Goal: Task Accomplishment & Management: Complete application form

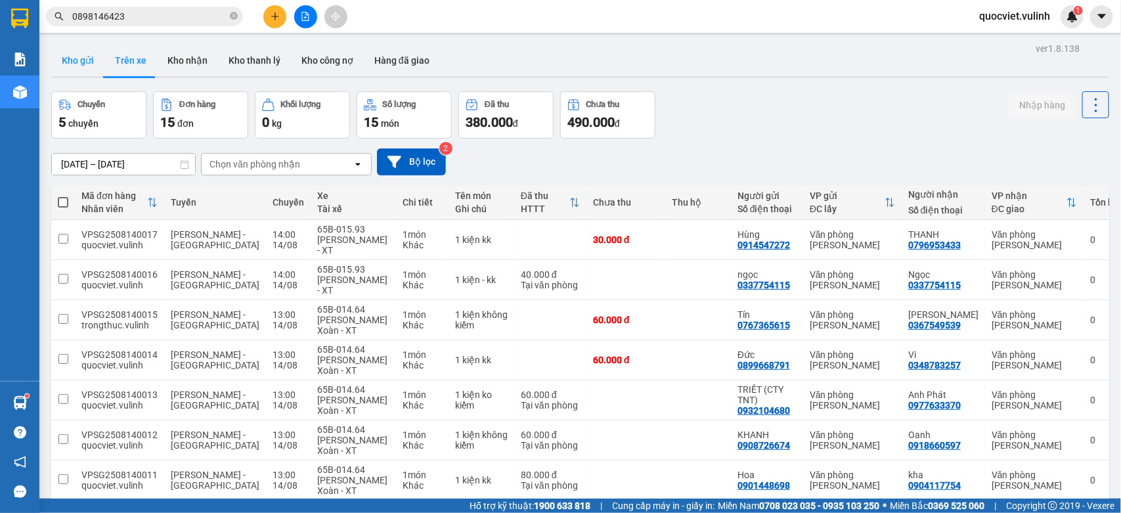
click at [79, 60] on button "Kho gửi" at bounding box center [77, 61] width 53 height 32
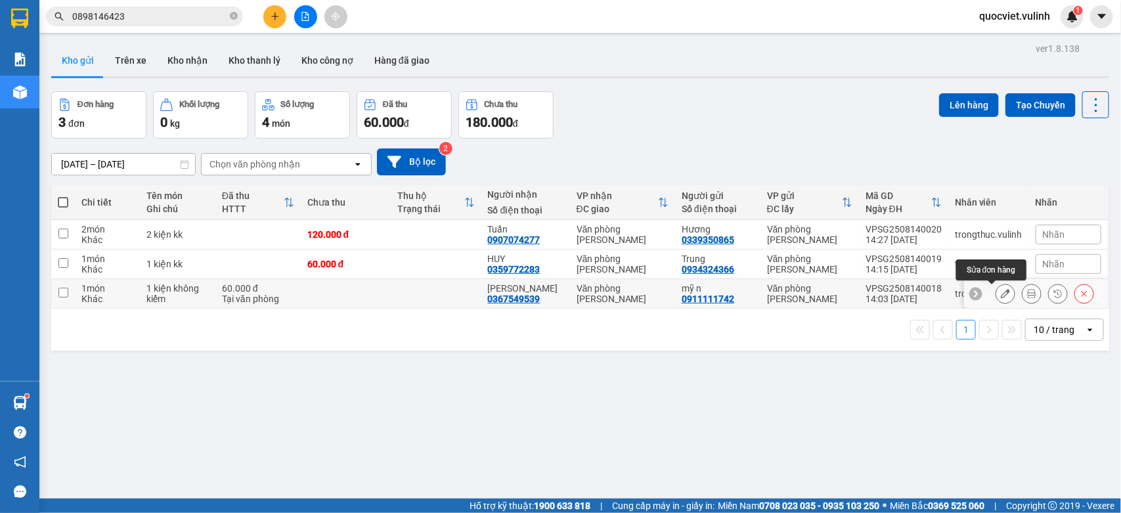
click at [1001, 292] on icon at bounding box center [1005, 293] width 9 height 9
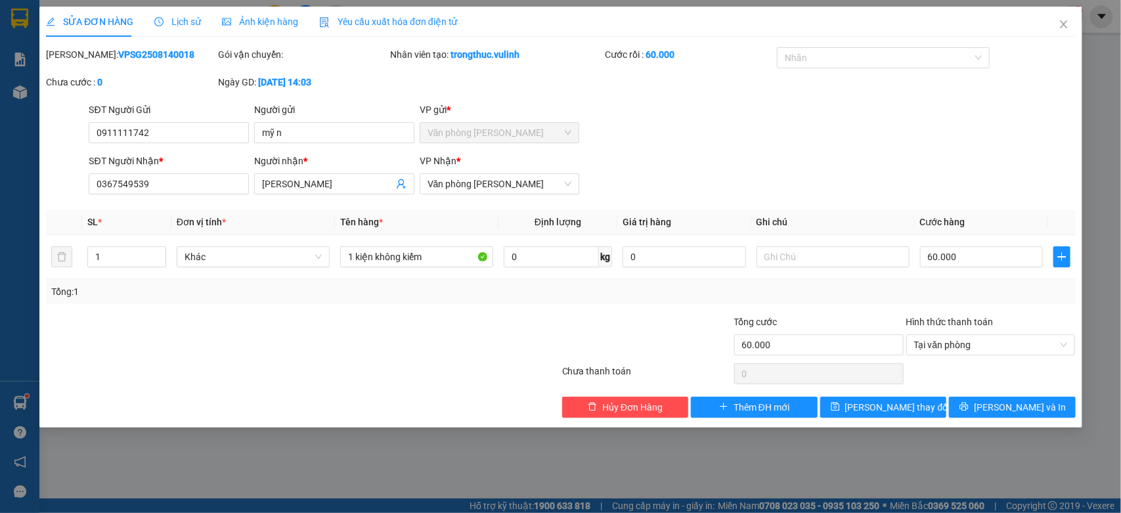
type input "0911111742"
type input "mỹ n"
type input "0367549539"
type input "[PERSON_NAME]"
type input "60.000"
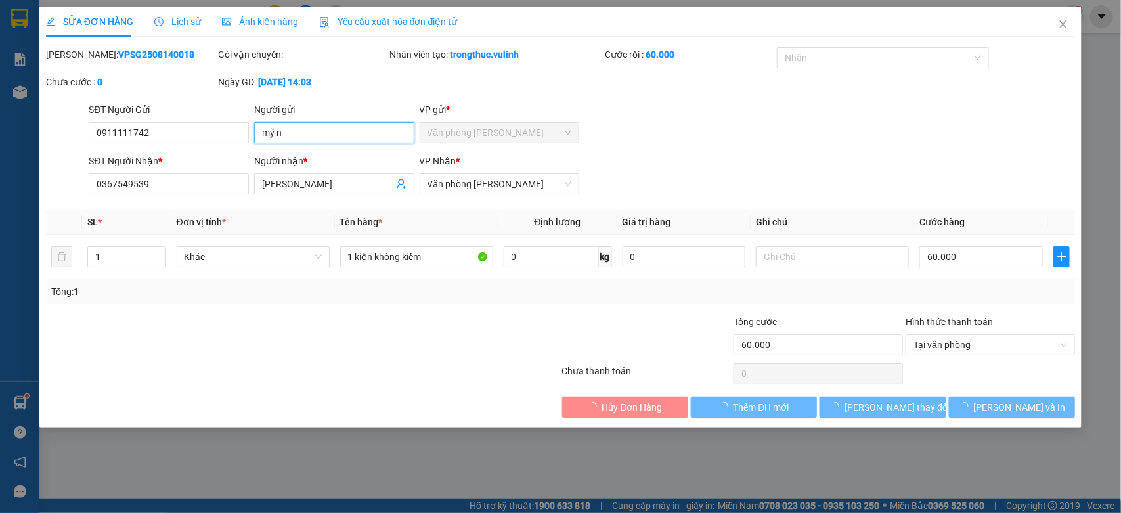
drag, startPoint x: 334, startPoint y: 132, endPoint x: 0, endPoint y: 217, distance: 344.2
click at [0, 215] on div "SỬA ĐƠN HÀNG Lịch sử Ảnh kiện hàng Yêu cầu xuất hóa đơn điện tử Total Paid Fee …" at bounding box center [560, 256] width 1121 height 513
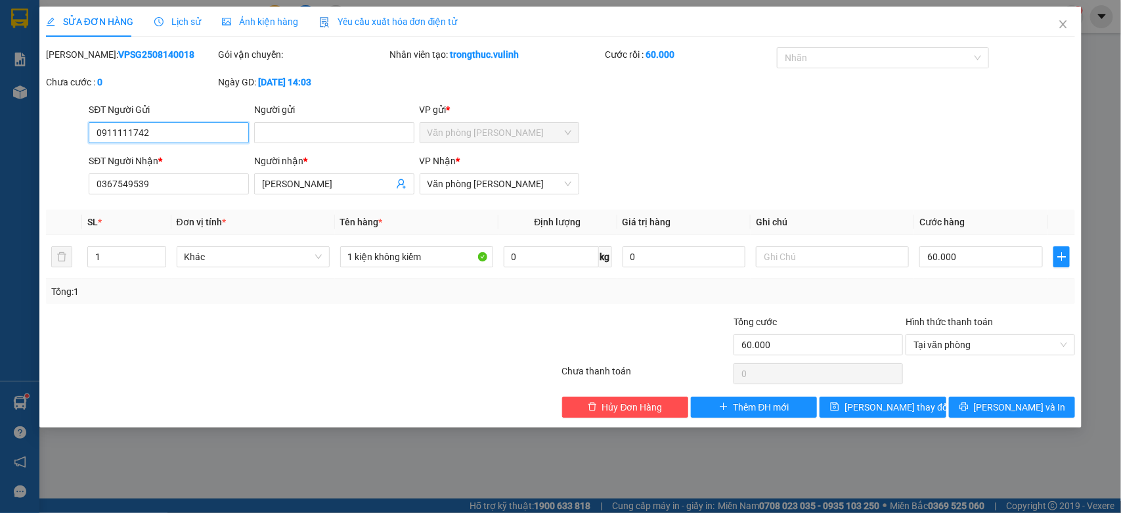
drag, startPoint x: 181, startPoint y: 130, endPoint x: 0, endPoint y: 127, distance: 181.3
click at [0, 128] on div "SỬA ĐƠN HÀNG Lịch sử Ảnh kiện hàng Yêu cầu xuất hóa đơn điện tử Total Paid Fee …" at bounding box center [560, 256] width 1121 height 513
drag, startPoint x: 320, startPoint y: 188, endPoint x: 91, endPoint y: 198, distance: 230.0
click at [94, 198] on div "SĐT Người Nhận * 0367549539 Người nhận * Ngọc Hải Ngọc Hải VP Nhận * Văn phòng …" at bounding box center [582, 177] width 992 height 46
drag, startPoint x: 200, startPoint y: 183, endPoint x: 0, endPoint y: 182, distance: 200.3
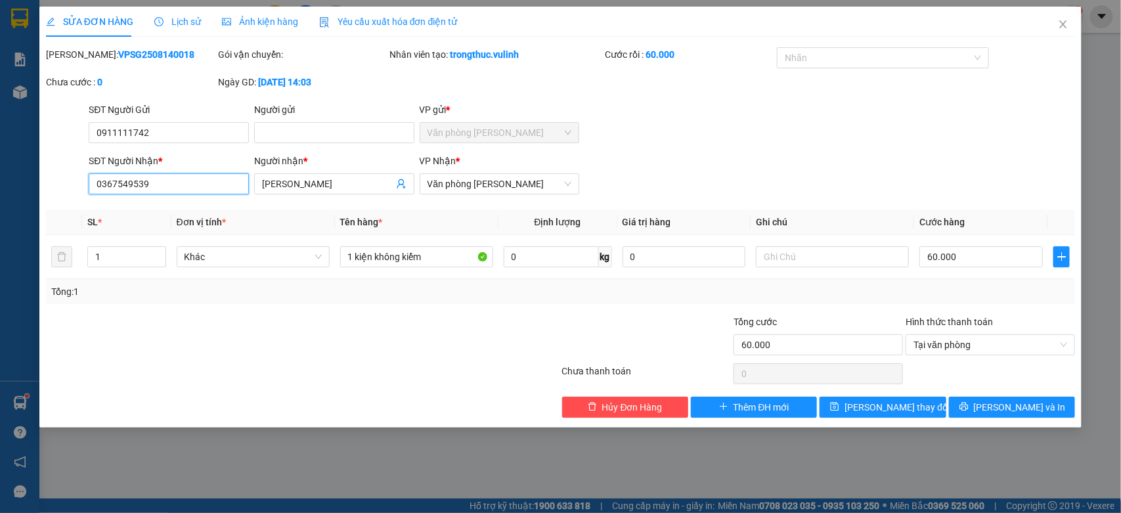
click at [0, 182] on div "SỬA ĐƠN HÀNG Lịch sử Ảnh kiện hàng Yêu cầu xuất hóa đơn điện tử Total Paid Fee …" at bounding box center [560, 256] width 1121 height 513
click at [1064, 22] on icon "close" at bounding box center [1063, 24] width 11 height 11
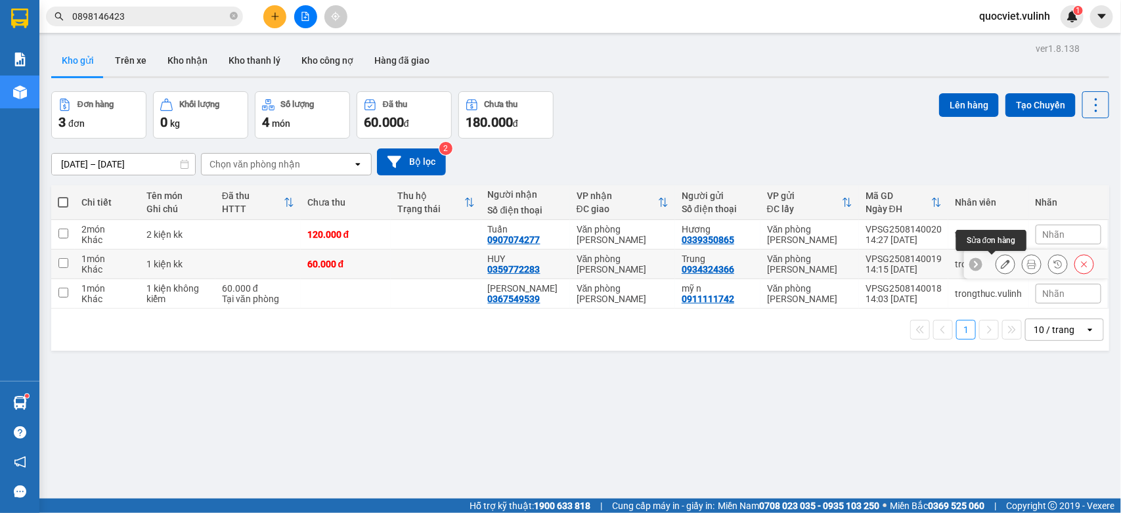
click at [1001, 264] on icon at bounding box center [1005, 263] width 9 height 9
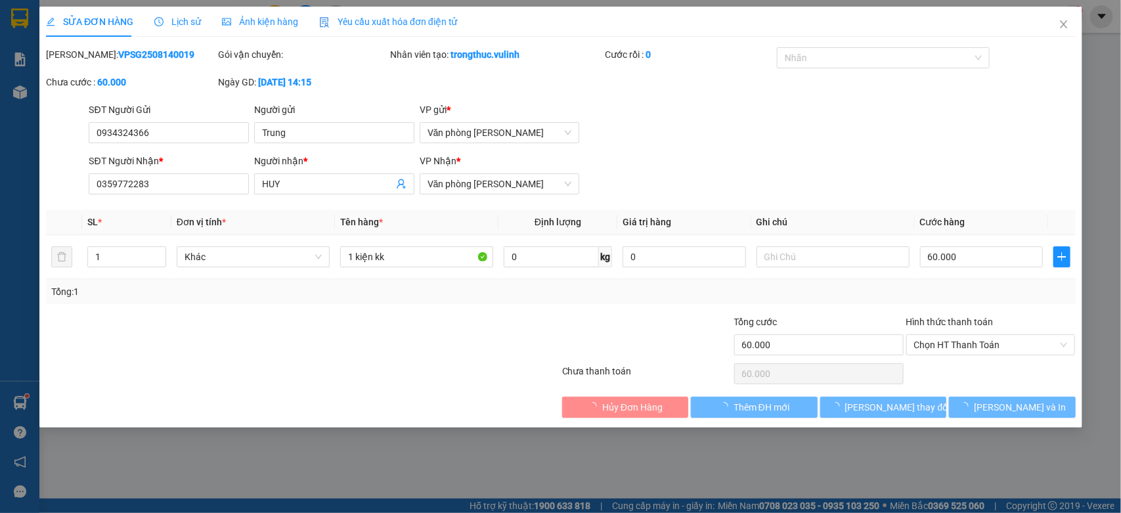
type input "0934324366"
type input "Trung"
type input "0359772283"
type input "HUY"
type input "60.000"
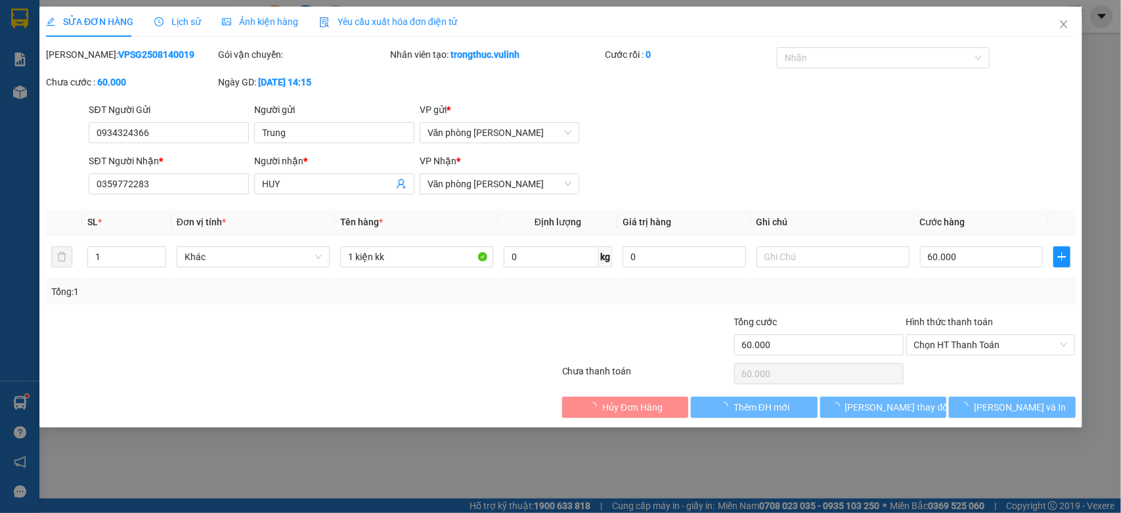
type input "60.000"
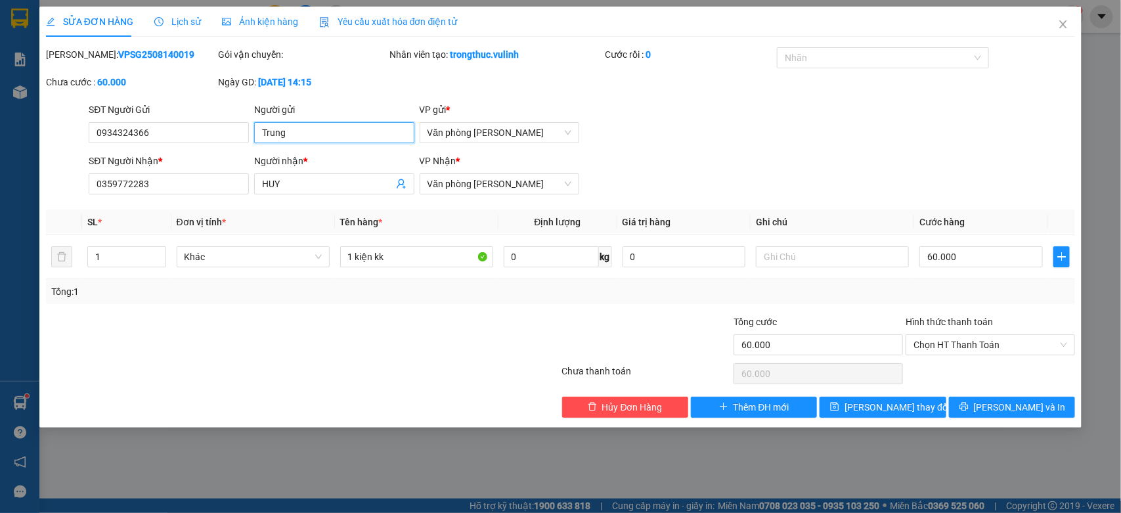
drag, startPoint x: 323, startPoint y: 136, endPoint x: 0, endPoint y: 129, distance: 323.1
click at [72, 131] on div "SĐT Người Gửi 0934324366 0934324366 Người gửi Trung VP gửi * Văn phòng Cao Thắng" at bounding box center [561, 125] width 1032 height 46
drag, startPoint x: 171, startPoint y: 129, endPoint x: 0, endPoint y: 168, distance: 175.2
click at [0, 156] on div "SỬA ĐƠN HÀNG Lịch sử Ảnh kiện hàng Yêu cầu xuất hóa đơn điện tử Total Paid Fee …" at bounding box center [560, 256] width 1121 height 513
drag, startPoint x: 305, startPoint y: 185, endPoint x: 0, endPoint y: 192, distance: 305.4
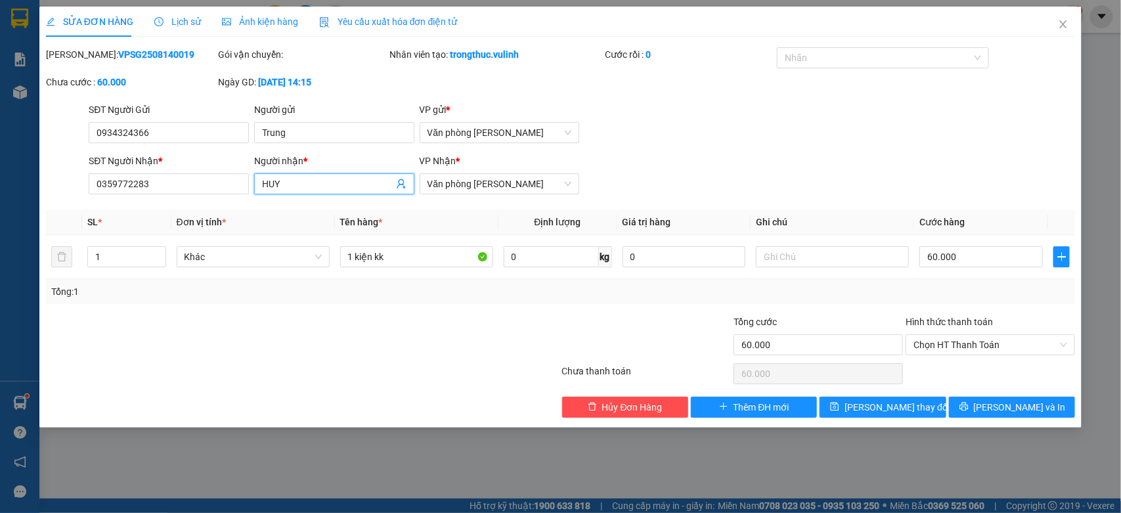
click at [0, 188] on div "SỬA ĐƠN HÀNG Lịch sử Ảnh kiện hàng Yêu cầu xuất hóa đơn điện tử Total Paid Fee …" at bounding box center [560, 256] width 1121 height 513
drag, startPoint x: 200, startPoint y: 185, endPoint x: 0, endPoint y: 221, distance: 203.5
click at [0, 206] on div "SỬA ĐƠN HÀNG Lịch sử Ảnh kiện hàng Yêu cầu xuất hóa đơn điện tử Total Paid Fee …" at bounding box center [560, 256] width 1121 height 513
click at [1057, 20] on span "Close" at bounding box center [1063, 25] width 37 height 37
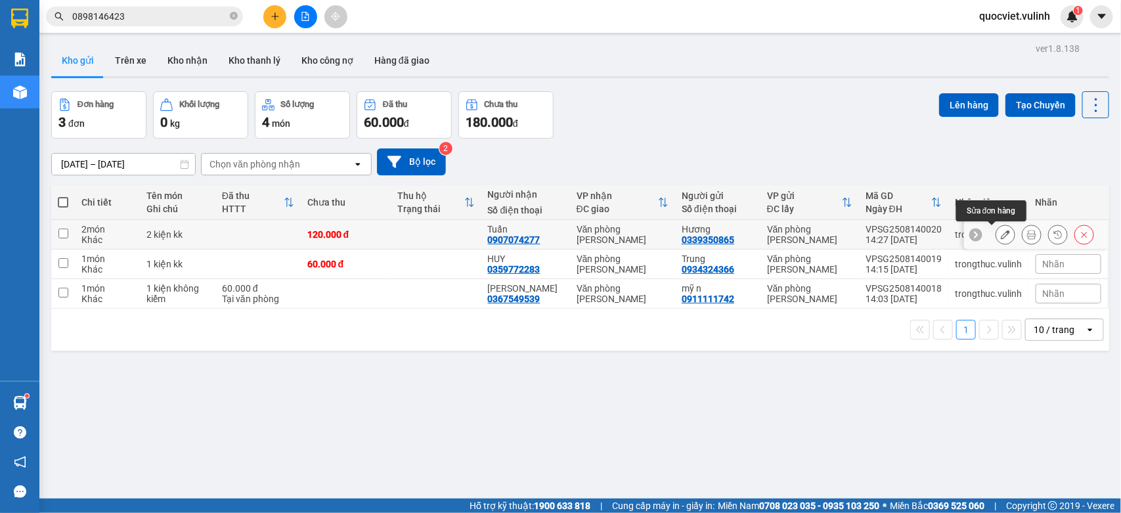
click at [1001, 237] on icon at bounding box center [1005, 234] width 9 height 9
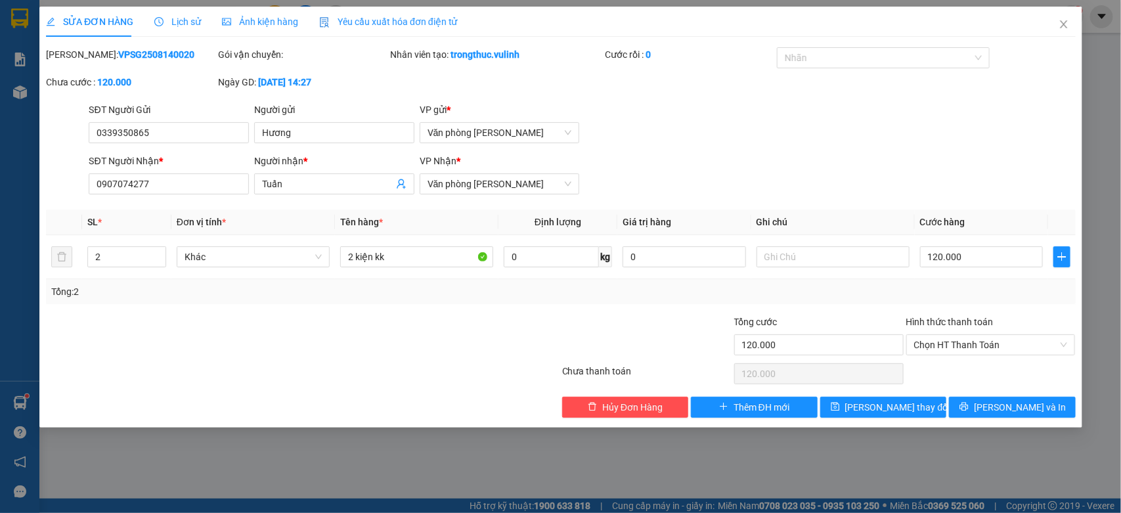
type input "0339350865"
type input "Hương"
type input "0907074277"
type input "Tuấn"
type input "120.000"
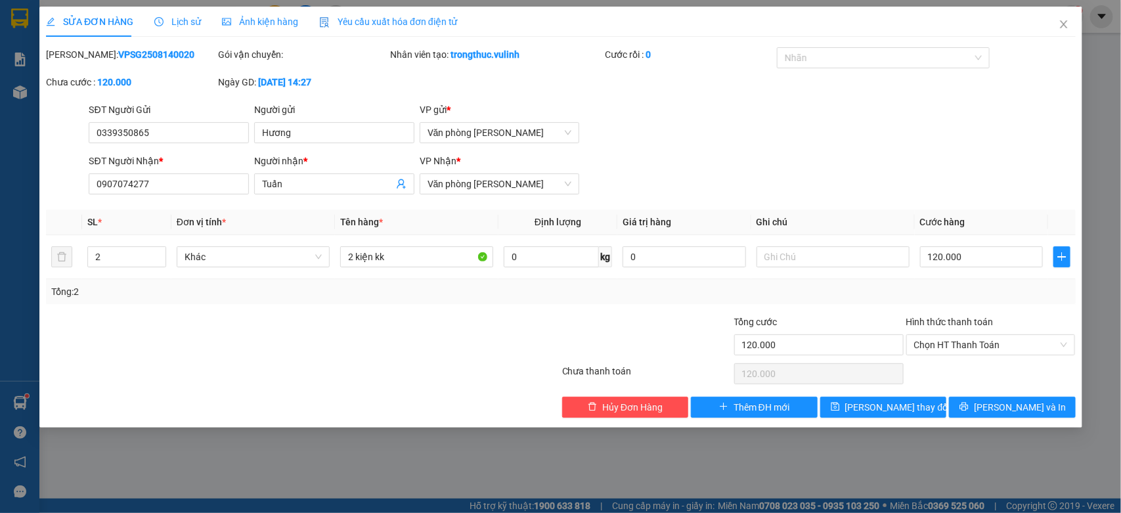
type input "120.000"
drag, startPoint x: 320, startPoint y: 133, endPoint x: 0, endPoint y: 224, distance: 333.2
click at [0, 211] on div "SỬA ĐƠN HÀNG Lịch sử Ảnh kiện hàng Yêu cầu xuất hóa đơn điện tử Total Paid Fee …" at bounding box center [560, 256] width 1121 height 513
drag, startPoint x: 175, startPoint y: 133, endPoint x: 0, endPoint y: 152, distance: 176.4
click at [0, 152] on div "SỬA ĐƠN HÀNG Lịch sử Ảnh kiện hàng Yêu cầu xuất hóa đơn điện tử Total Paid Fee …" at bounding box center [560, 256] width 1121 height 513
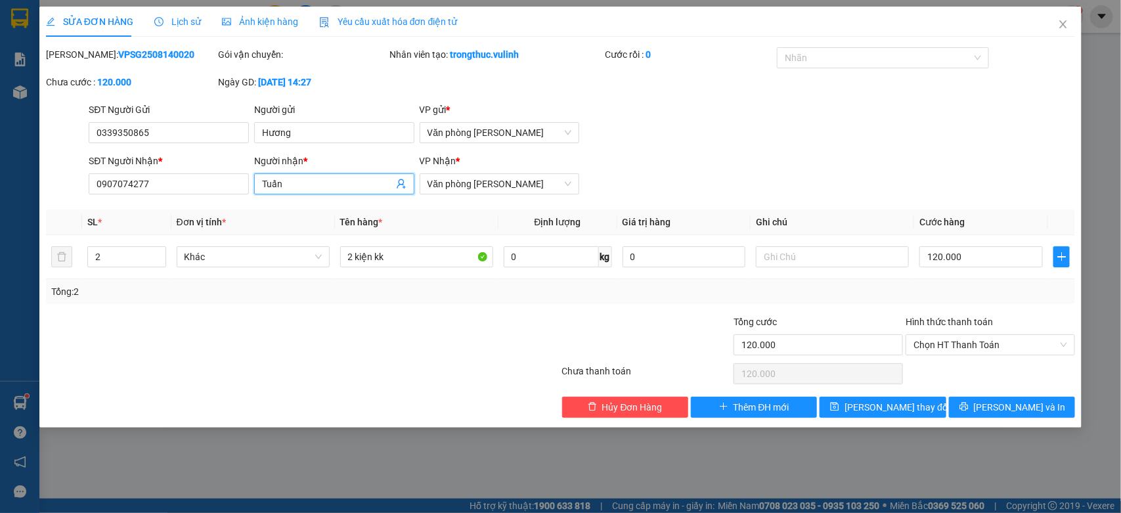
drag, startPoint x: 307, startPoint y: 185, endPoint x: 0, endPoint y: 200, distance: 307.7
click at [0, 200] on div "SỬA ĐƠN HÀNG Lịch sử Ảnh kiện hàng Yêu cầu xuất hóa đơn điện tử Total Paid Fee …" at bounding box center [560, 256] width 1121 height 513
drag, startPoint x: 169, startPoint y: 184, endPoint x: 0, endPoint y: 186, distance: 168.8
click at [0, 189] on div "SỬA ĐƠN HÀNG Lịch sử Ảnh kiện hàng Yêu cầu xuất hóa đơn điện tử Total Paid Fee …" at bounding box center [560, 256] width 1121 height 513
click at [1068, 19] on icon "close" at bounding box center [1063, 24] width 11 height 11
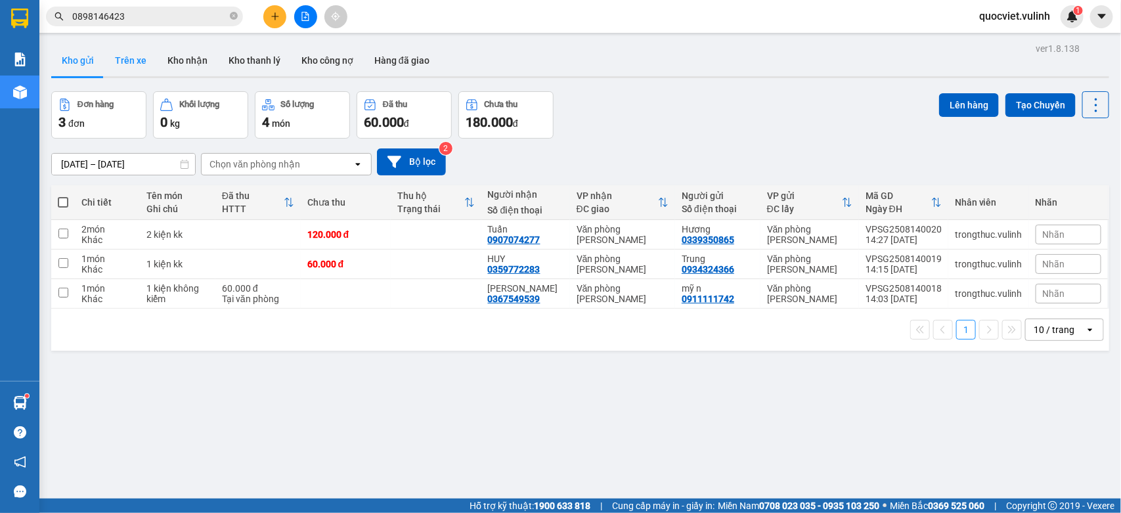
click at [126, 63] on button "Trên xe" at bounding box center [130, 61] width 53 height 32
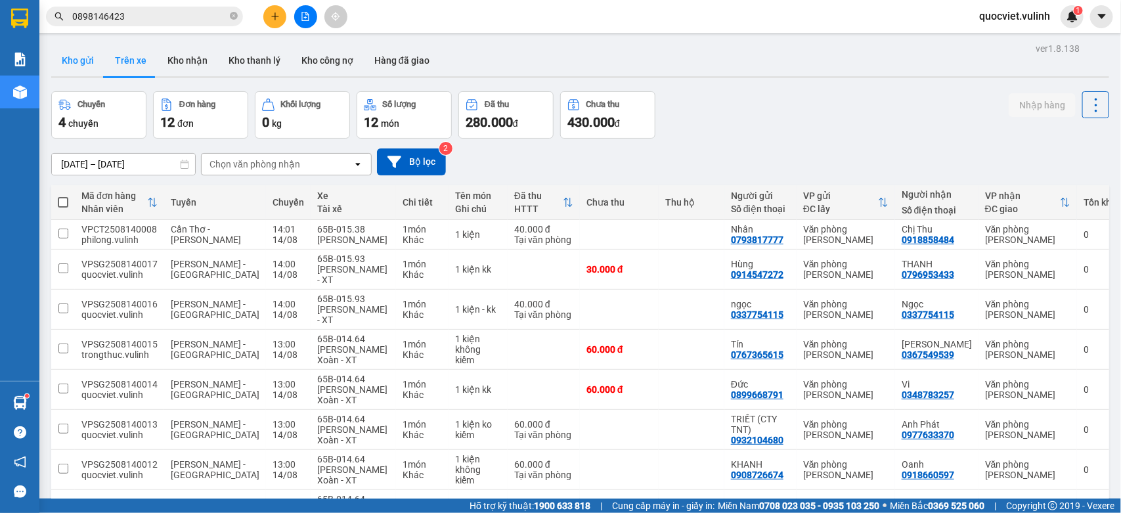
click at [59, 60] on button "Kho gửi" at bounding box center [77, 61] width 53 height 32
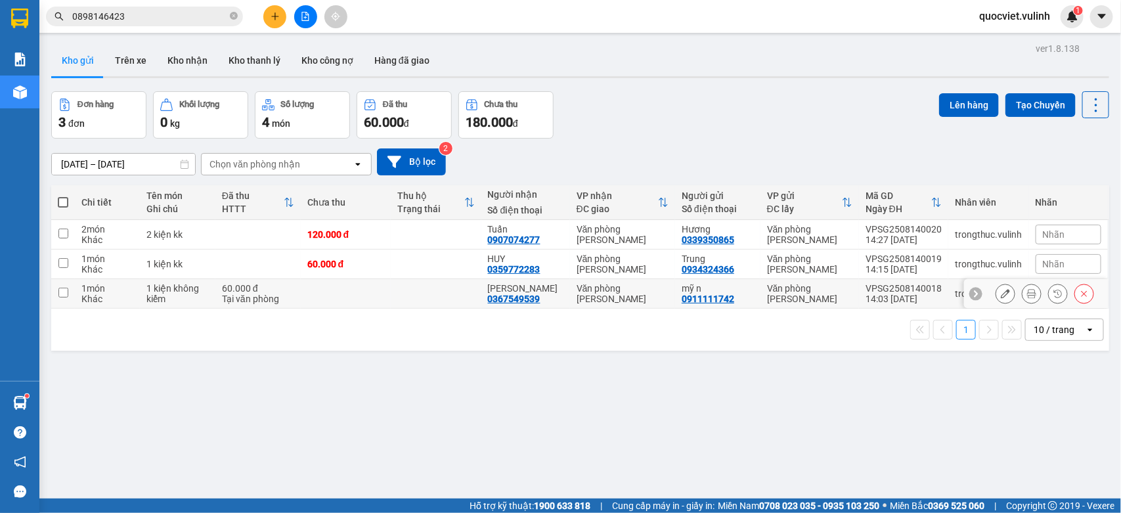
click at [531, 290] on div "[PERSON_NAME]" at bounding box center [526, 288] width 76 height 11
checkbox input "true"
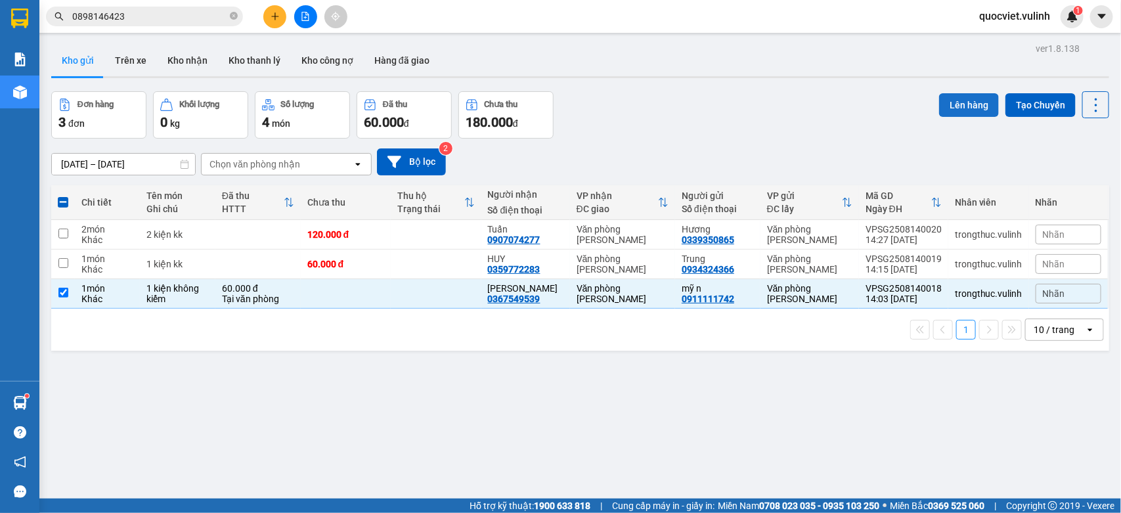
click at [947, 94] on button "Lên hàng" at bounding box center [969, 105] width 60 height 24
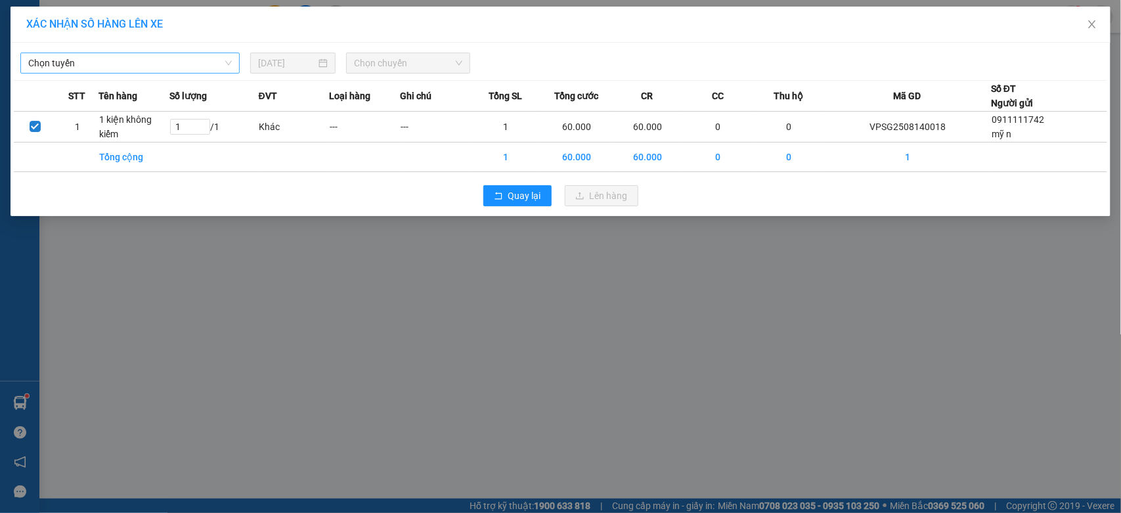
click at [110, 72] on span "Chọn tuyến" at bounding box center [130, 63] width 204 height 20
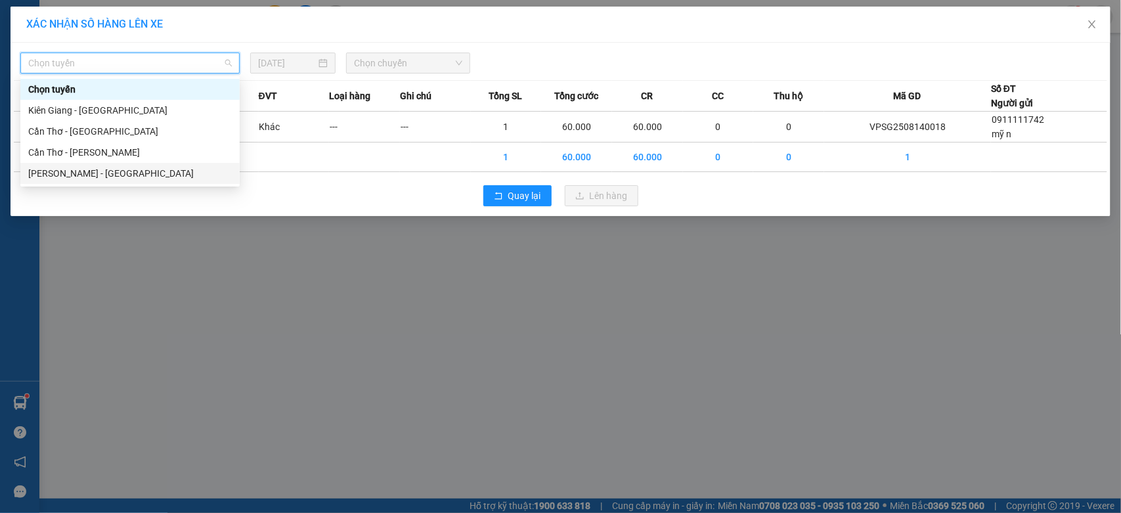
click at [97, 166] on div "[PERSON_NAME] - [GEOGRAPHIC_DATA]" at bounding box center [130, 173] width 204 height 14
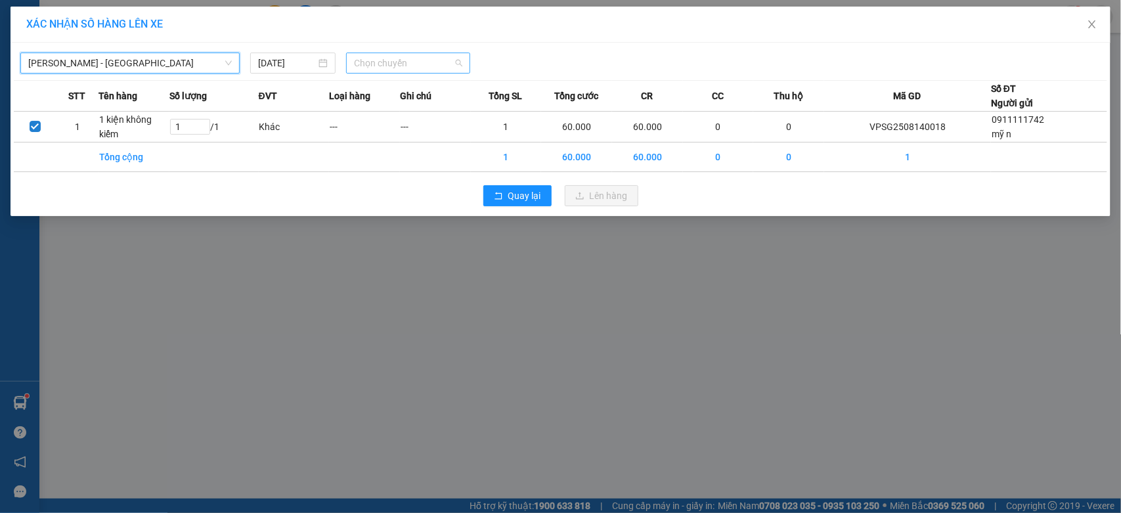
click at [432, 63] on span "Chọn chuyến" at bounding box center [408, 63] width 108 height 20
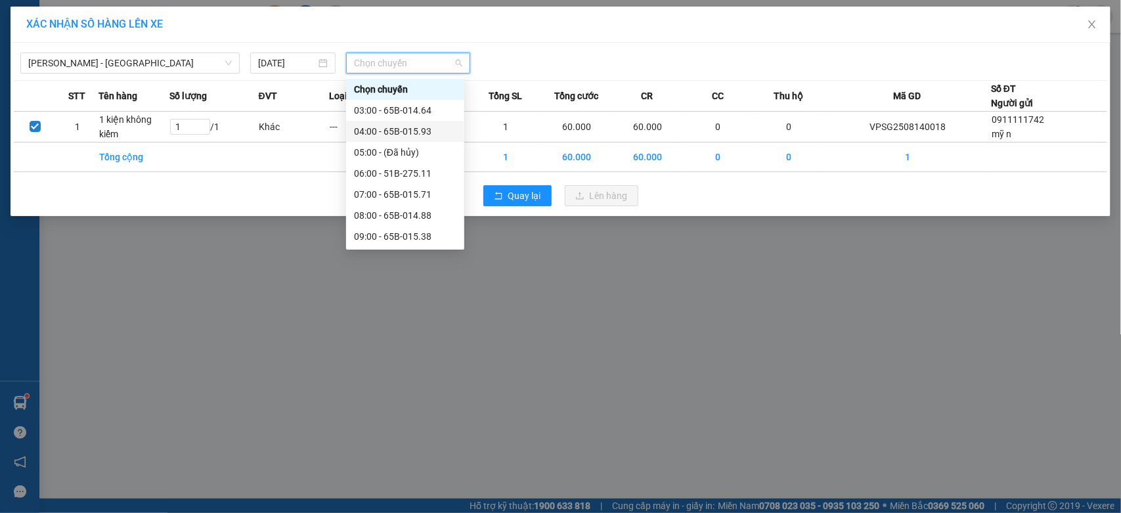
scroll to position [219, 0]
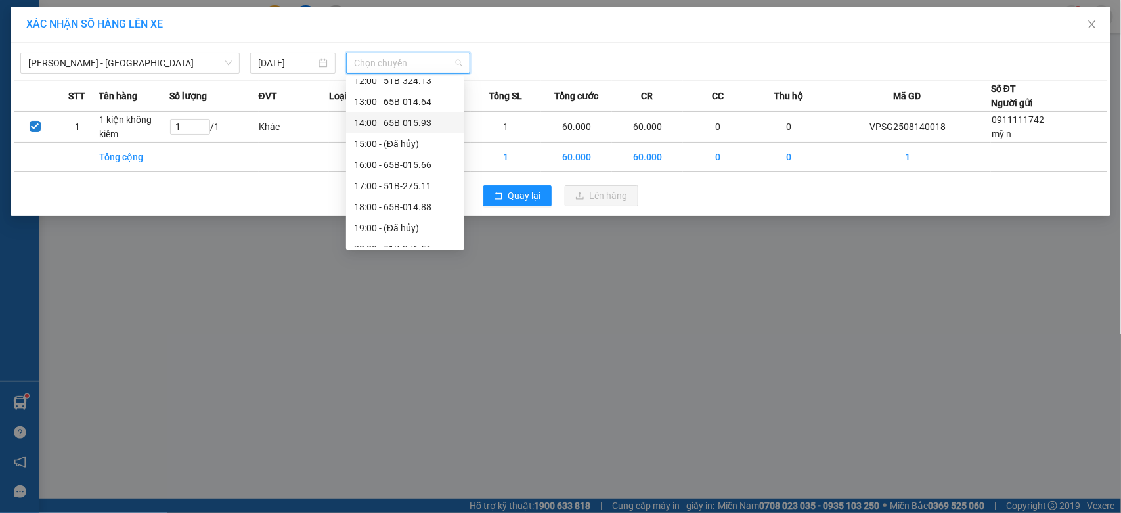
click at [396, 123] on div "14:00 - 65B-015.93" at bounding box center [405, 123] width 102 height 14
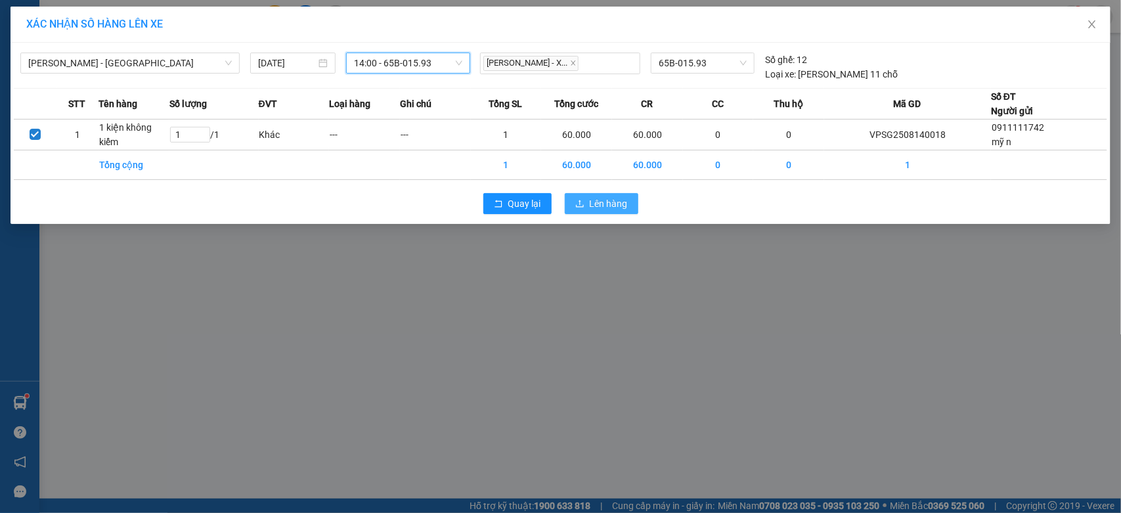
click at [588, 204] on button "Lên hàng" at bounding box center [602, 203] width 74 height 21
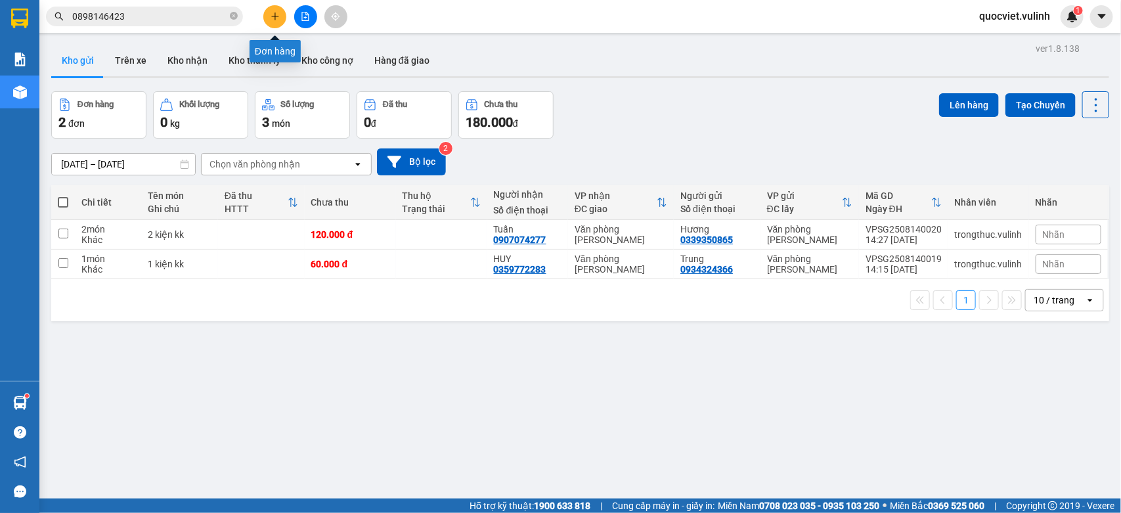
click at [272, 14] on icon "plus" at bounding box center [275, 16] width 9 height 9
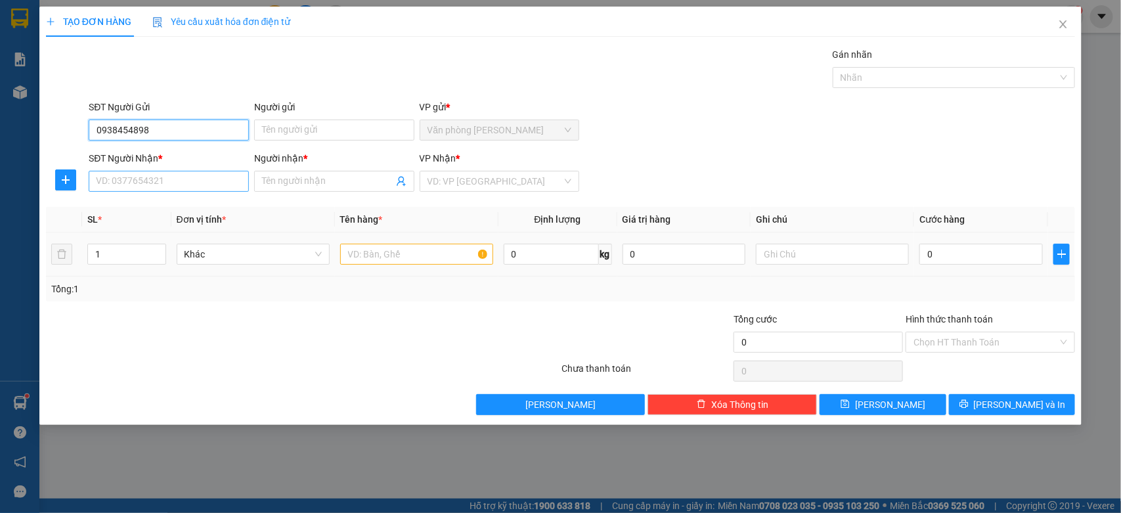
type input "0938454898"
click at [146, 175] on input "SĐT Người Nhận *" at bounding box center [169, 181] width 160 height 21
click at [169, 204] on div "0939224488 - tân" at bounding box center [169, 208] width 144 height 14
type input "0939224488"
type input "tân"
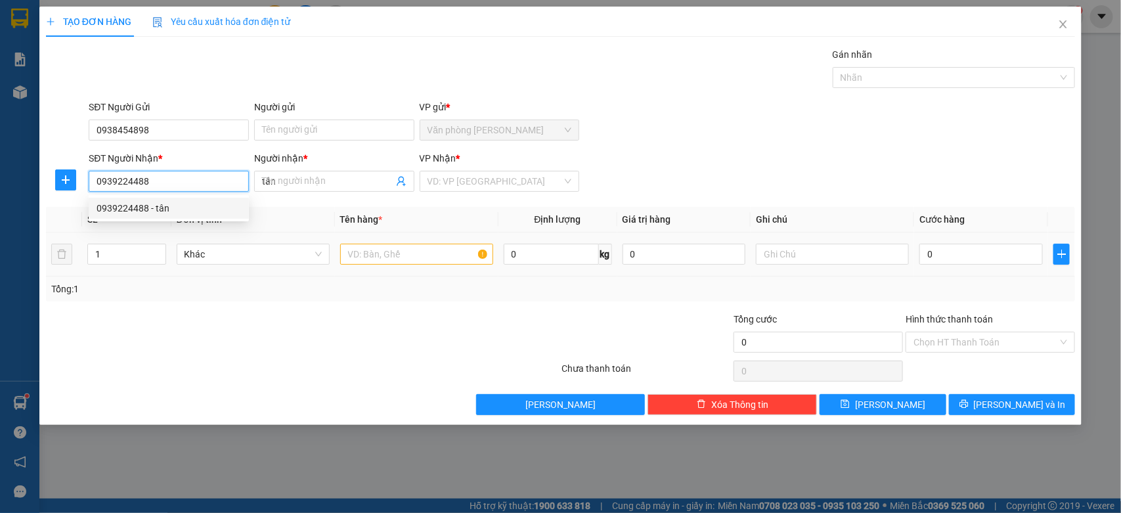
type input "40.000"
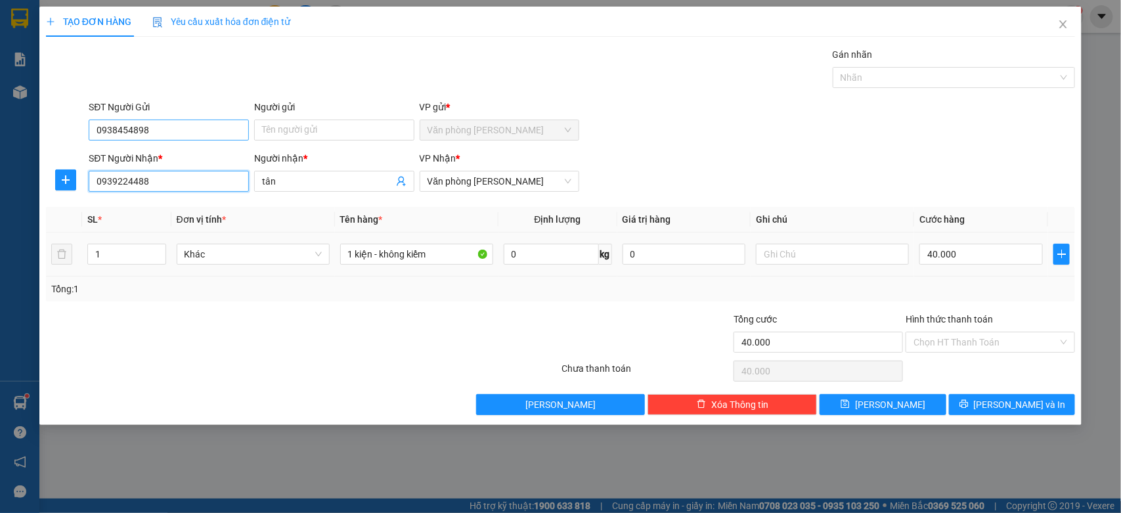
type input "0939224488"
click at [156, 125] on input "0938454898" at bounding box center [169, 130] width 160 height 21
click at [316, 125] on input "Người gửi" at bounding box center [334, 130] width 160 height 21
type input "cty tnhh tmdv vann"
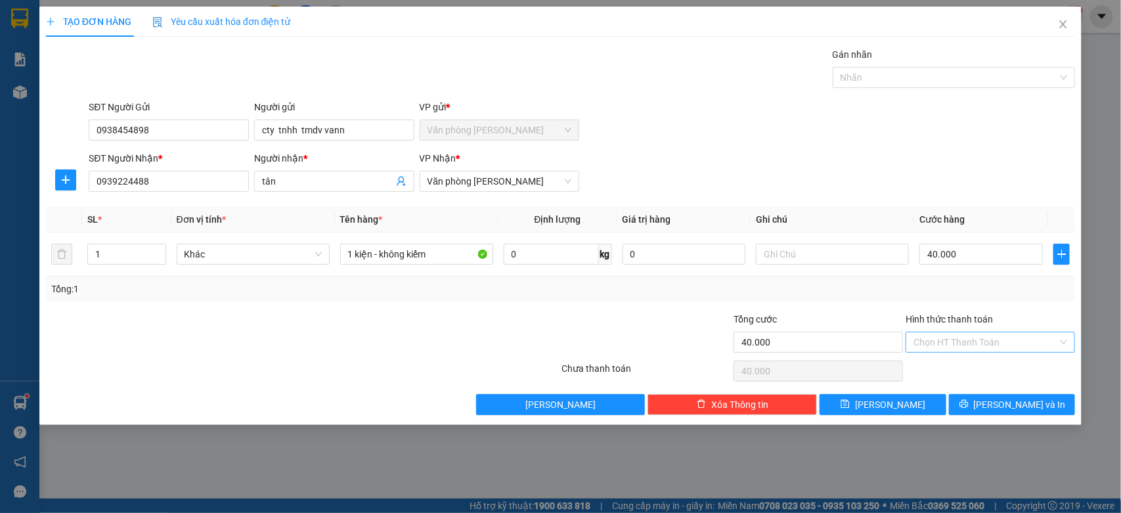
click at [1001, 336] on input "Hình thức thanh toán" at bounding box center [985, 342] width 144 height 20
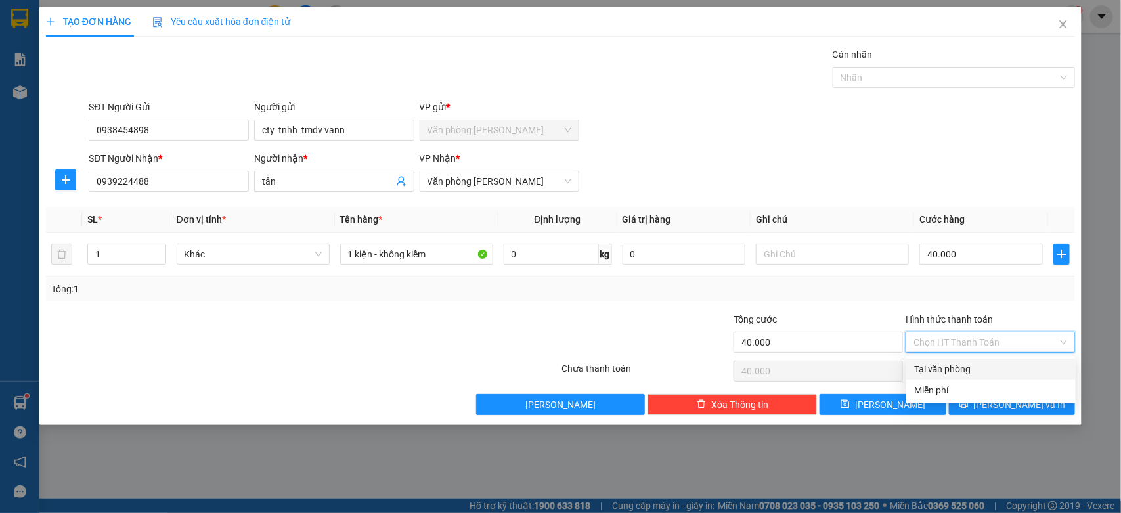
click at [966, 375] on div "Tại văn phòng" at bounding box center [991, 369] width 154 height 14
type input "0"
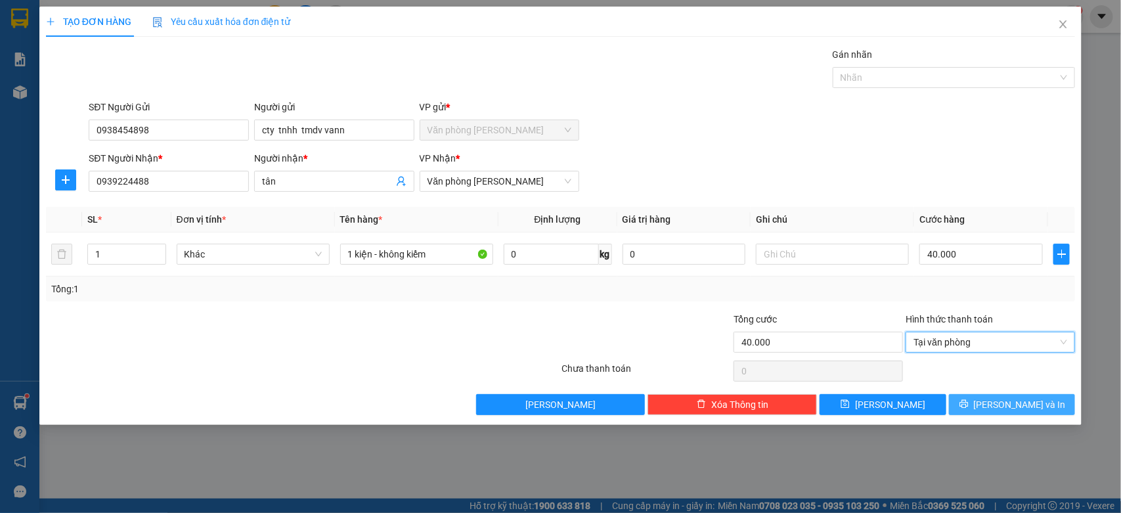
click at [1009, 407] on span "[PERSON_NAME] và In" at bounding box center [1020, 404] width 92 height 14
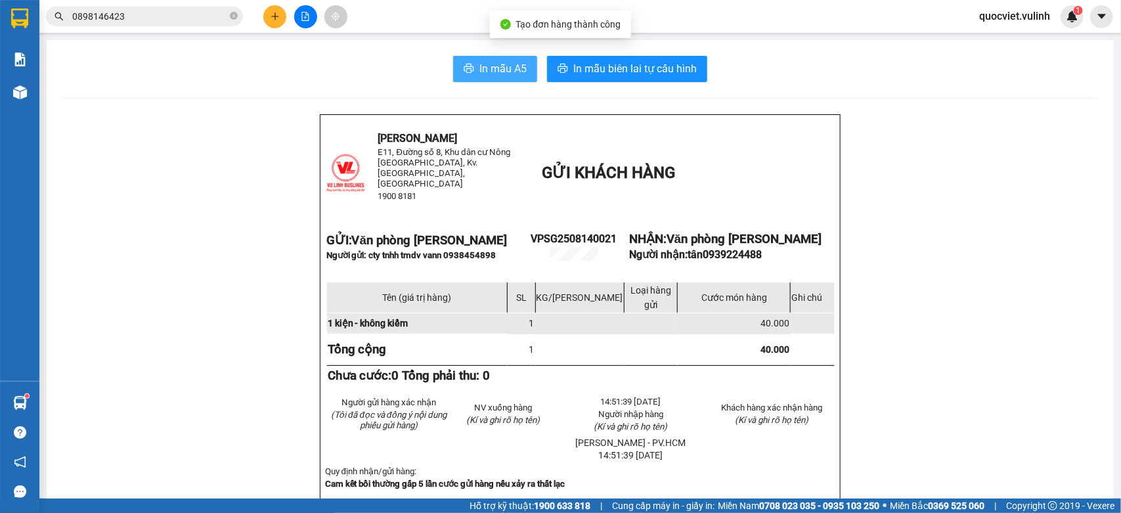
click at [485, 62] on span "In mẫu A5" at bounding box center [502, 68] width 47 height 16
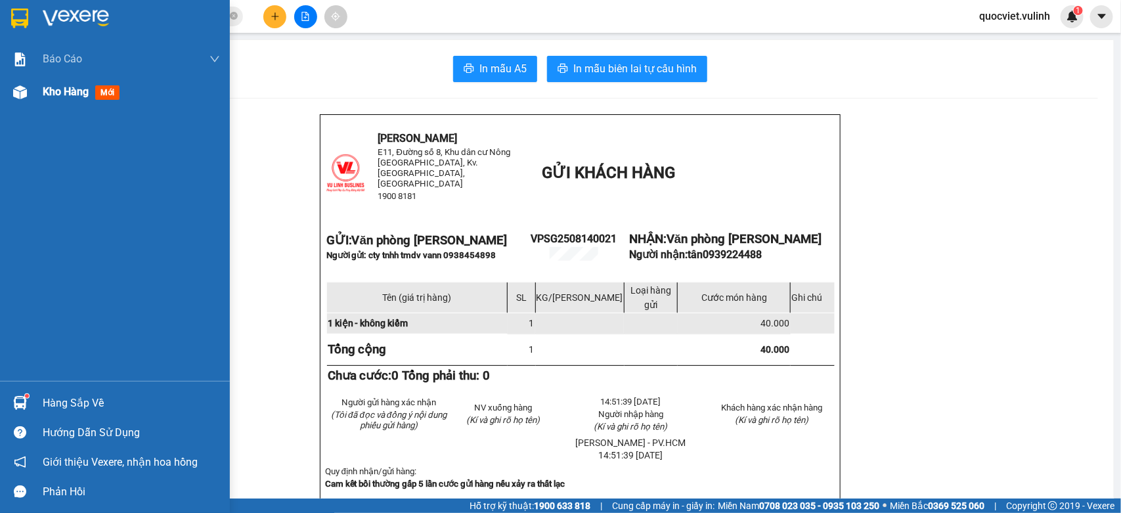
drag, startPoint x: 27, startPoint y: 84, endPoint x: 51, endPoint y: 92, distance: 24.9
click at [27, 84] on div at bounding box center [20, 92] width 23 height 23
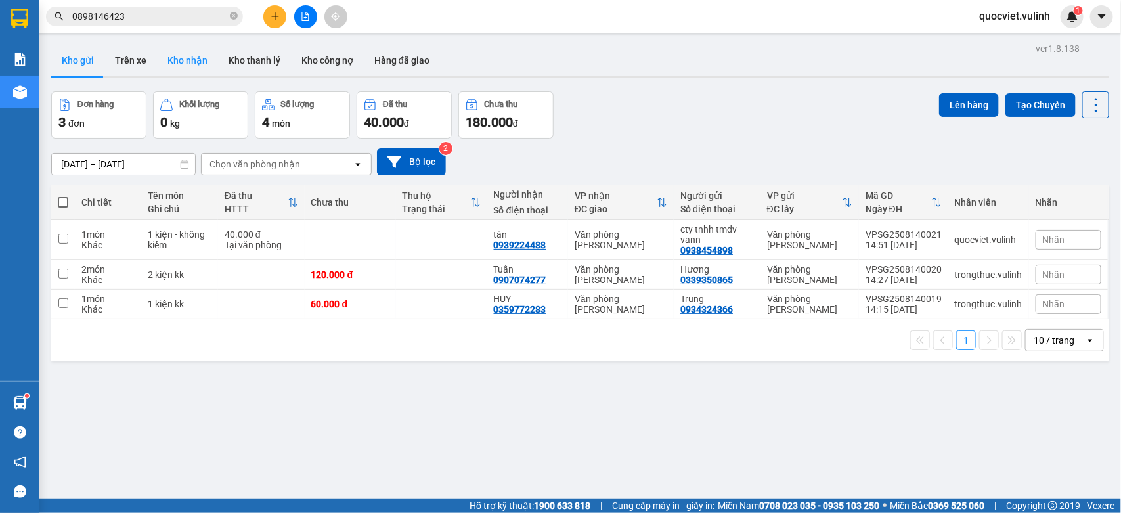
click at [164, 66] on button "Kho nhận" at bounding box center [187, 61] width 61 height 32
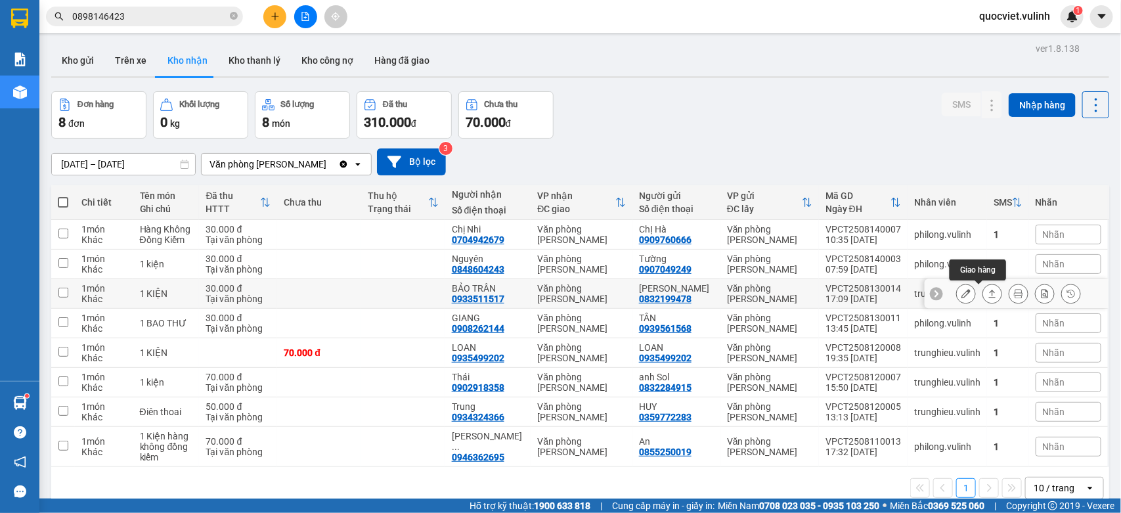
click at [988, 296] on icon at bounding box center [992, 293] width 9 height 9
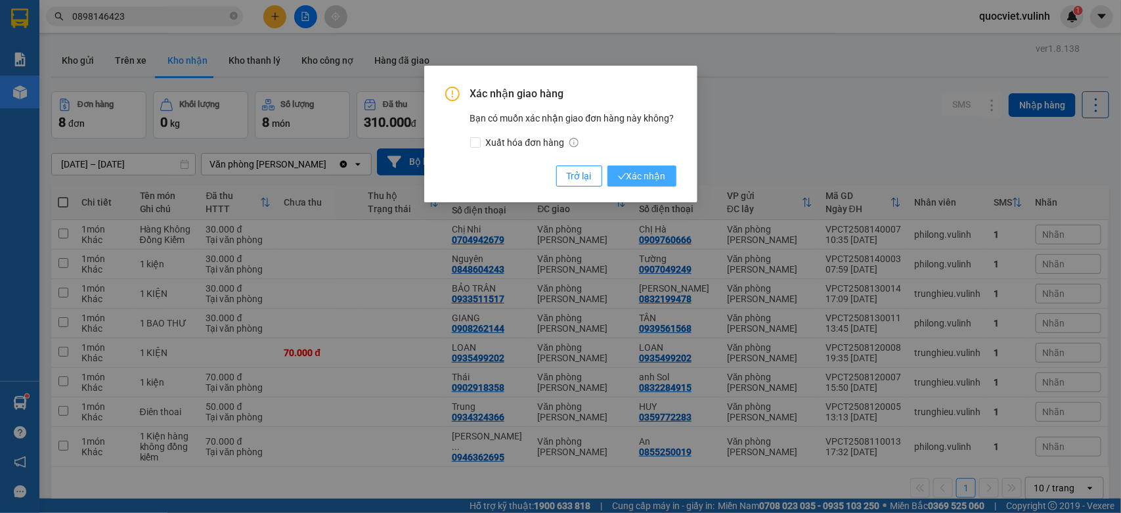
click at [651, 169] on span "Xác nhận" at bounding box center [642, 176] width 48 height 14
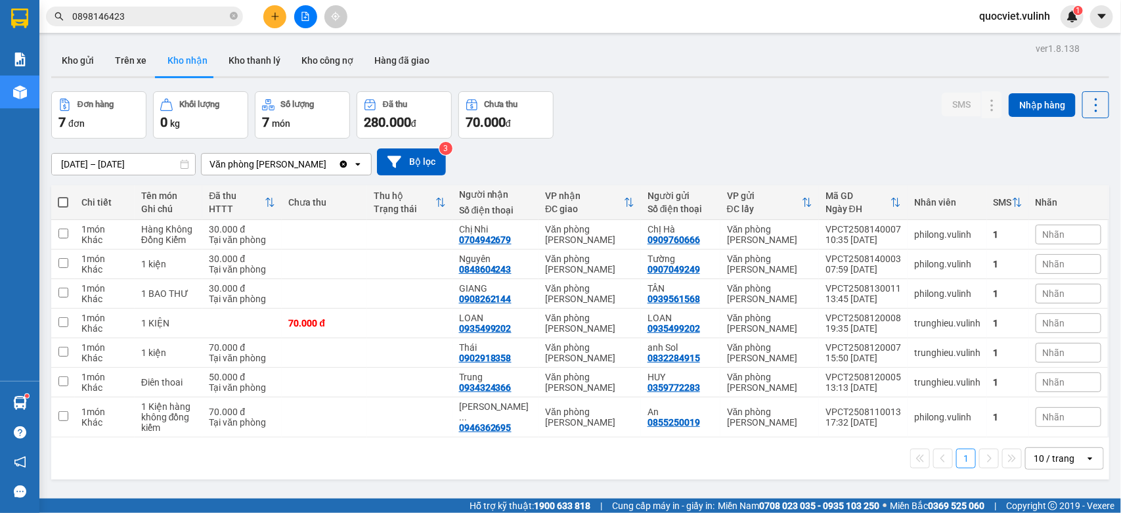
click at [403, 79] on div "ver 1.8.138 Kho gửi Trên xe Kho nhận Kho thanh lý Kho công nợ Hàng đã giao Đơn …" at bounding box center [580, 295] width 1068 height 513
click at [397, 54] on button "Hàng đã giao" at bounding box center [402, 61] width 76 height 32
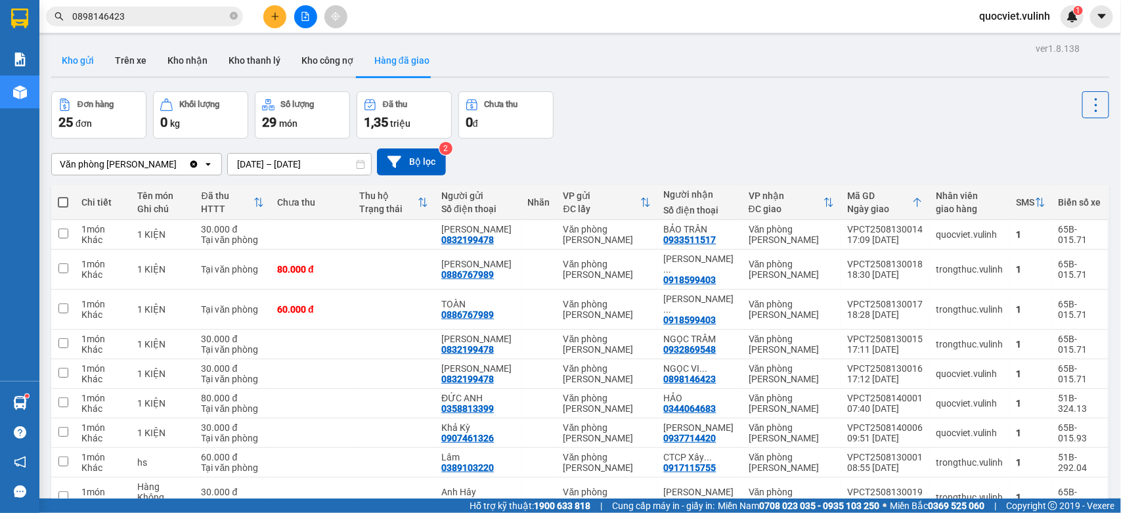
click at [61, 61] on button "Kho gửi" at bounding box center [77, 61] width 53 height 32
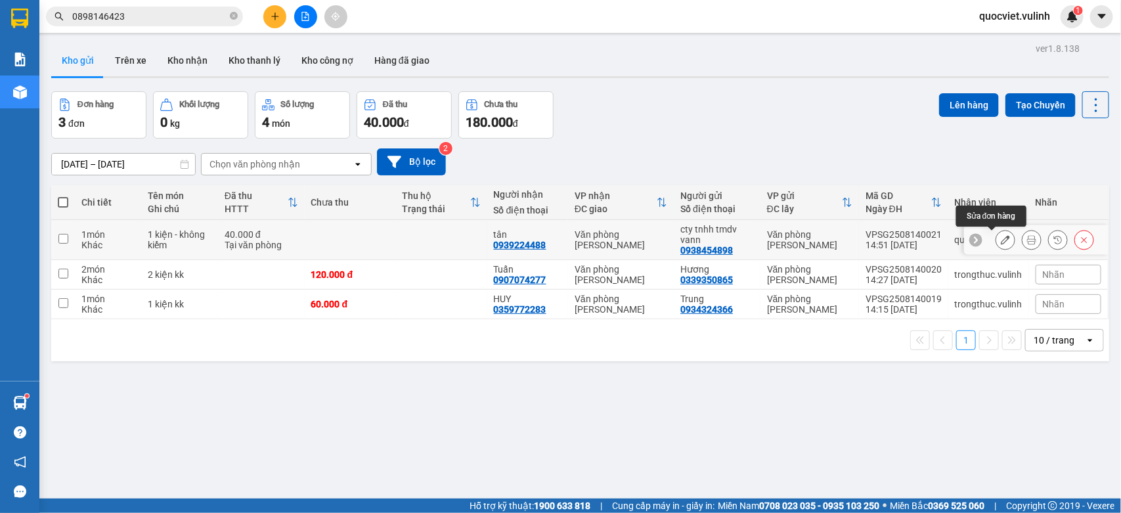
click at [996, 234] on button at bounding box center [1005, 240] width 18 height 23
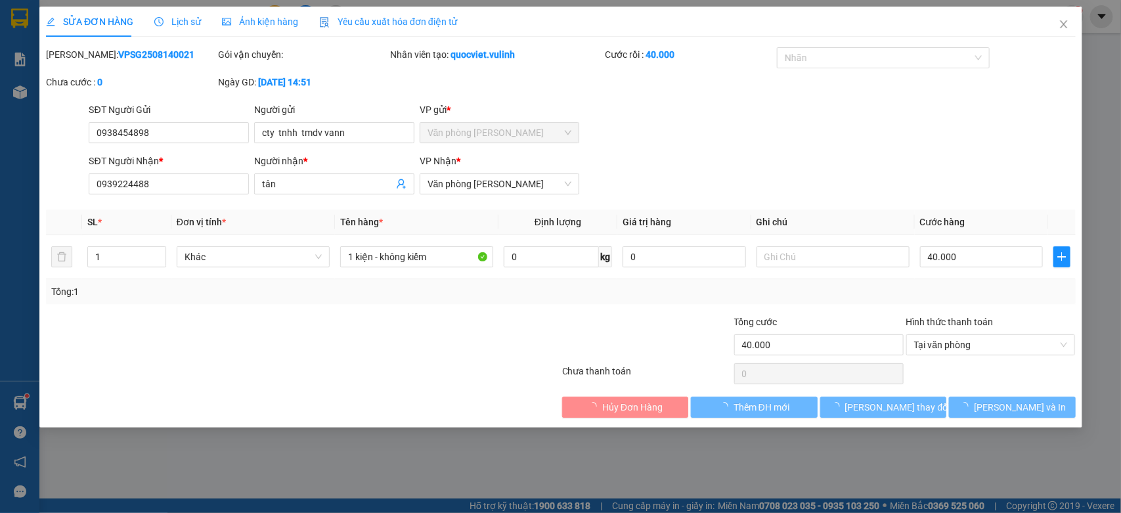
type input "0938454898"
type input "cty tnhh tmdv vann"
type input "0939224488"
type input "tân"
type input "40.000"
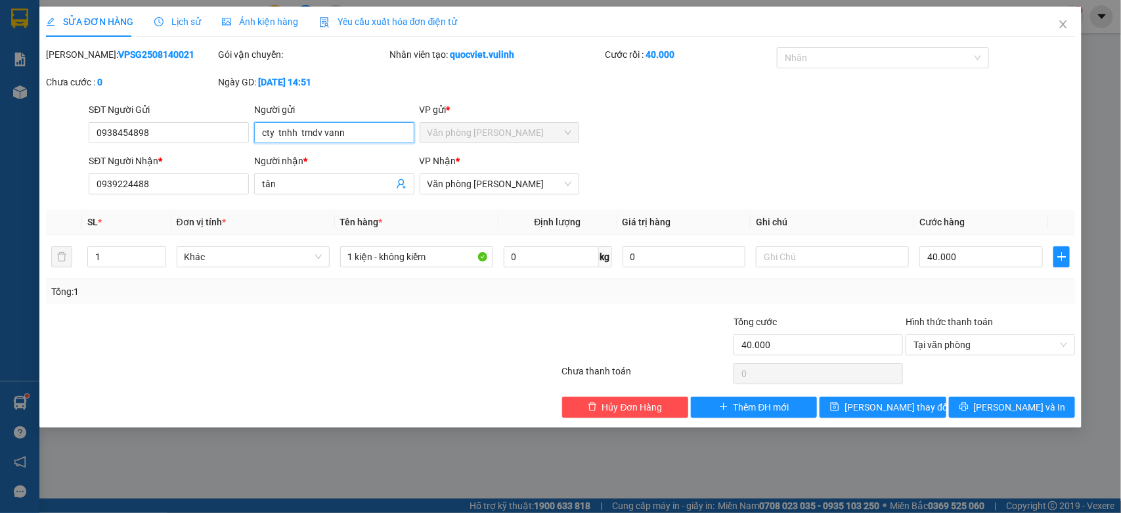
click at [338, 137] on input "cty tnhh tmdv vann" at bounding box center [334, 132] width 160 height 21
type input "cty tnhh tmdv vaan"
click at [886, 406] on span "[PERSON_NAME] thay đổi" at bounding box center [896, 407] width 105 height 14
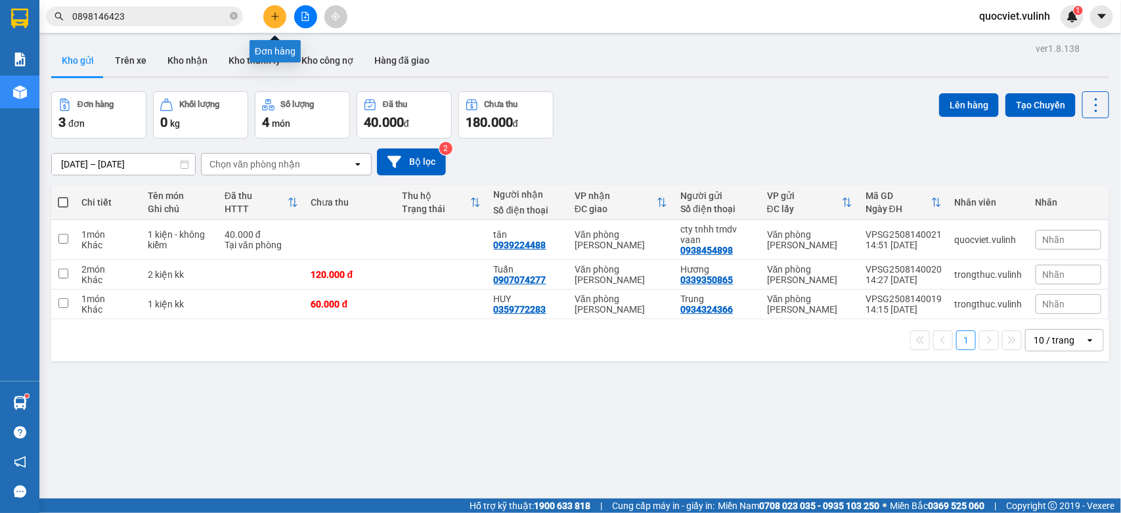
click at [277, 9] on button at bounding box center [274, 16] width 23 height 23
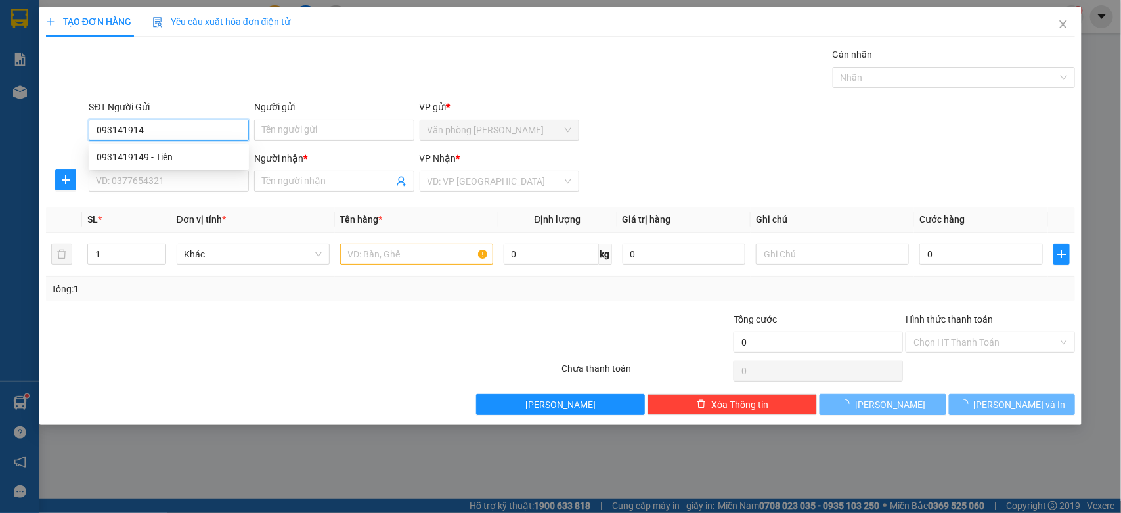
type input "0931419149"
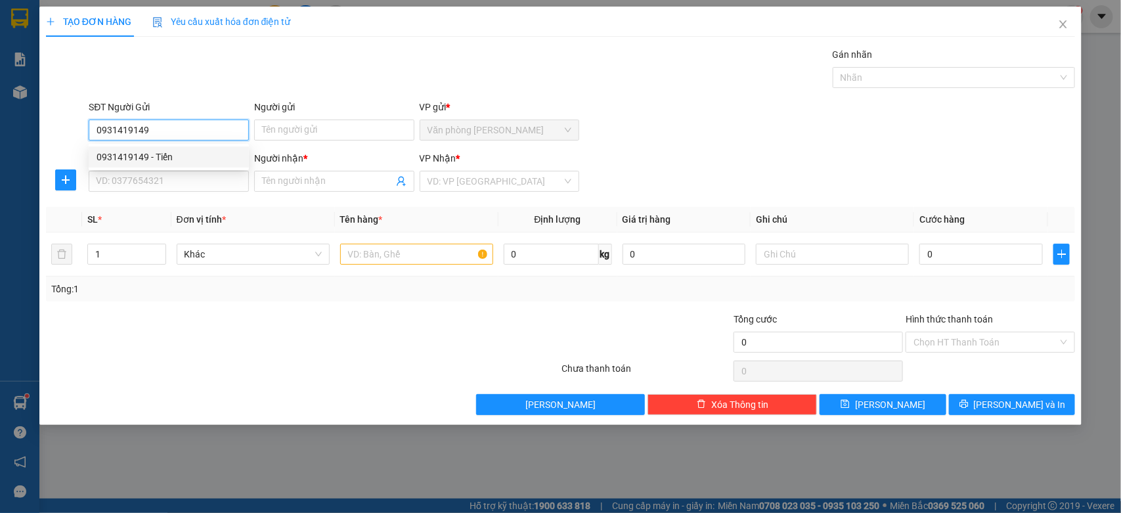
click at [163, 154] on div "0931419149 - Tiến" at bounding box center [169, 157] width 144 height 14
type input "Tiến"
type input "0359056665"
type input "mắt kính HMK"
type input "60.000"
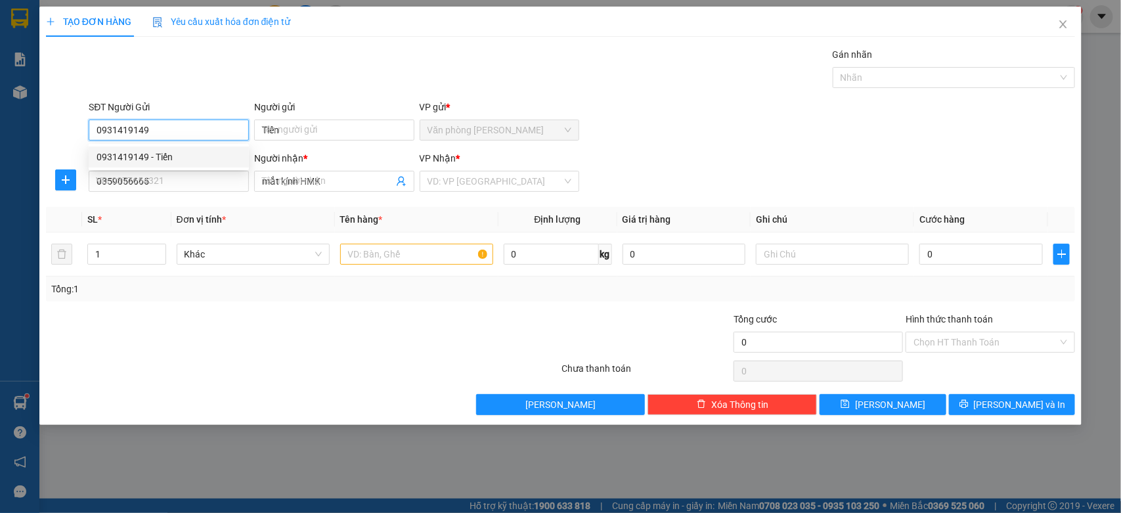
type input "60.000"
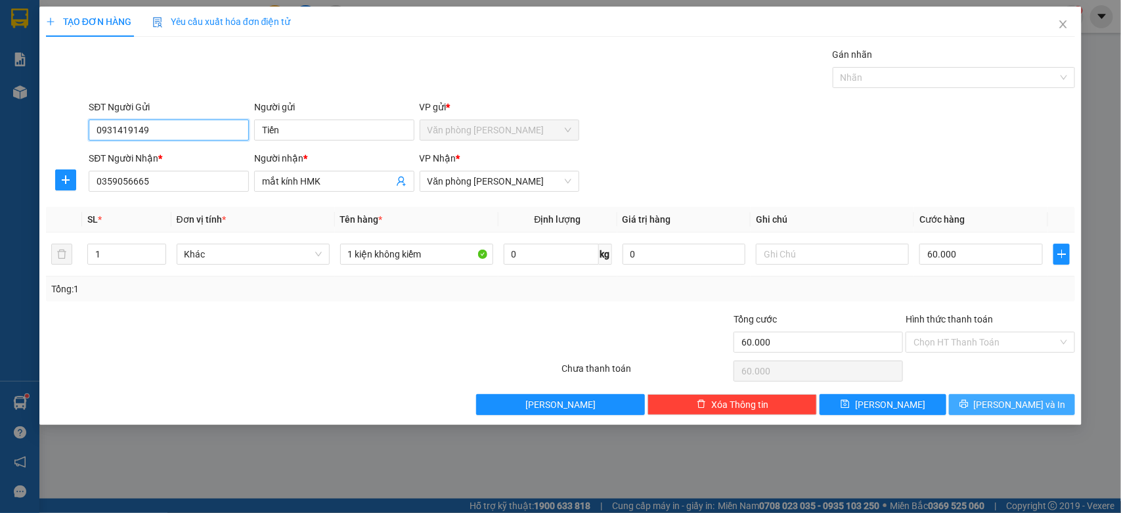
type input "0931419149"
click at [1010, 410] on span "[PERSON_NAME] và In" at bounding box center [1020, 404] width 92 height 14
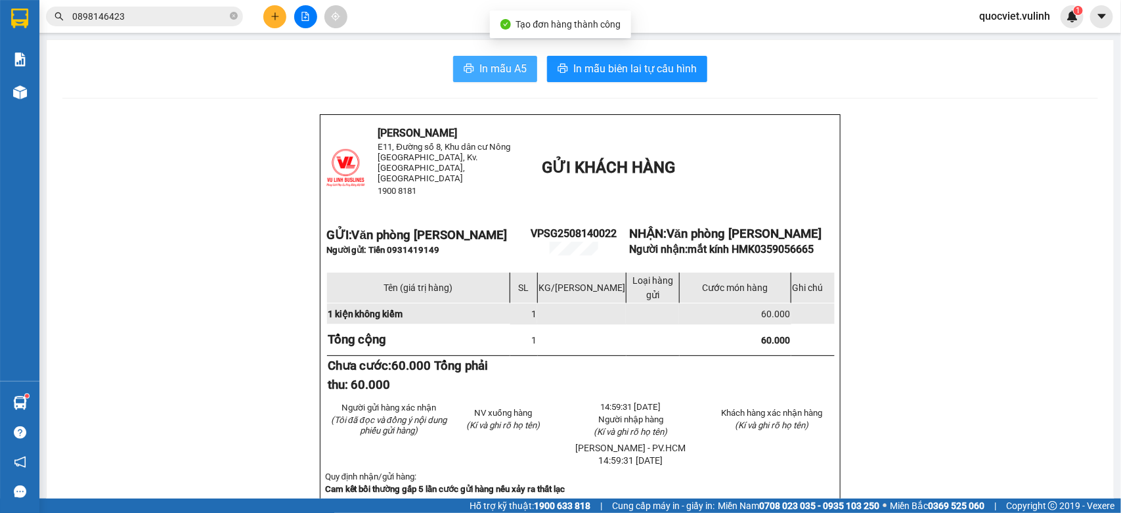
click at [467, 72] on icon "printer" at bounding box center [469, 68] width 11 height 11
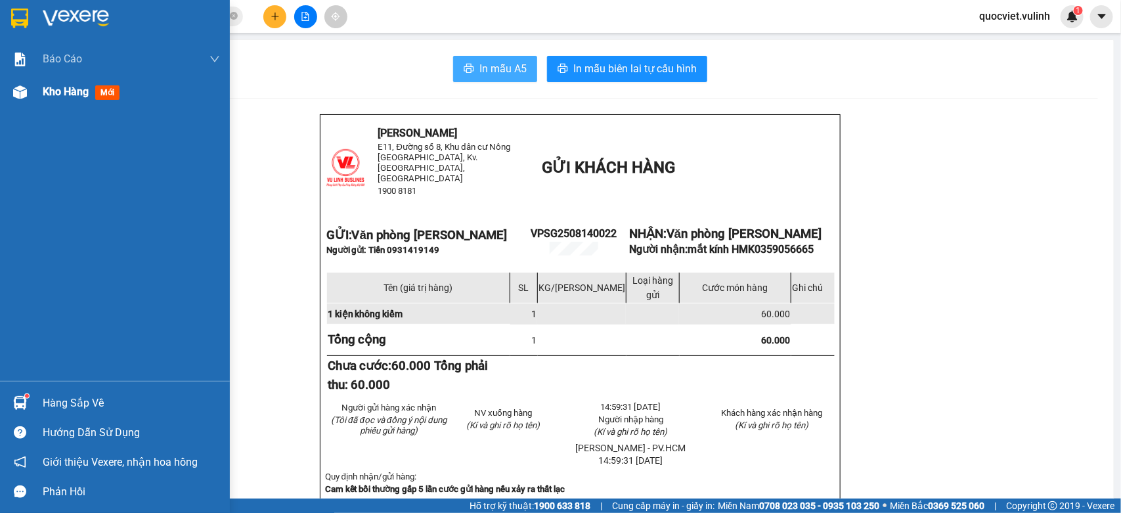
click at [53, 92] on span "Kho hàng" at bounding box center [66, 91] width 46 height 12
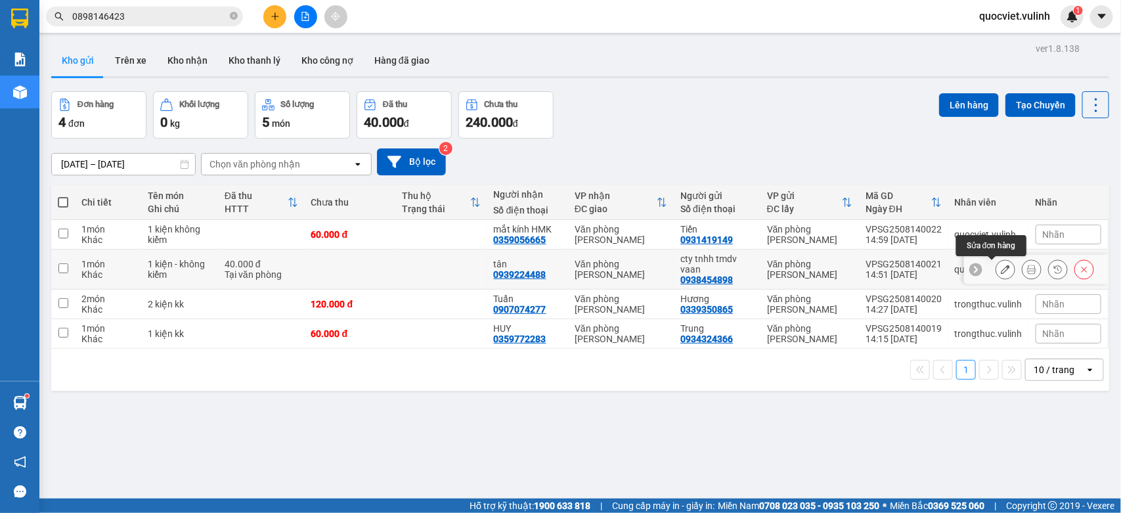
click at [1000, 267] on div at bounding box center [1005, 269] width 20 height 20
click at [1001, 267] on icon at bounding box center [1005, 269] width 9 height 9
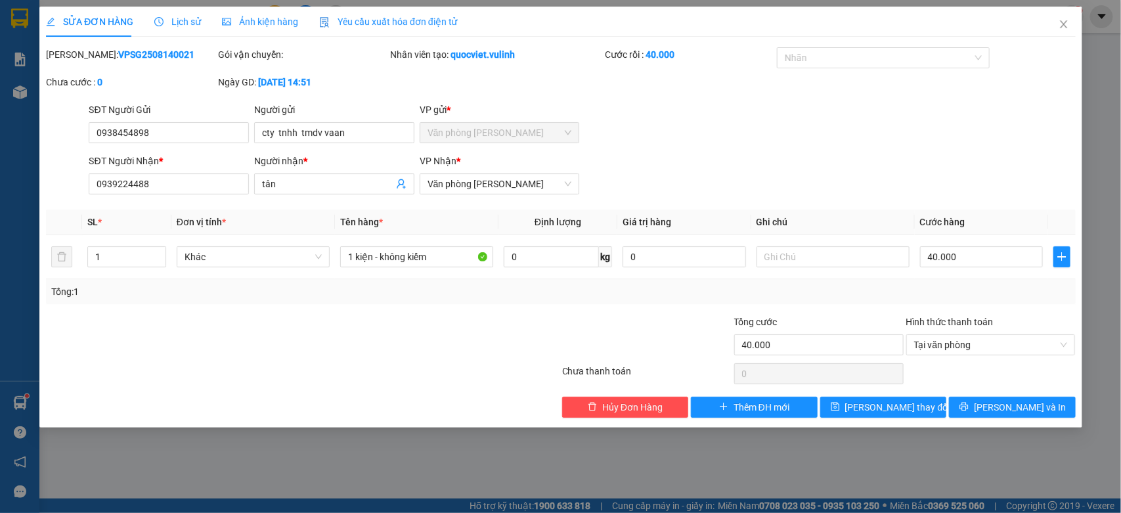
type input "0938454898"
type input "cty tnhh tmdv vaan"
type input "0939224488"
type input "tân"
type input "40.000"
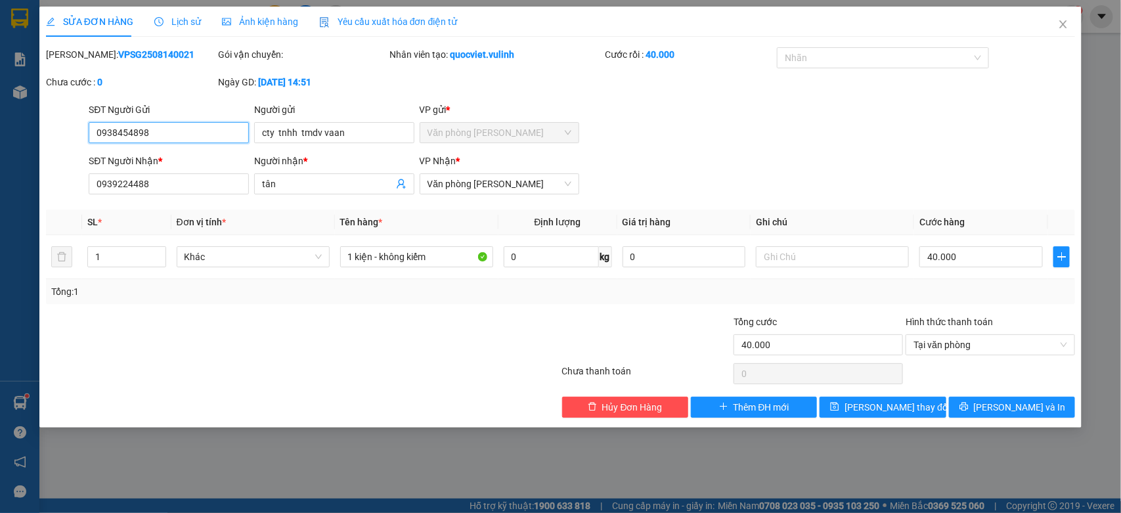
drag, startPoint x: 183, startPoint y: 138, endPoint x: 0, endPoint y: 145, distance: 182.7
click at [0, 145] on div "SỬA ĐƠN HÀNG Lịch sử Ảnh kiện hàng Yêu cầu xuất hóa đơn điện tử Total Paid Fee …" at bounding box center [560, 256] width 1121 height 513
drag, startPoint x: 364, startPoint y: 139, endPoint x: 0, endPoint y: 165, distance: 365.4
click at [0, 165] on div "SỬA ĐƠN HÀNG Lịch sử Ảnh kiện hàng Yêu cầu xuất hóa đơn điện tử Total Paid Fee …" at bounding box center [560, 256] width 1121 height 513
drag, startPoint x: 188, startPoint y: 135, endPoint x: 0, endPoint y: 135, distance: 188.5
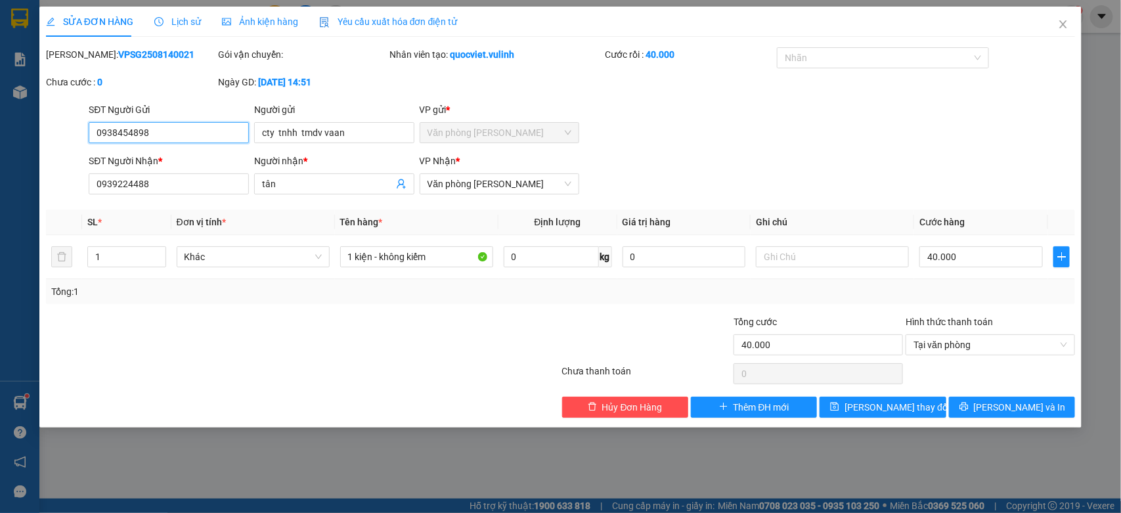
click at [0, 137] on div "SỬA ĐƠN HÀNG Lịch sử Ảnh kiện hàng Yêu cầu xuất hóa đơn điện tử Total Paid Fee …" at bounding box center [560, 256] width 1121 height 513
drag, startPoint x: 336, startPoint y: 185, endPoint x: 0, endPoint y: 175, distance: 335.7
click at [0, 175] on div "SỬA ĐƠN HÀNG Lịch sử Ảnh kiện hàng Yêu cầu xuất hóa đơn điện tử Total Paid Fee …" at bounding box center [560, 256] width 1121 height 513
drag, startPoint x: 155, startPoint y: 186, endPoint x: 0, endPoint y: 192, distance: 155.1
click at [0, 192] on div "SỬA ĐƠN HÀNG Lịch sử Ảnh kiện hàng Yêu cầu xuất hóa đơn điện tử Total Paid Fee …" at bounding box center [560, 256] width 1121 height 513
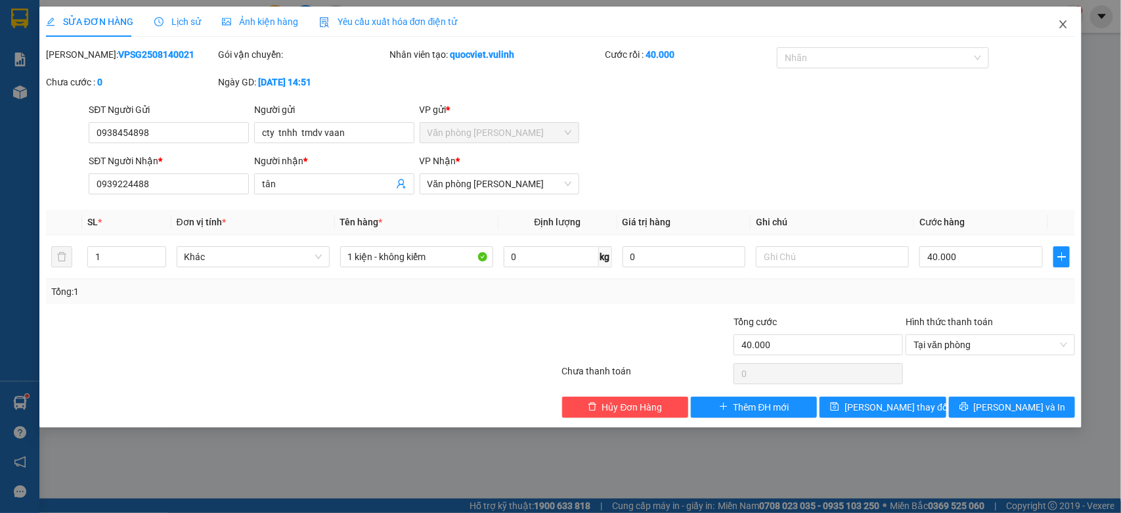
click at [1060, 19] on icon "close" at bounding box center [1063, 24] width 11 height 11
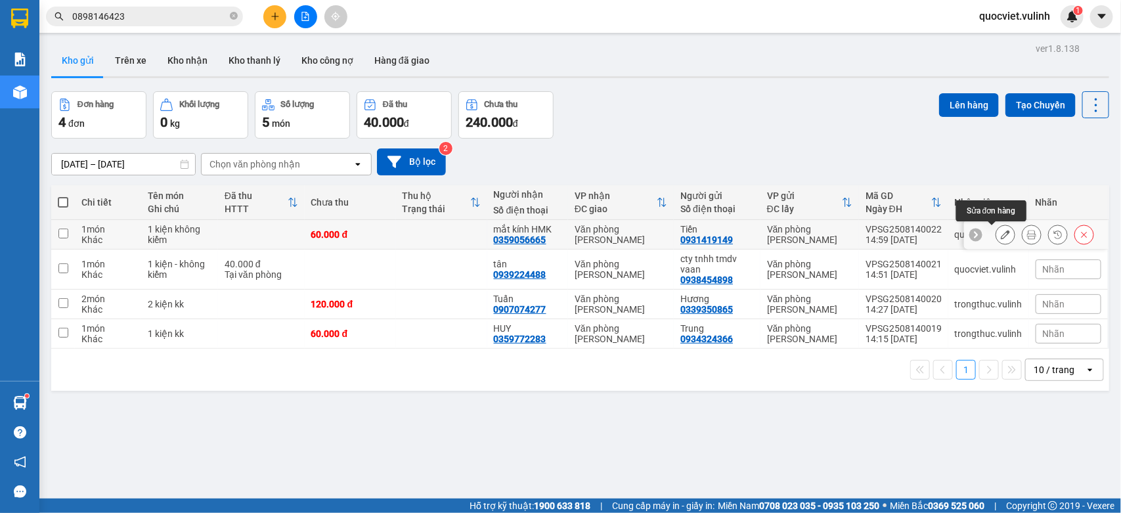
click at [1001, 237] on icon at bounding box center [1005, 234] width 9 height 9
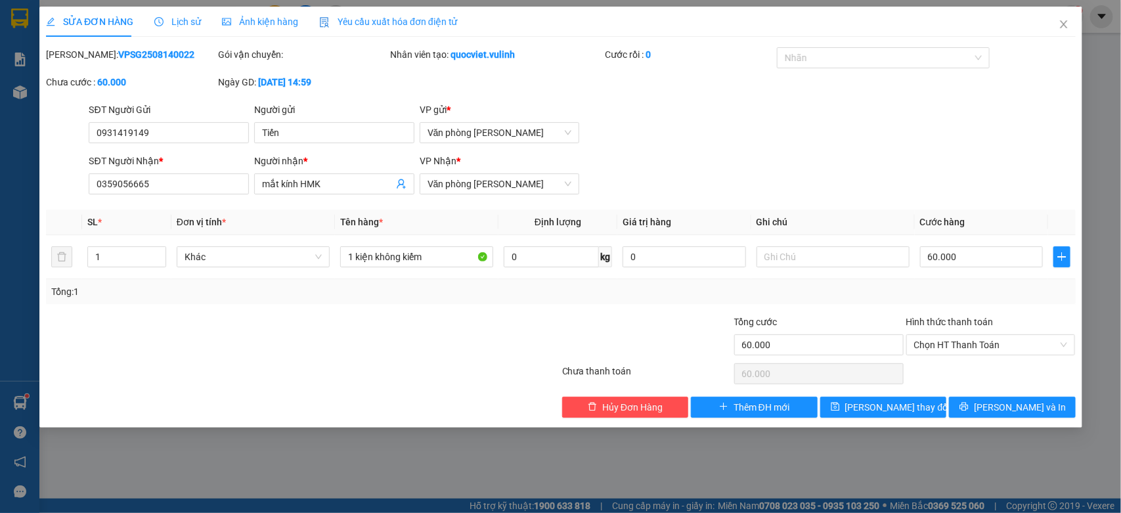
type input "0931419149"
type input "Tiến"
type input "0359056665"
type input "mắt kính HMK"
type input "60.000"
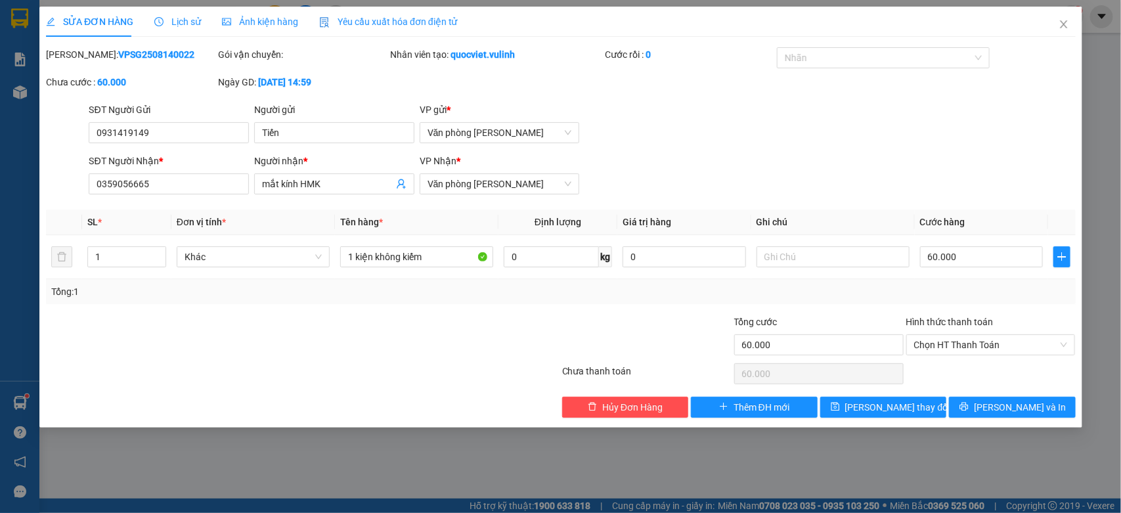
type input "60.000"
drag, startPoint x: 337, startPoint y: 131, endPoint x: 128, endPoint y: 135, distance: 208.8
click at [128, 135] on div "SĐT Người Gửi 0931419149 Người gửi Tiến Tiến VP gửi * Văn phòng Cao Thắng" at bounding box center [582, 125] width 992 height 46
click at [0, 161] on div "SỬA ĐƠN HÀNG Lịch sử Ảnh kiện hàng Yêu cầu xuất hóa đơn điện tử Total Paid Fee …" at bounding box center [560, 256] width 1121 height 513
drag, startPoint x: 320, startPoint y: 185, endPoint x: 0, endPoint y: 237, distance: 324.7
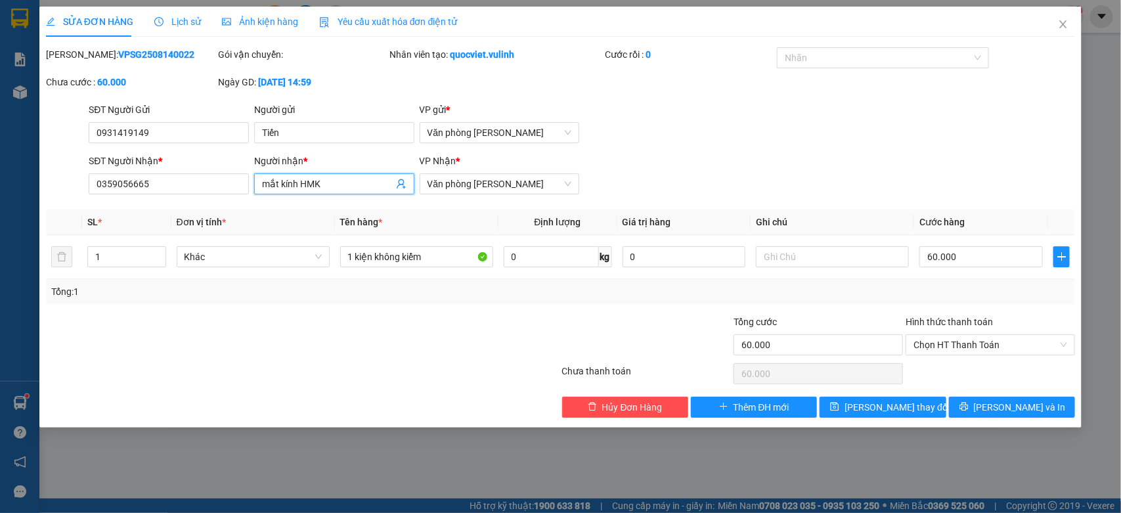
click at [0, 237] on div "SỬA ĐƠN HÀNG Lịch sử Ảnh kiện hàng Yêu cầu xuất hóa đơn điện tử Total Paid Fee …" at bounding box center [560, 256] width 1121 height 513
drag, startPoint x: 210, startPoint y: 179, endPoint x: 0, endPoint y: 230, distance: 216.3
click at [0, 230] on div "SỬA ĐƠN HÀNG Lịch sử Ảnh kiện hàng Yêu cầu xuất hóa đơn điện tử Total Paid Fee …" at bounding box center [560, 256] width 1121 height 513
click at [1059, 20] on icon "close" at bounding box center [1063, 24] width 11 height 11
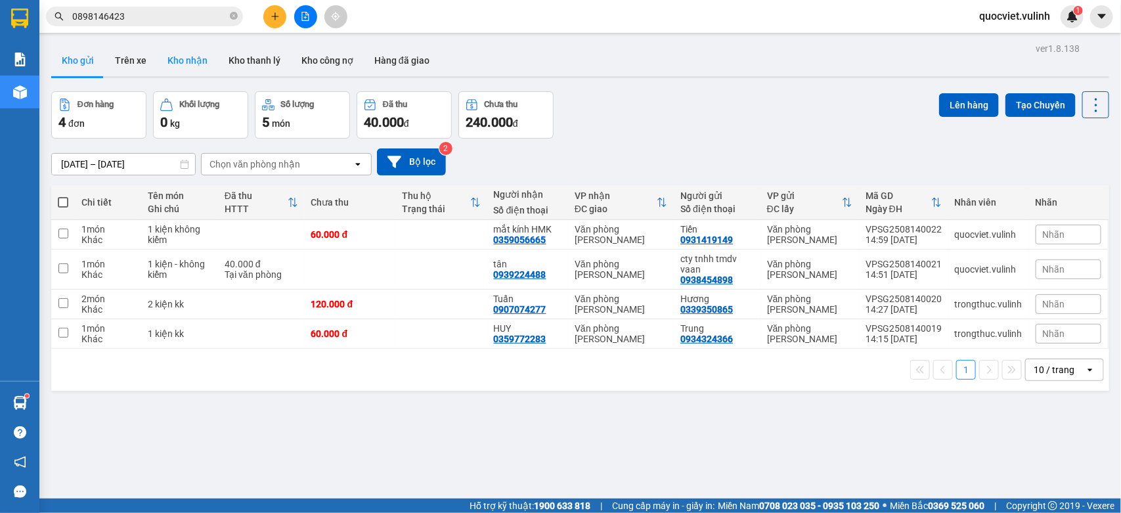
click at [182, 60] on button "Kho nhận" at bounding box center [187, 61] width 61 height 32
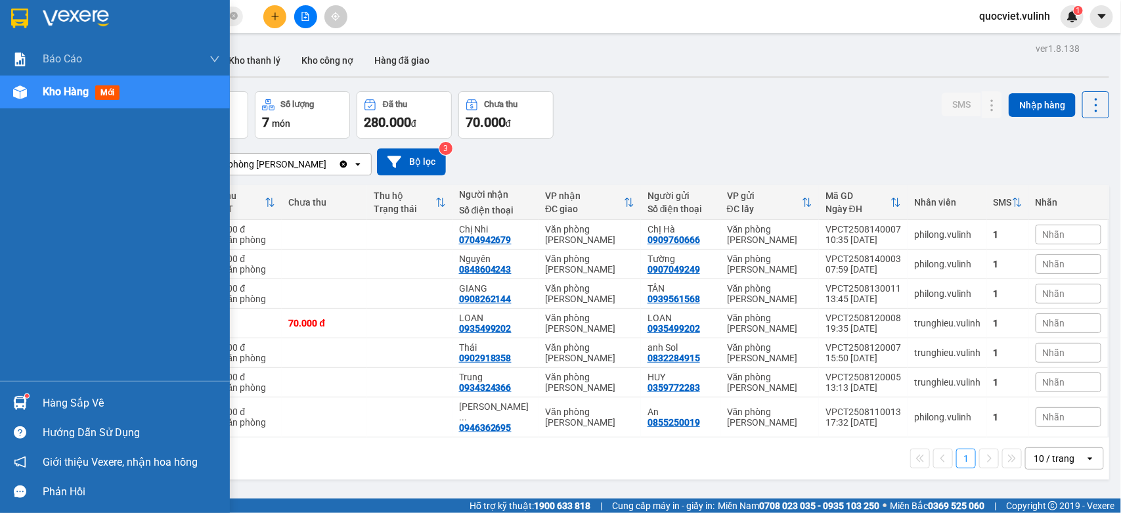
click at [35, 396] on div "Hàng sắp về" at bounding box center [115, 403] width 230 height 30
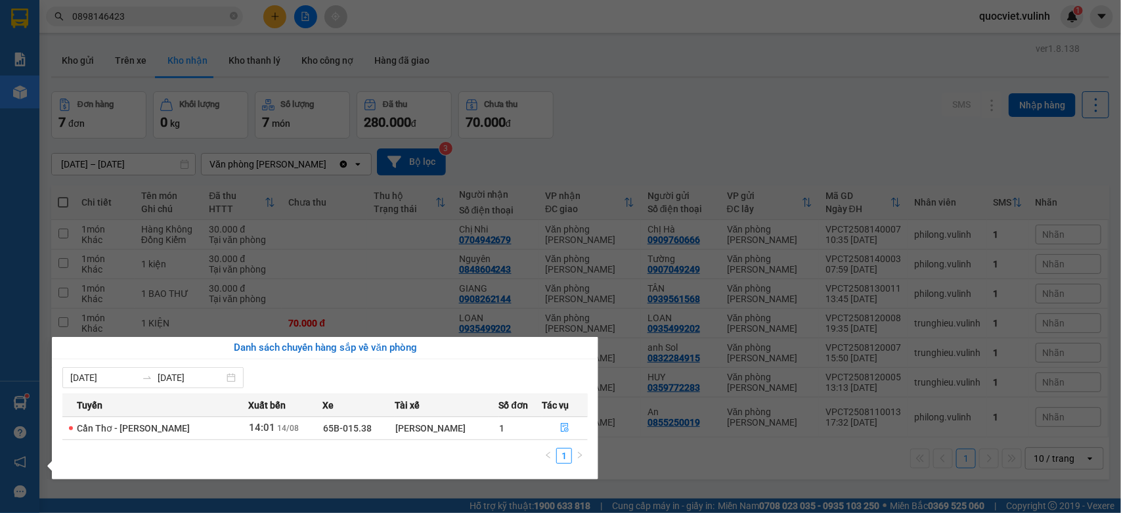
drag, startPoint x: 928, startPoint y: 82, endPoint x: 893, endPoint y: 66, distance: 38.2
click at [924, 79] on section "Kết quả tìm kiếm ( 1 ) Bộ lọc Mã ĐH Trạng thái Món hàng Tổng cước Chưa cước Nhã…" at bounding box center [560, 256] width 1121 height 513
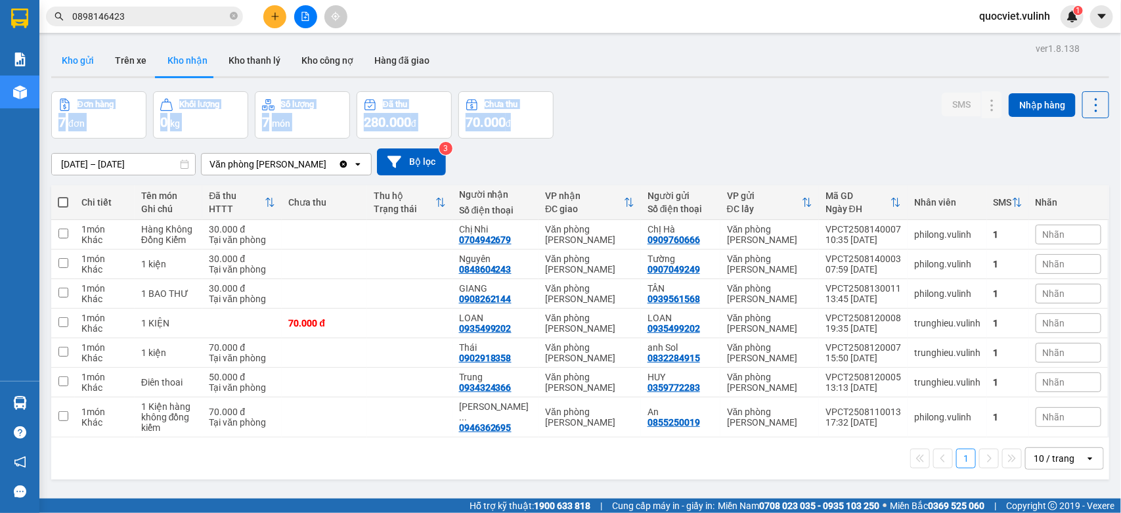
click at [62, 49] on button "Kho gửi" at bounding box center [77, 61] width 53 height 32
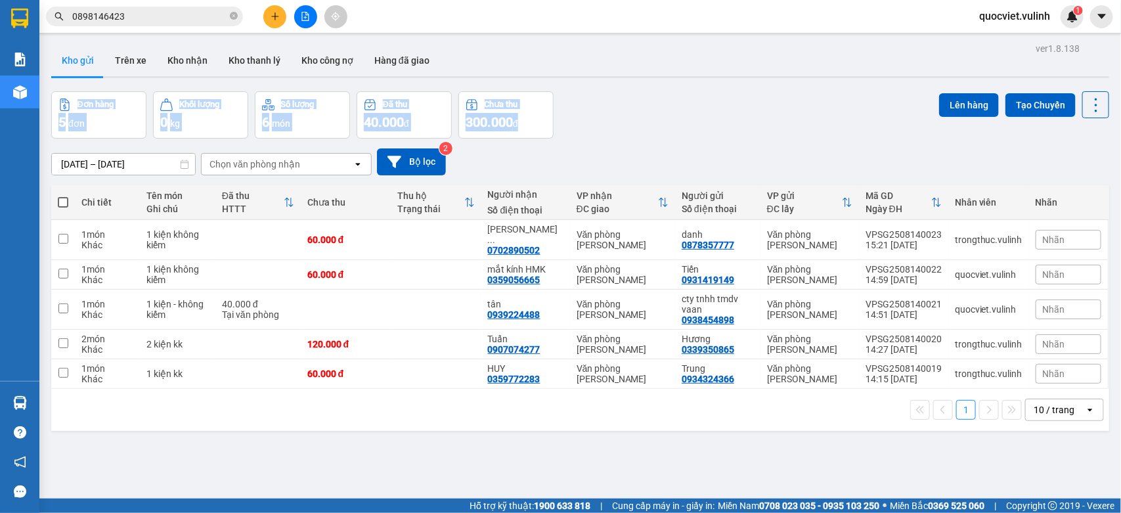
click at [691, 102] on div "Đơn hàng 5 đơn Khối lượng 0 kg Số lượng 6 món Đã thu 40.000 đ Chưa thu 300.000 …" at bounding box center [580, 114] width 1058 height 47
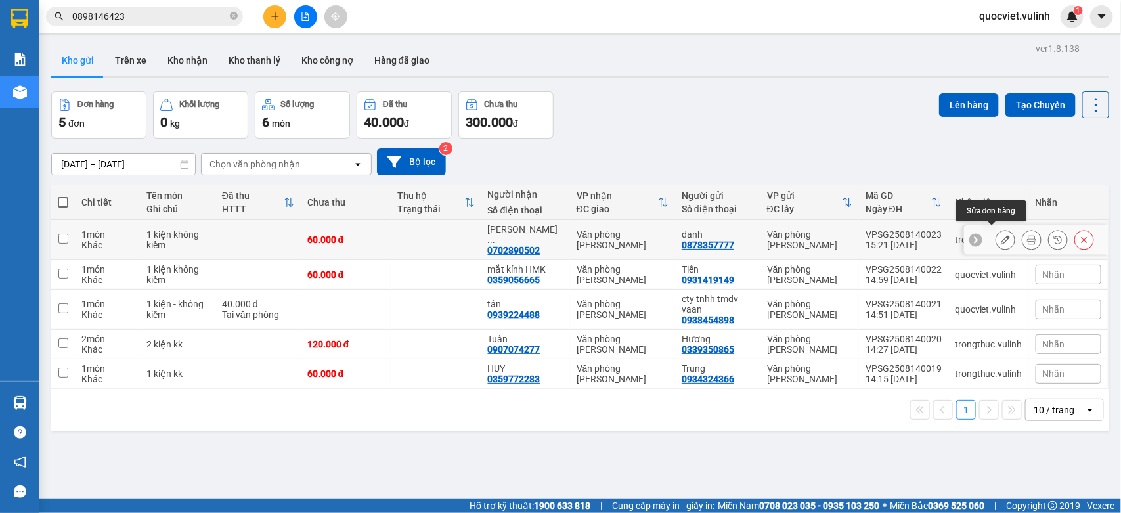
click at [996, 236] on button at bounding box center [1005, 240] width 18 height 23
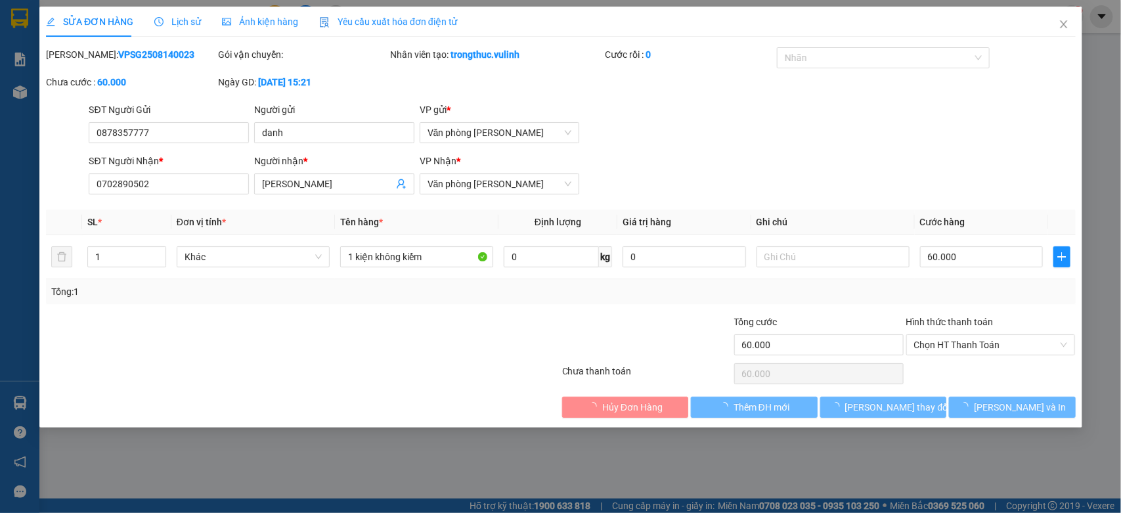
type input "0878357777"
type input "danh"
type input "0702890502"
type input "Nguyễn Anh Hào"
type input "60.000"
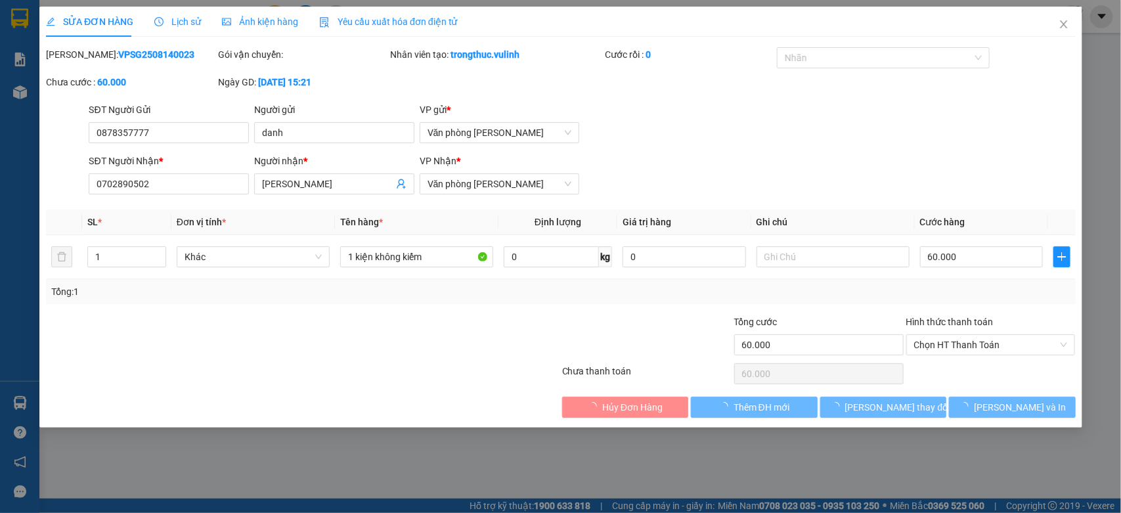
type input "60.000"
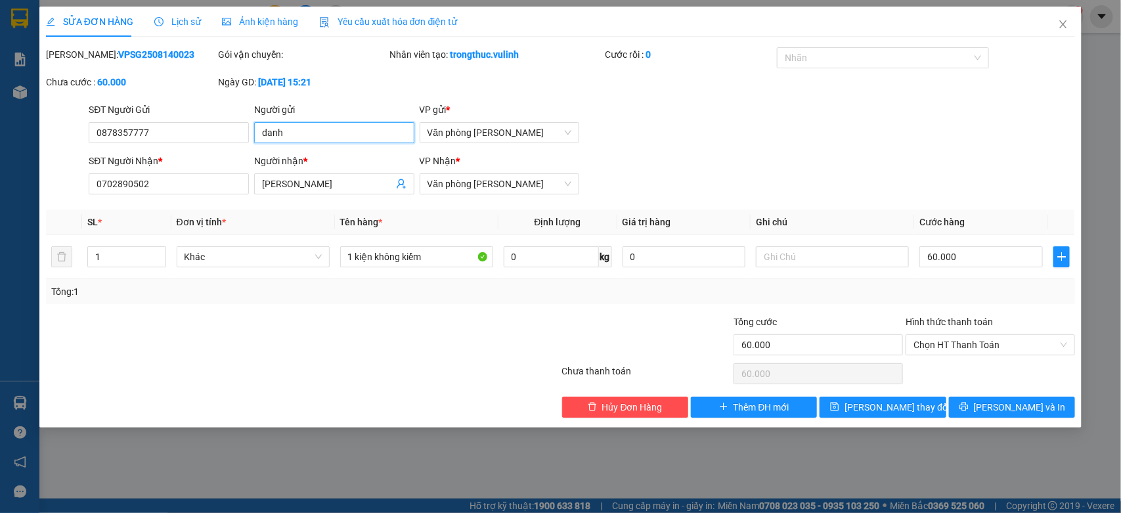
drag, startPoint x: 314, startPoint y: 140, endPoint x: 91, endPoint y: 148, distance: 223.4
click at [113, 144] on div "SĐT Người Gửi 0878357777 Người gửi danh danh VP gửi * Văn phòng Cao Thắng" at bounding box center [582, 125] width 992 height 46
drag, startPoint x: 173, startPoint y: 126, endPoint x: 0, endPoint y: 145, distance: 173.7
click at [0, 145] on div "SỬA ĐƠN HÀNG Lịch sử Ảnh kiện hàng Yêu cầu xuất hóa đơn điện tử Total Paid Fee …" at bounding box center [560, 256] width 1121 height 513
drag, startPoint x: 348, startPoint y: 185, endPoint x: 0, endPoint y: 181, distance: 348.0
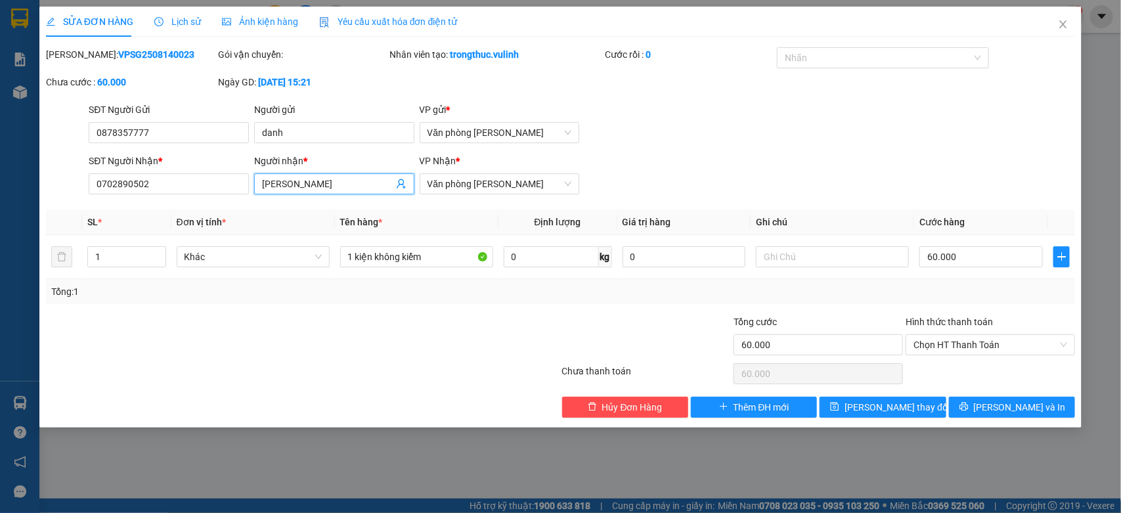
click at [0, 181] on div "SỬA ĐƠN HÀNG Lịch sử Ảnh kiện hàng Yêu cầu xuất hóa đơn điện tử Total Paid Fee …" at bounding box center [560, 256] width 1121 height 513
drag, startPoint x: 185, startPoint y: 188, endPoint x: 0, endPoint y: 210, distance: 185.9
click at [0, 210] on div "SỬA ĐƠN HÀNG Lịch sử Ảnh kiện hàng Yêu cầu xuất hóa đơn điện tử Total Paid Fee …" at bounding box center [560, 256] width 1121 height 513
drag, startPoint x: 1064, startPoint y: 18, endPoint x: 604, endPoint y: 0, distance: 460.0
click at [1064, 18] on span "Close" at bounding box center [1063, 25] width 37 height 37
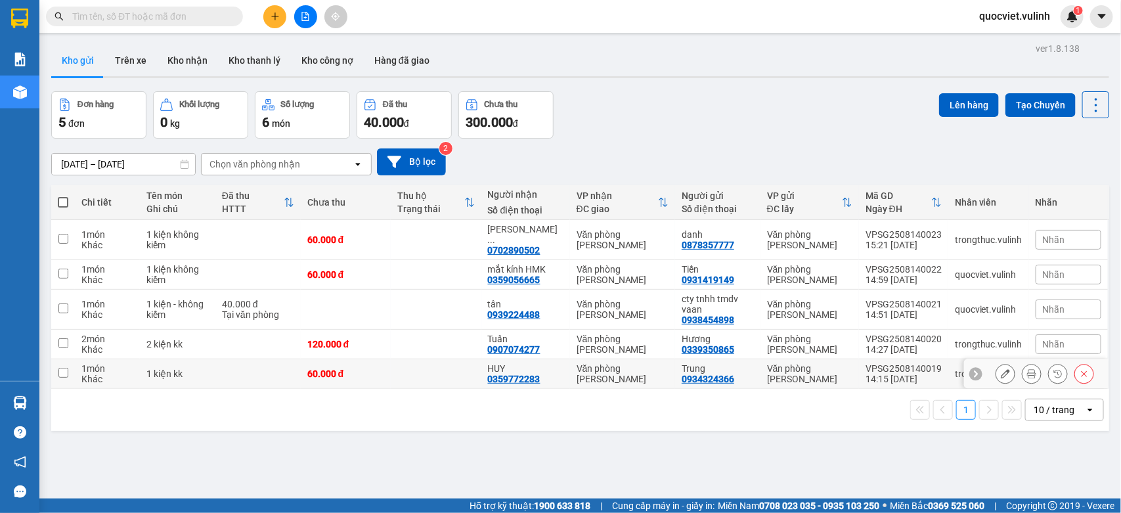
click at [401, 372] on td at bounding box center [436, 374] width 90 height 30
checkbox input "true"
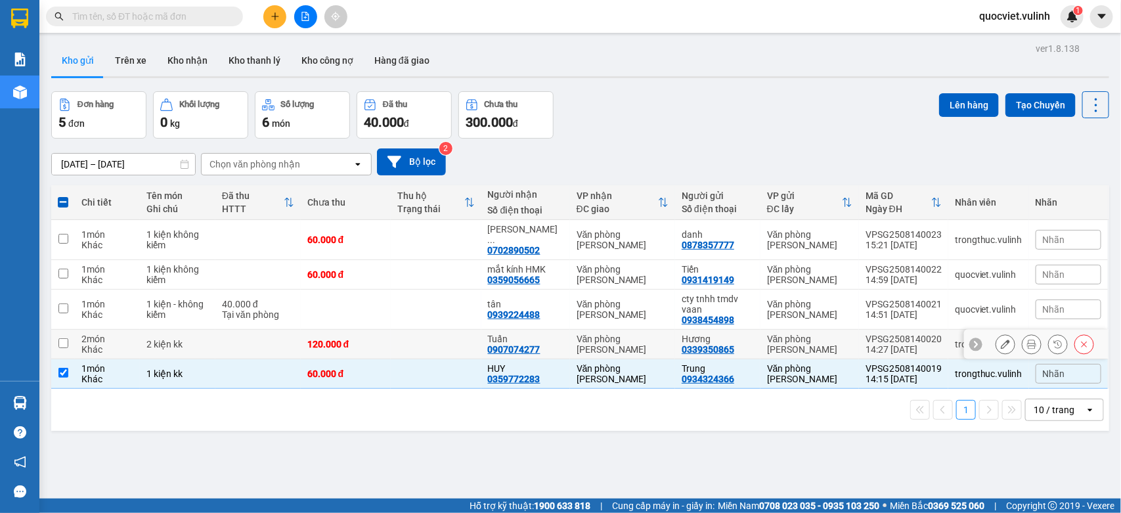
click at [405, 342] on td at bounding box center [436, 345] width 90 height 30
checkbox input "true"
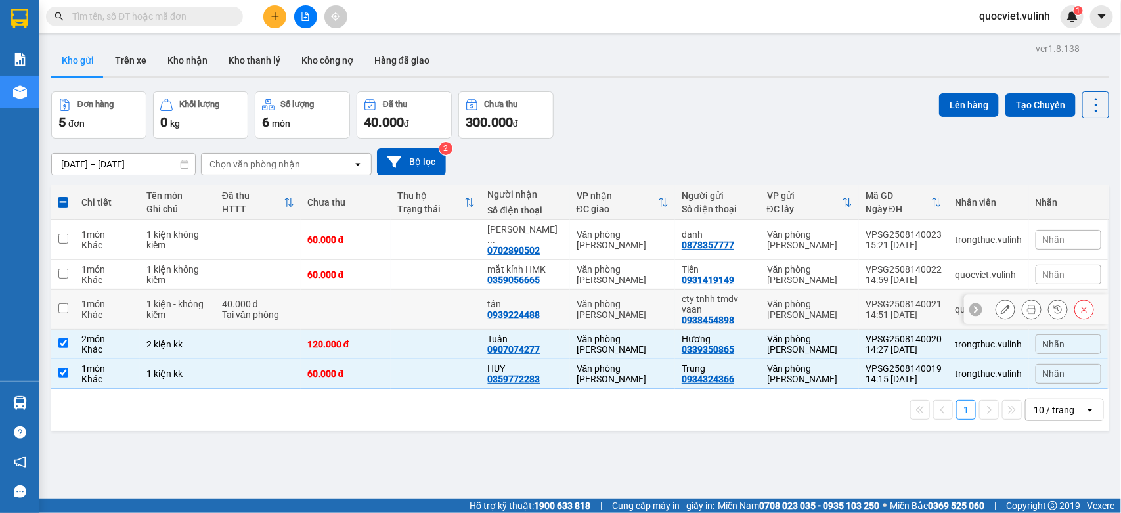
click at [422, 303] on td at bounding box center [436, 310] width 90 height 40
checkbox input "true"
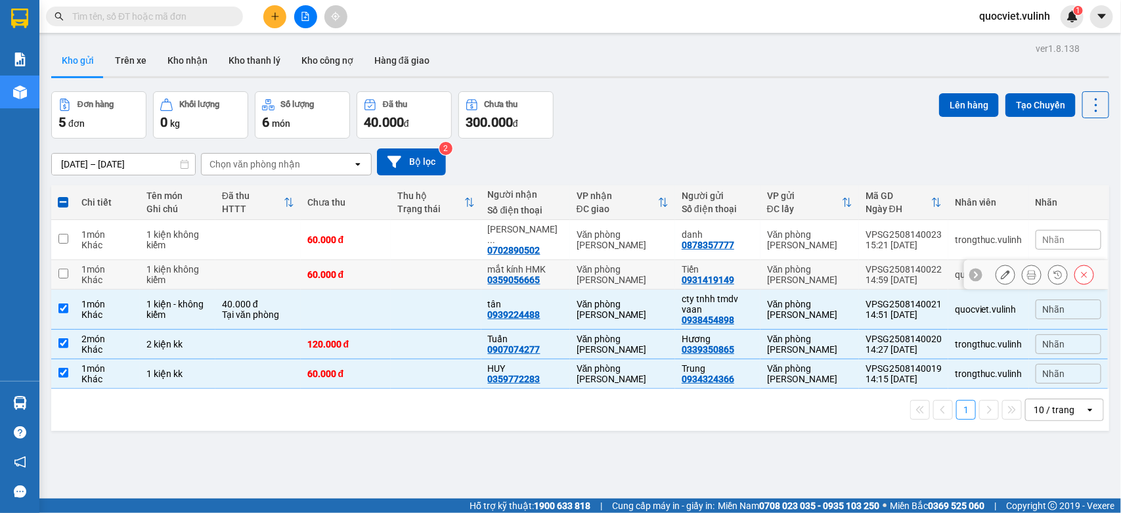
click at [450, 265] on td at bounding box center [436, 275] width 90 height 30
checkbox input "true"
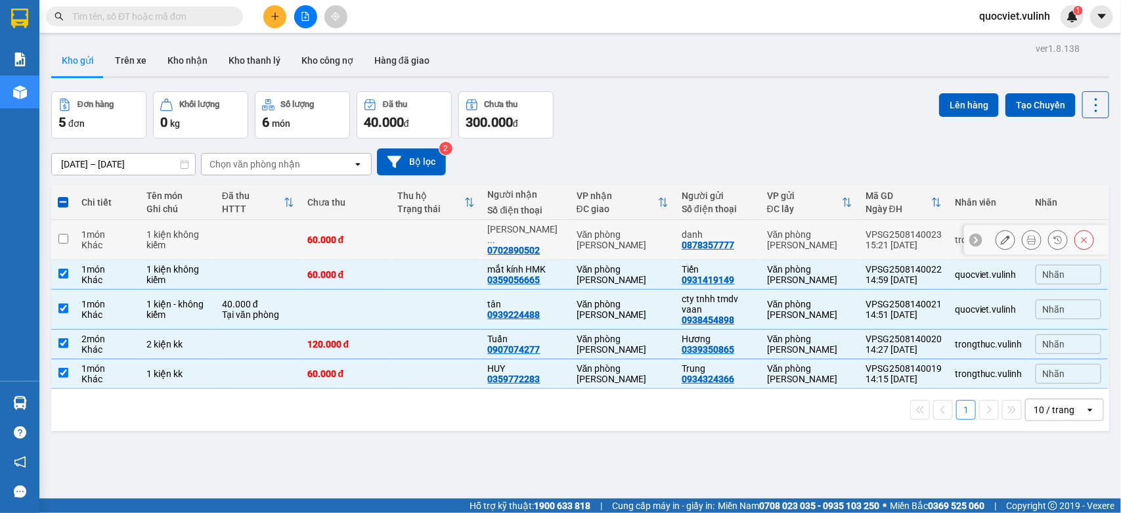
click at [456, 238] on td at bounding box center [436, 240] width 90 height 40
checkbox input "true"
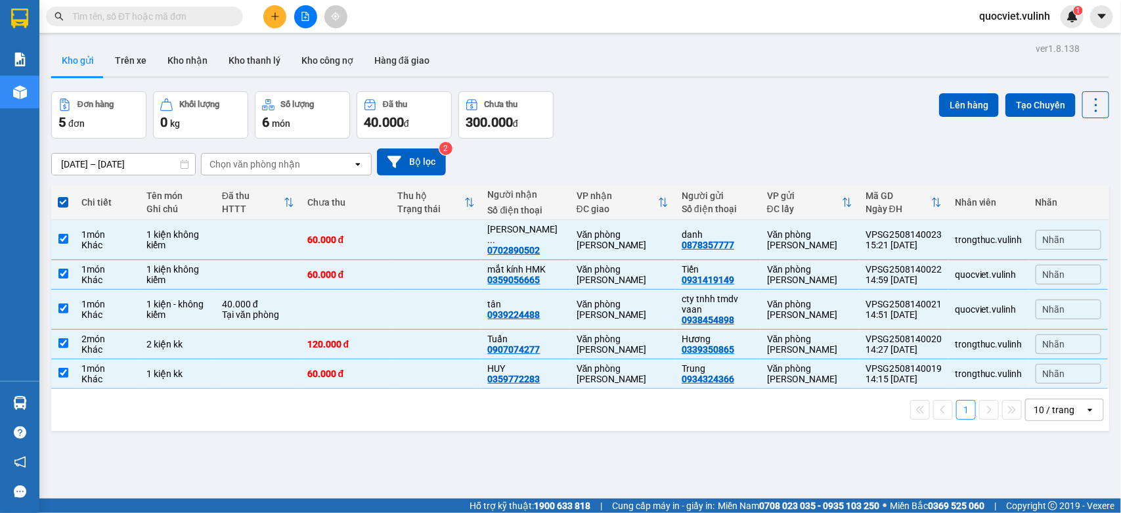
click at [946, 83] on div "ver 1.8.138 Kho gửi Trên xe Kho nhận Kho thanh lý Kho công nợ Hàng đã giao Đơn …" at bounding box center [580, 295] width 1068 height 513
click at [951, 95] on button "Lên hàng" at bounding box center [969, 105] width 60 height 24
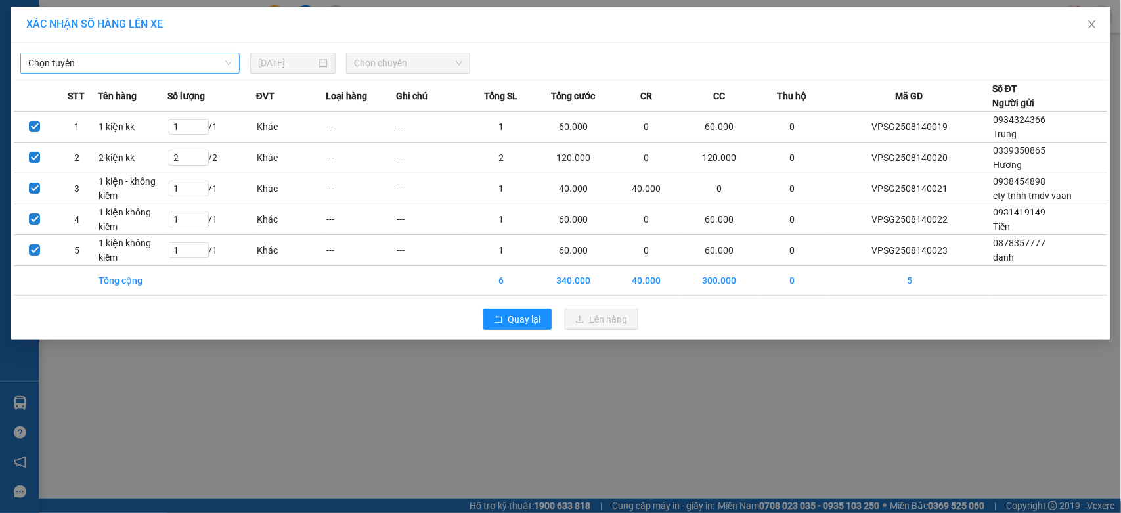
click at [127, 61] on span "Chọn tuyến" at bounding box center [130, 63] width 204 height 20
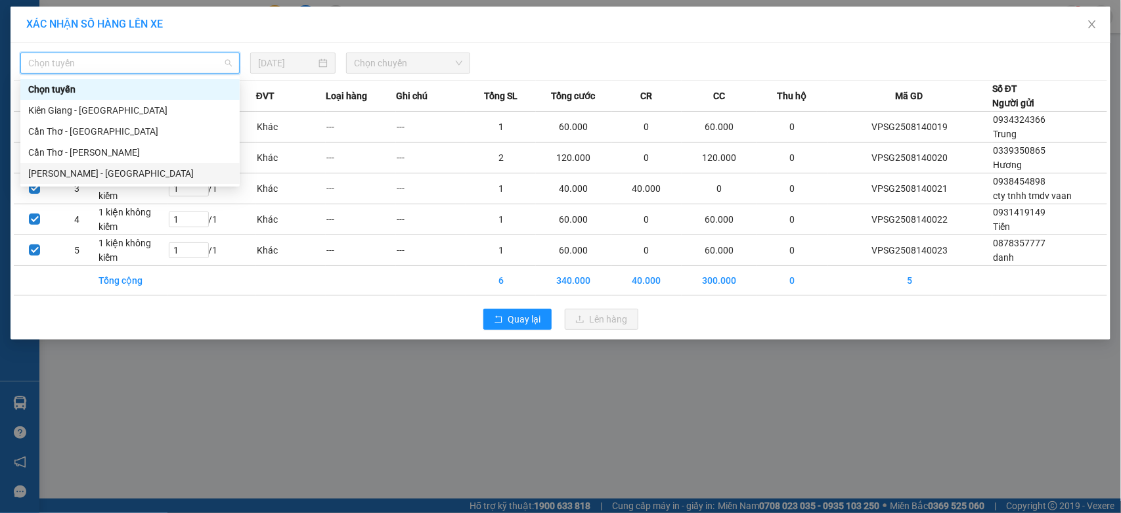
click at [104, 171] on div "[PERSON_NAME] - [GEOGRAPHIC_DATA]" at bounding box center [130, 173] width 204 height 14
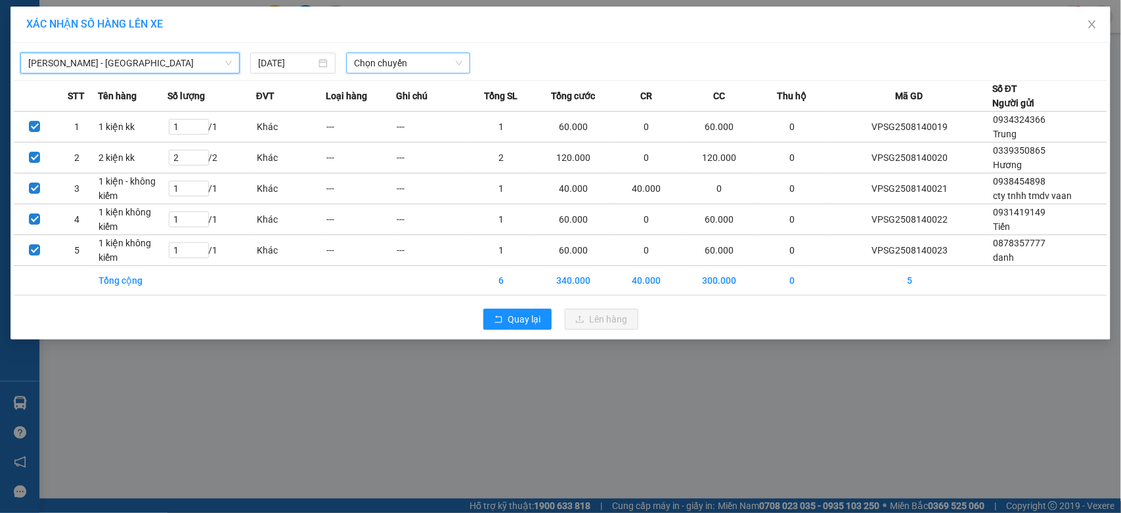
click at [375, 58] on span "Chọn chuyến" at bounding box center [408, 63] width 108 height 20
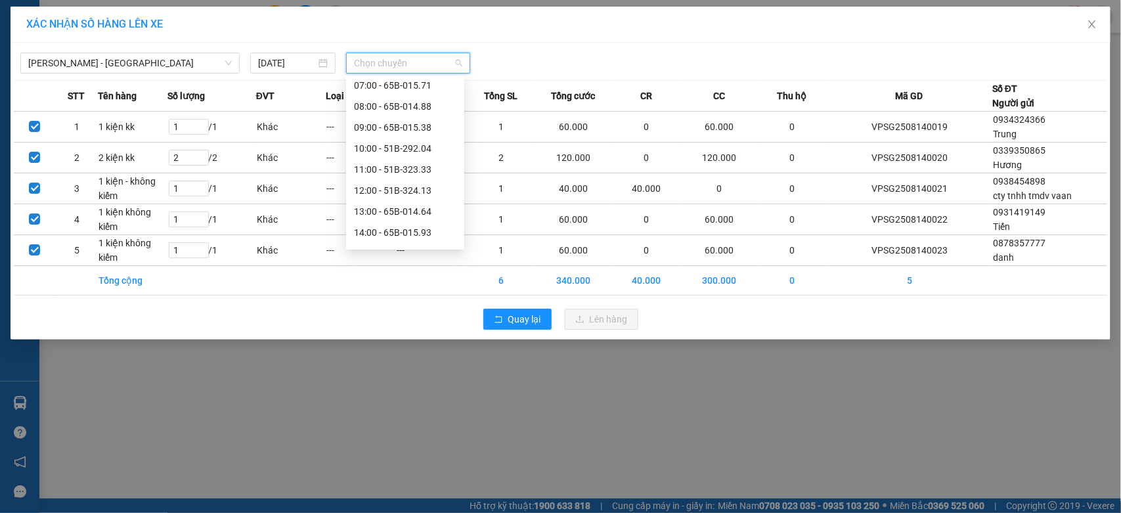
scroll to position [219, 0]
click at [392, 160] on div "16:00 - 65B-015.66" at bounding box center [405, 165] width 102 height 14
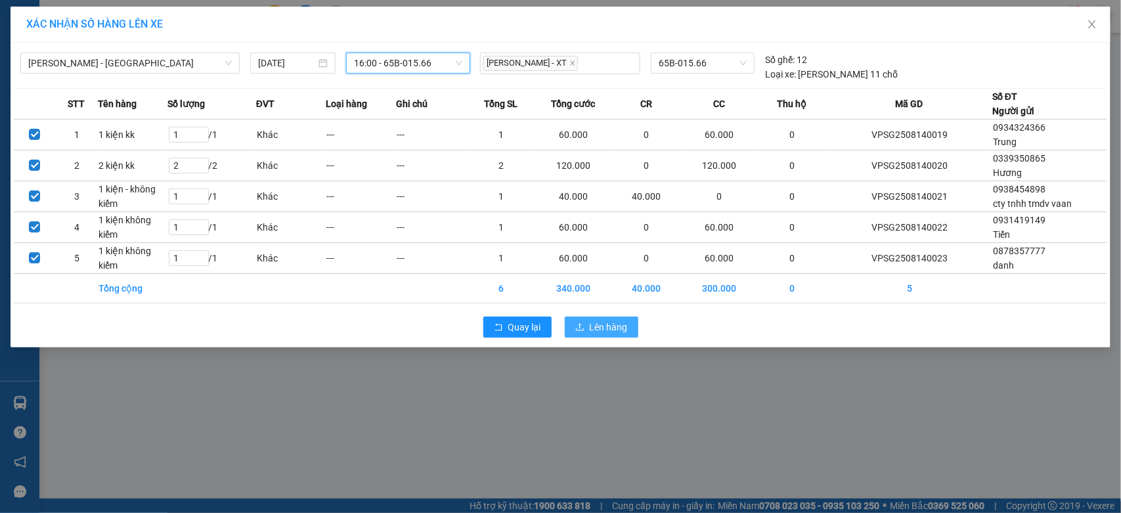
click at [613, 319] on button "Lên hàng" at bounding box center [602, 326] width 74 height 21
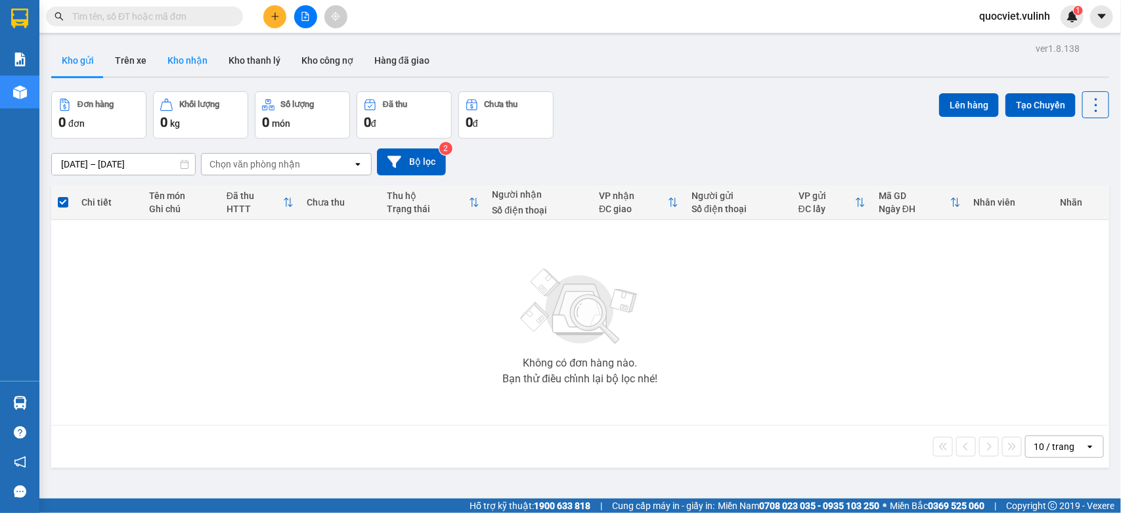
click at [157, 53] on button "Kho nhận" at bounding box center [187, 61] width 61 height 32
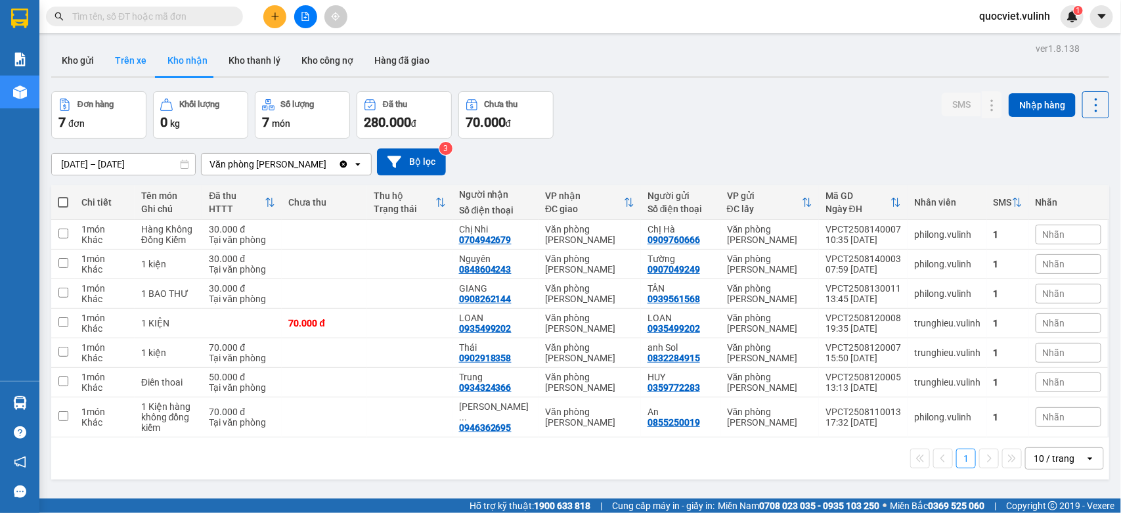
click at [138, 54] on button "Trên xe" at bounding box center [130, 61] width 53 height 32
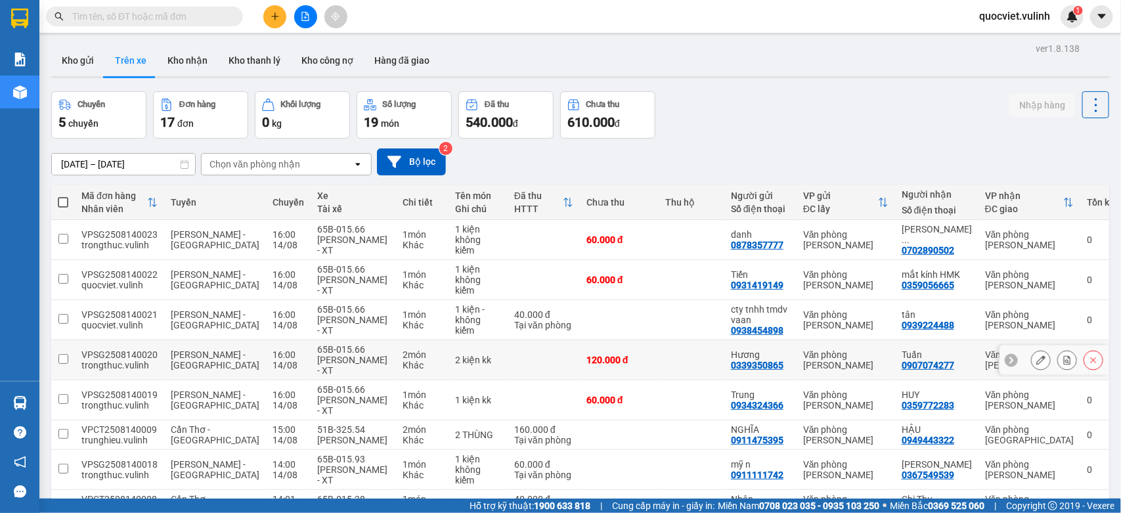
scroll to position [125, 0]
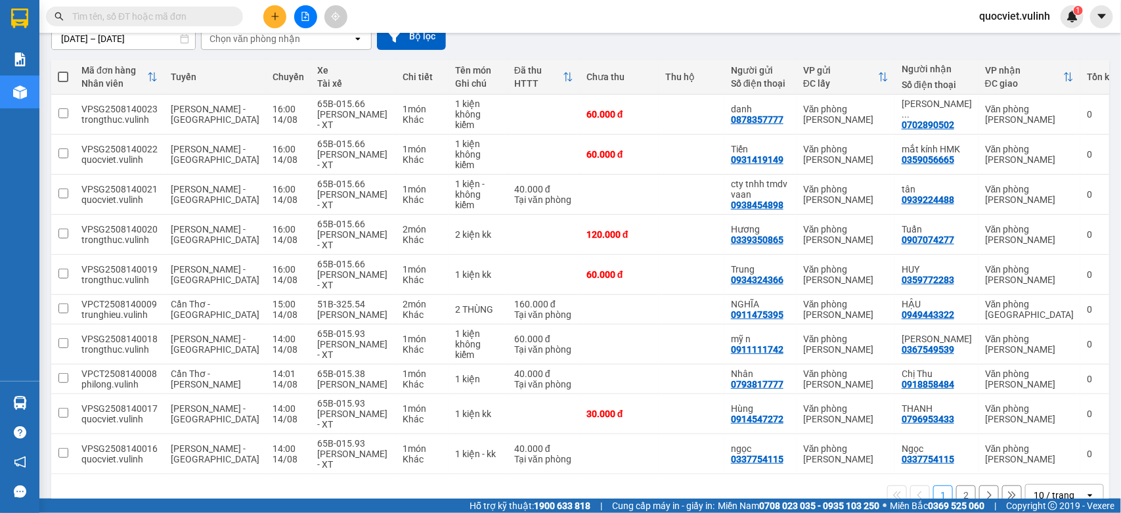
click at [1056, 489] on div "10 / trang" at bounding box center [1054, 495] width 41 height 13
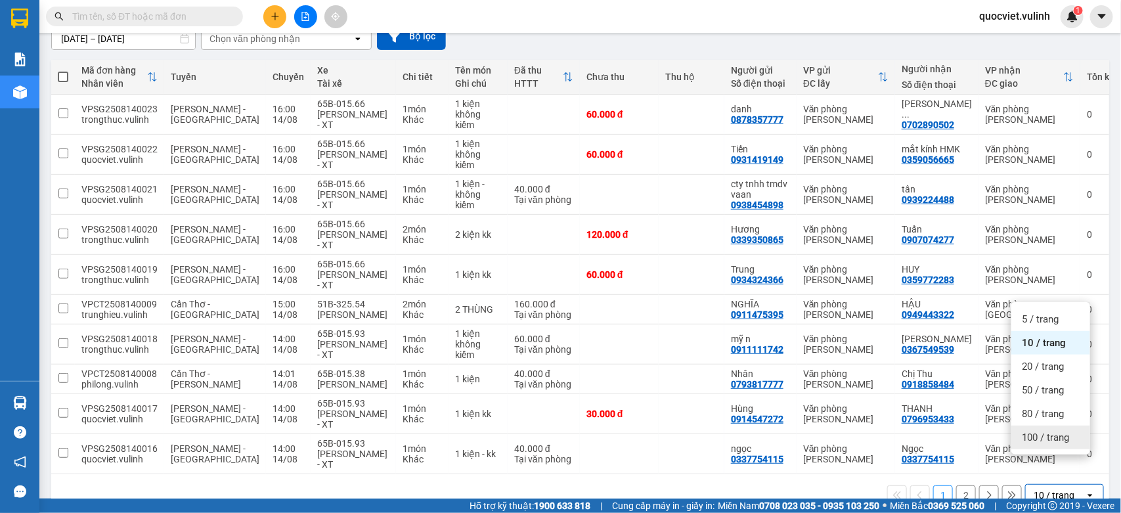
click at [1038, 441] on span "100 / trang" at bounding box center [1045, 437] width 47 height 13
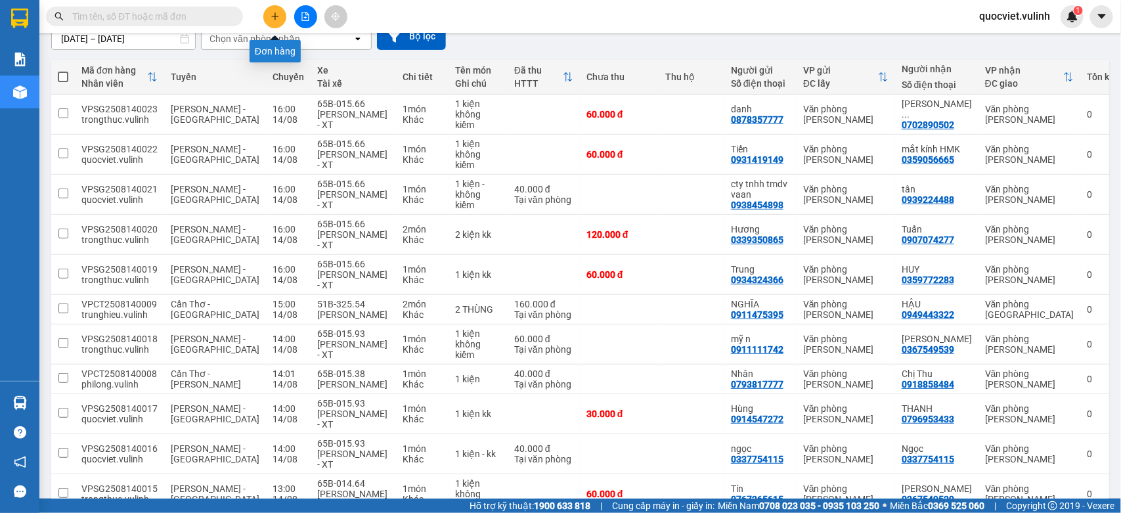
click at [271, 5] on button at bounding box center [274, 16] width 23 height 23
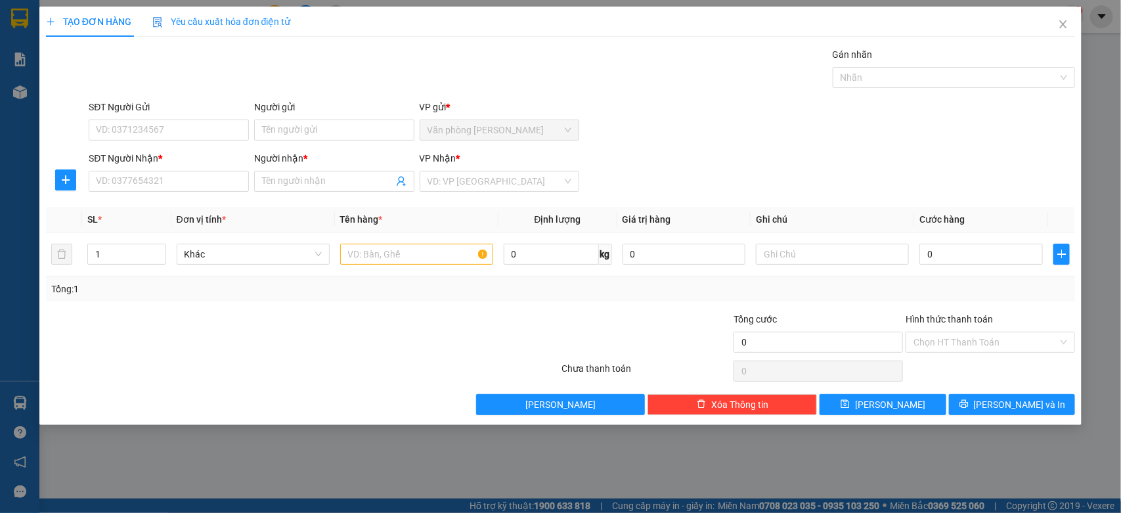
click at [1074, 467] on div "TẠO ĐƠN HÀNG Yêu cầu xuất hóa đơn điện tử Transit Pickup Surcharge Ids Transit …" at bounding box center [560, 256] width 1121 height 513
click at [589, 59] on div "Gán nhãn Nhãn" at bounding box center [582, 70] width 992 height 46
click at [168, 184] on input "SĐT Người Nhận *" at bounding box center [169, 181] width 160 height 21
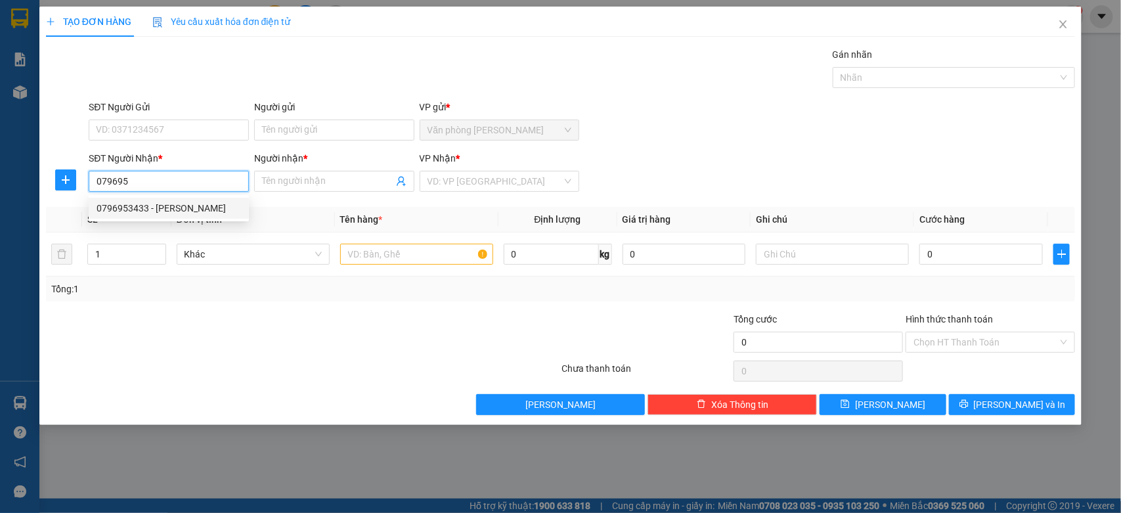
click at [133, 209] on div "0796953433 - [PERSON_NAME]" at bounding box center [169, 208] width 144 height 14
type input "0796953433"
type input "THANH"
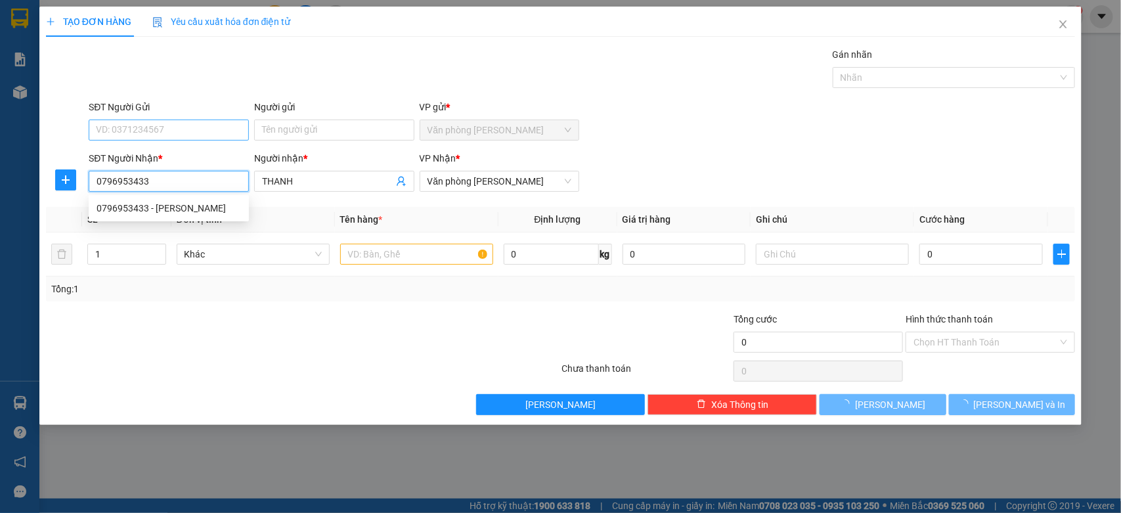
type input "30.000"
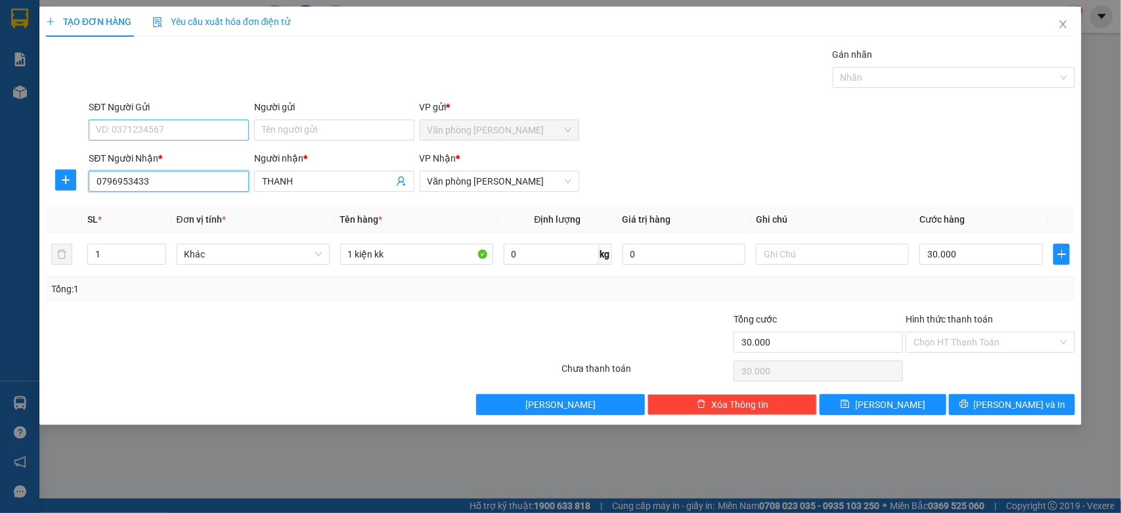
type input "0796953433"
click at [177, 136] on input "SĐT Người Gửi" at bounding box center [169, 130] width 160 height 21
click at [167, 153] on div "0796953433 - [PERSON_NAME]" at bounding box center [169, 157] width 144 height 14
type input "0796953433"
type input "THANH"
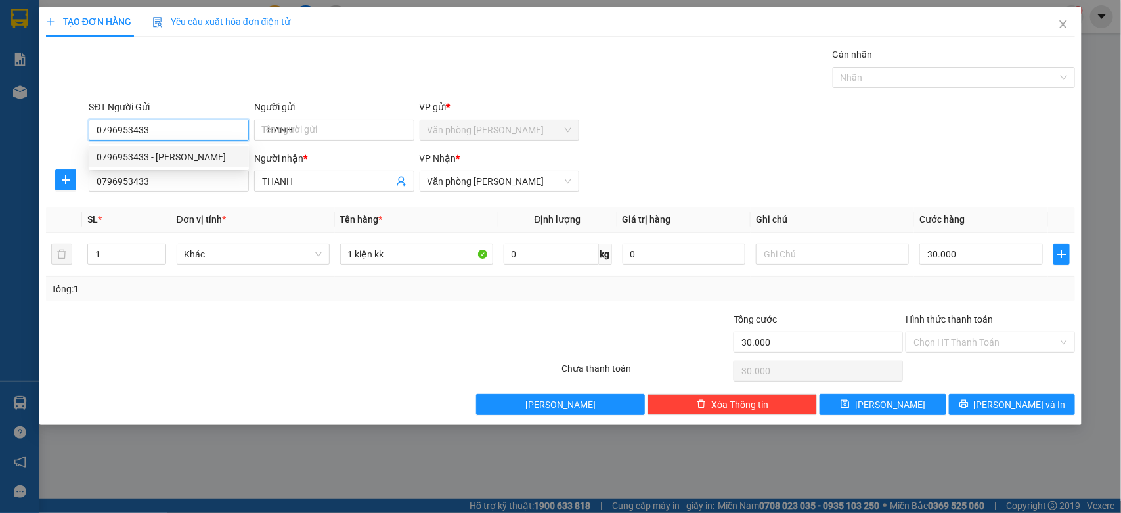
type input "140.000"
type input "0796953433"
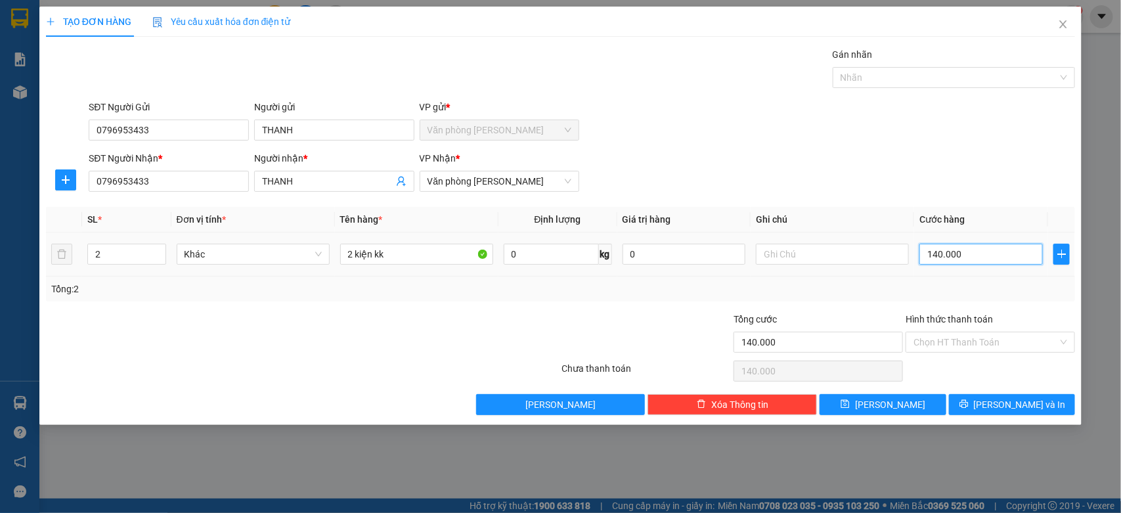
click at [1028, 256] on input "140.000" at bounding box center [980, 254] width 123 height 21
type input "0"
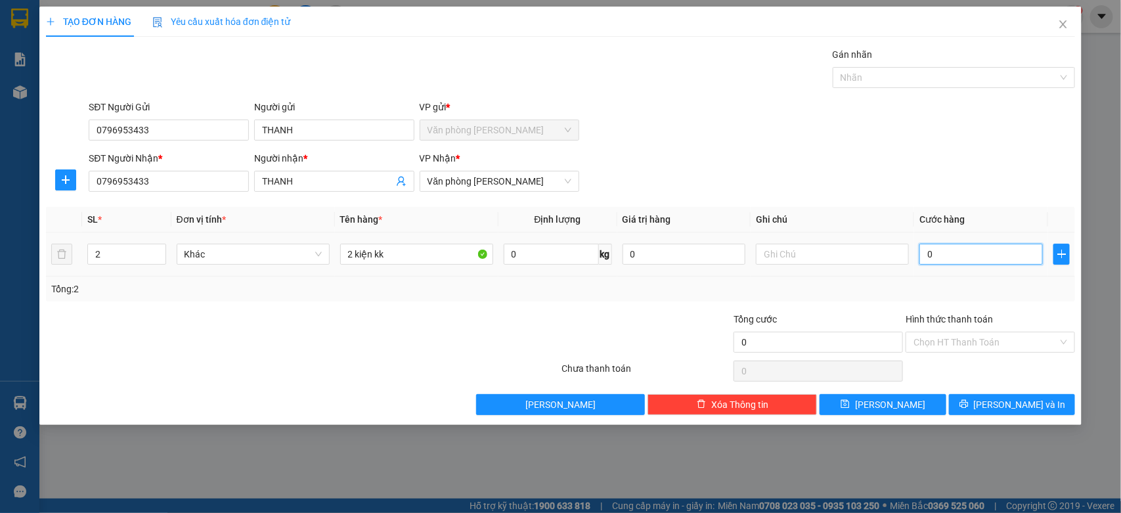
type input "3"
type input "03"
type input "30"
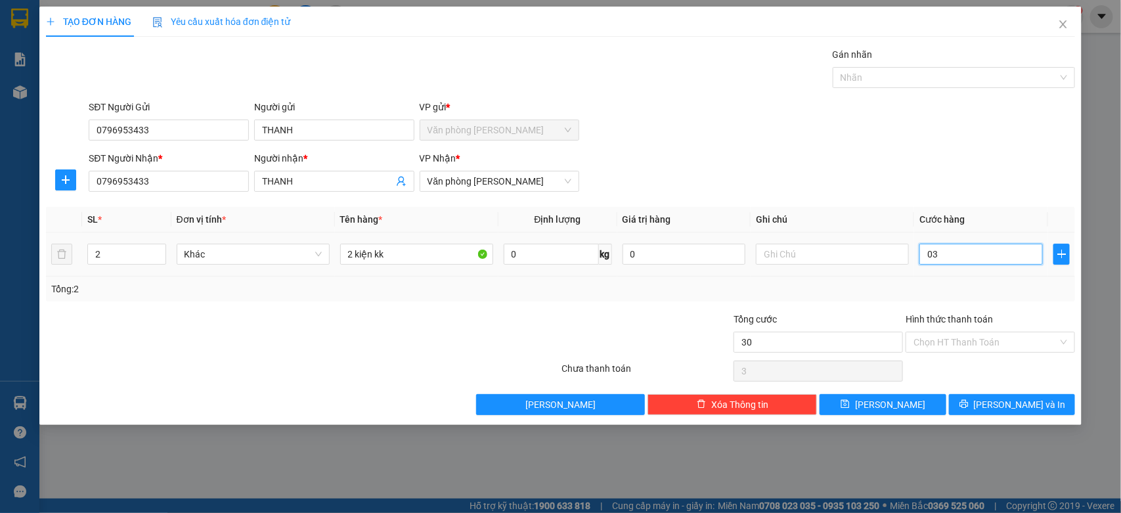
type input "030"
type input "300"
type input "0.300"
type input "3.000"
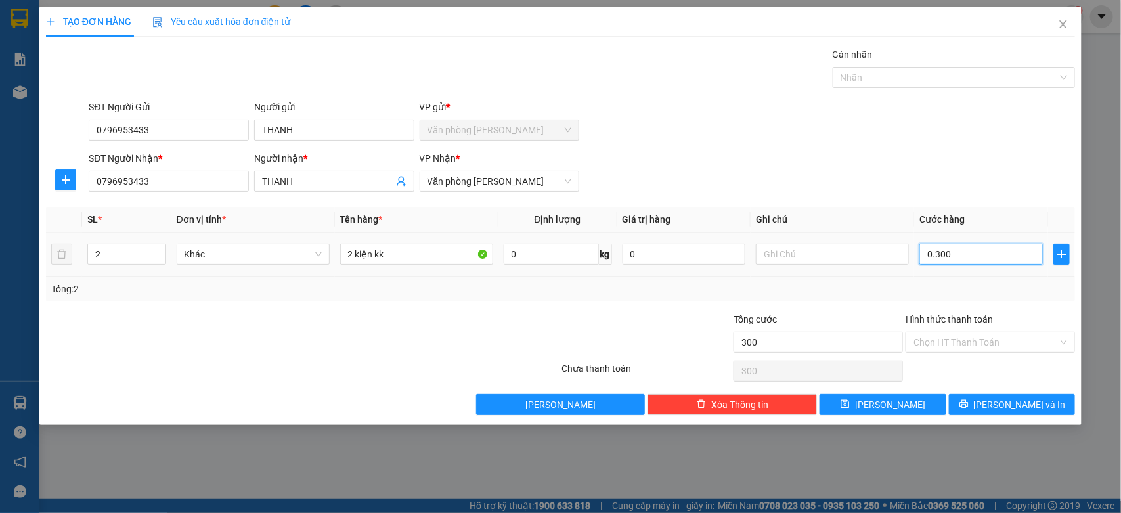
type input "3.000"
type input "03.000"
type input "30.000"
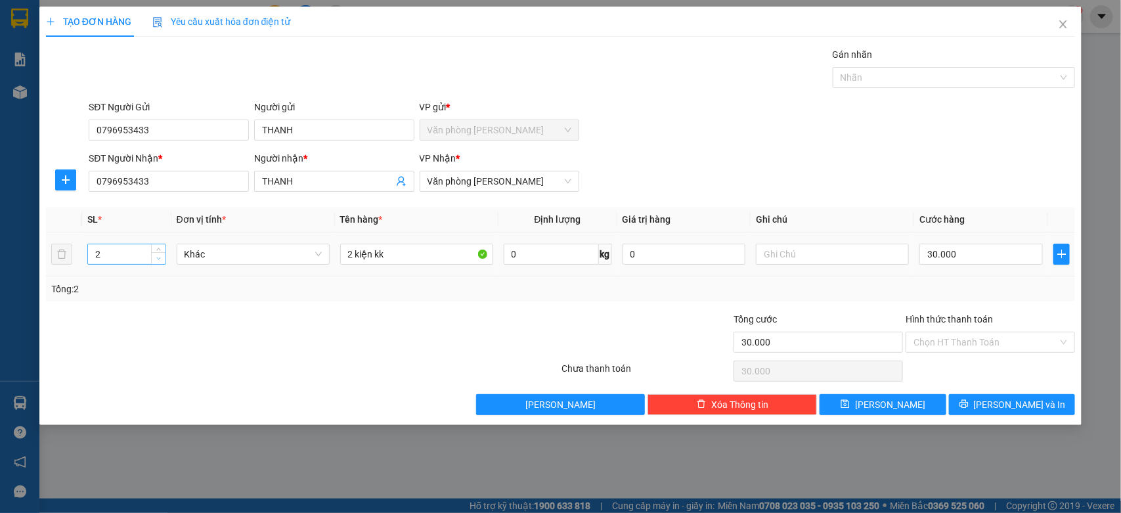
click at [153, 263] on span "Decrease Value" at bounding box center [158, 258] width 14 height 12
type input "1"
click at [153, 259] on span "Decrease Value" at bounding box center [158, 258] width 14 height 12
click at [353, 251] on input "2 kiện kk" at bounding box center [416, 254] width 153 height 21
type input "1 kiện kk"
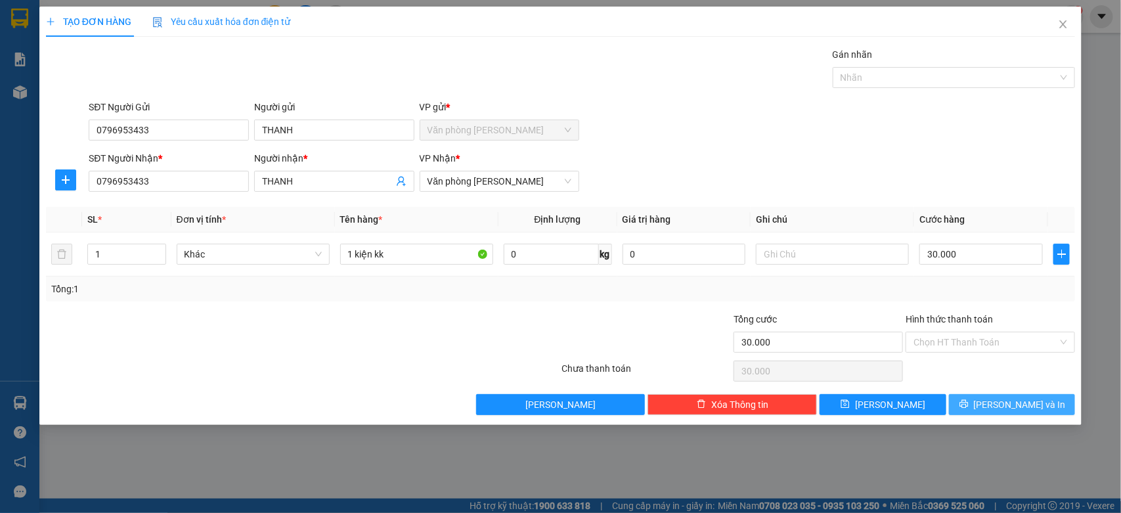
click at [1012, 414] on button "[PERSON_NAME] và In" at bounding box center [1012, 404] width 126 height 21
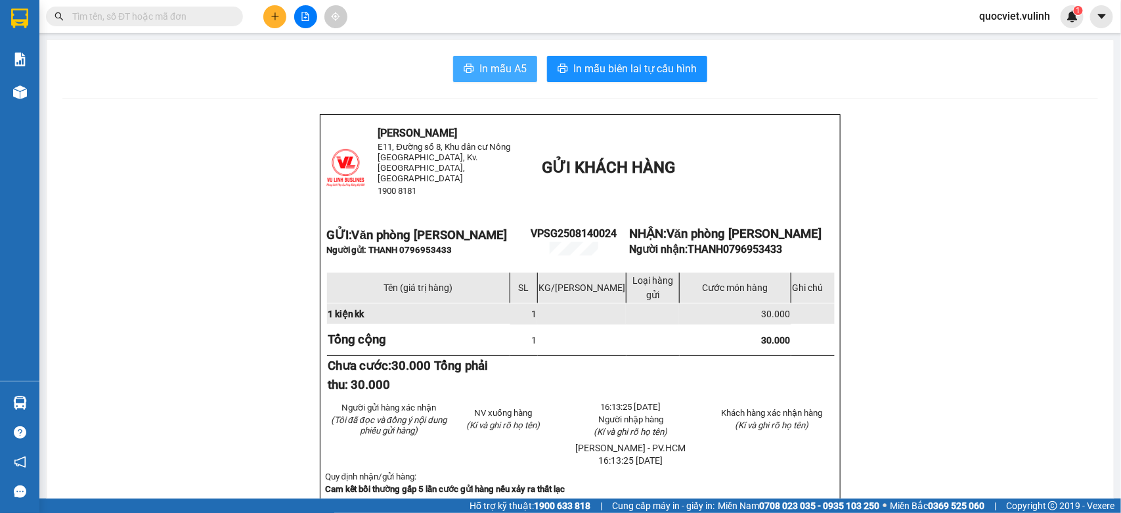
click at [493, 66] on span "In mẫu A5" at bounding box center [502, 68] width 47 height 16
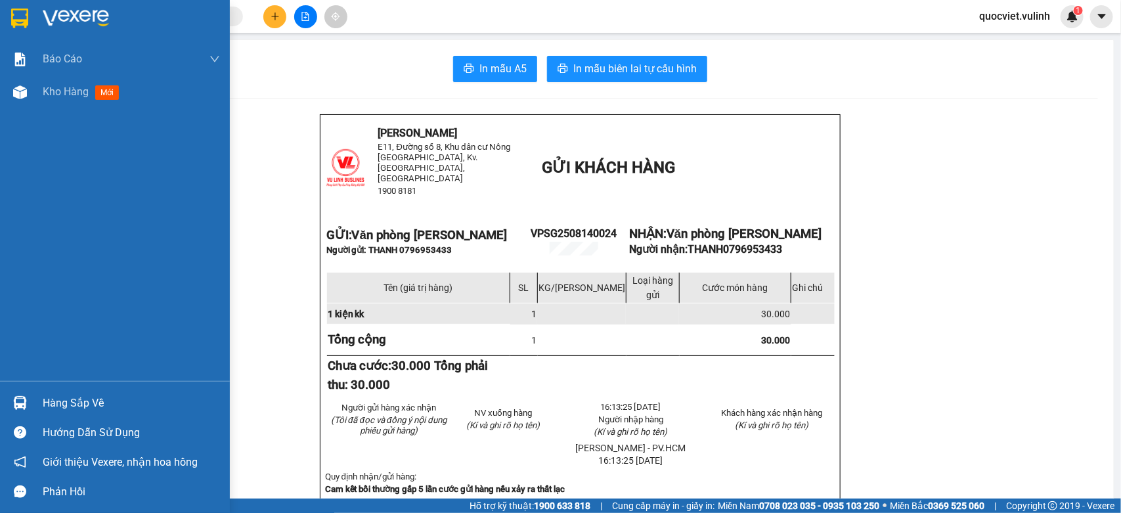
click at [41, 398] on div "Hàng sắp về" at bounding box center [115, 403] width 230 height 30
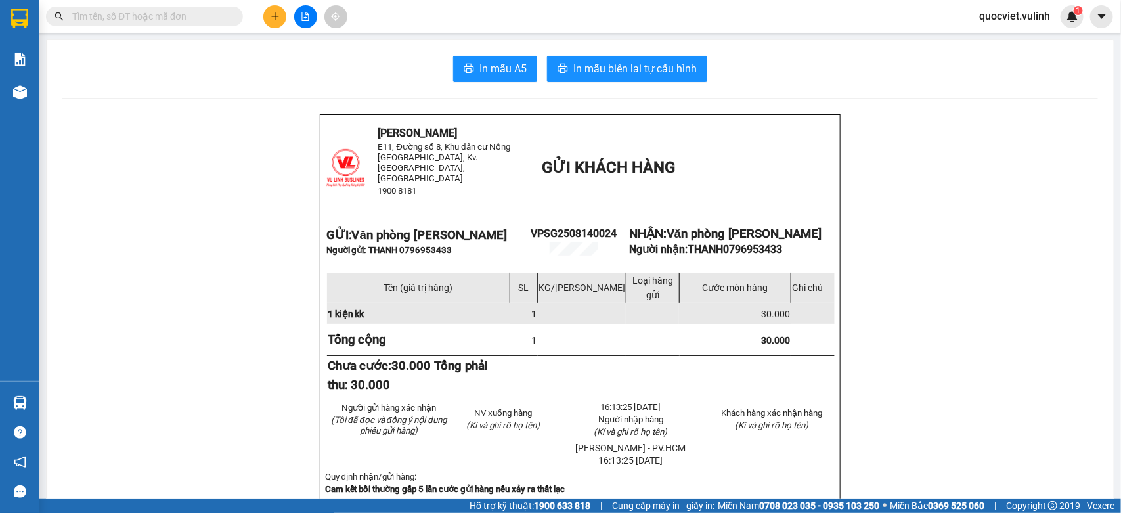
click at [1049, 376] on section "Kết quả tìm kiếm ( 0 ) Bộ lọc No Data quocviet.vulinh 1 Báo cáo BC hàng tồn (tr…" at bounding box center [560, 256] width 1121 height 513
click at [281, 14] on button at bounding box center [274, 16] width 23 height 23
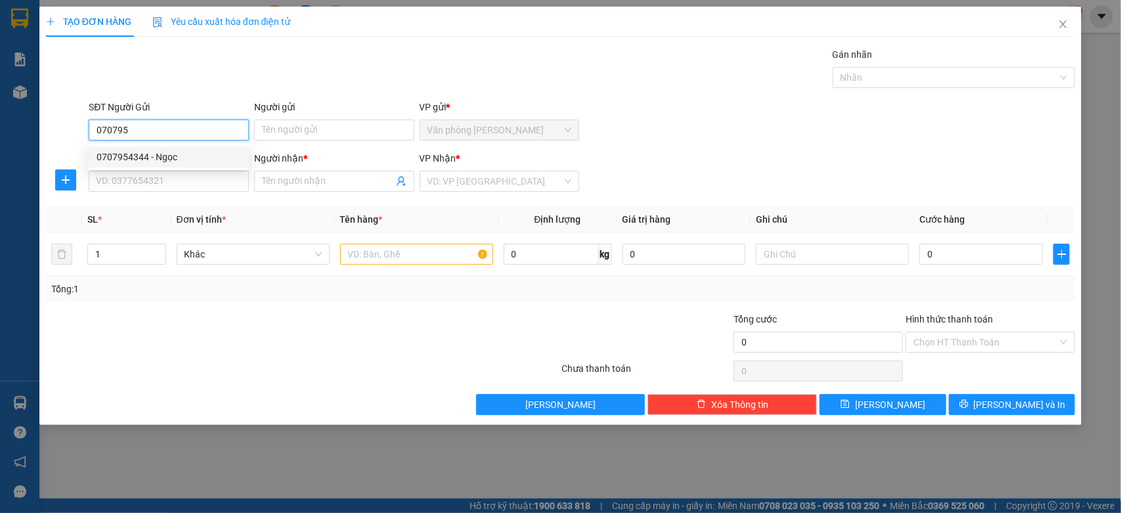
click at [174, 148] on div "0707954344 - Ngọc" at bounding box center [169, 156] width 160 height 21
type input "0707954344"
type input "Ngọc"
type input "0988568910"
type input "Hùng"
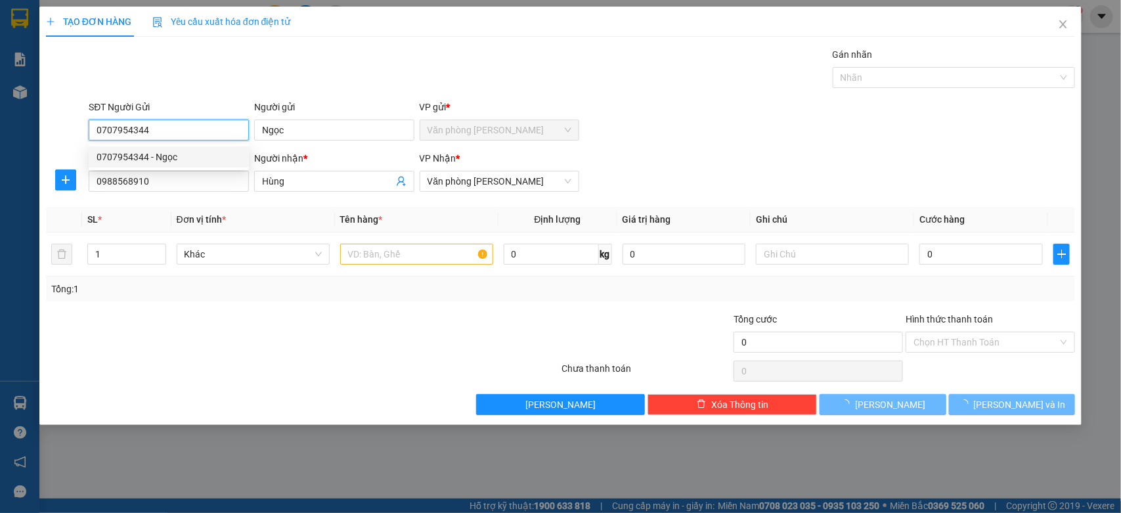
type input "30.000"
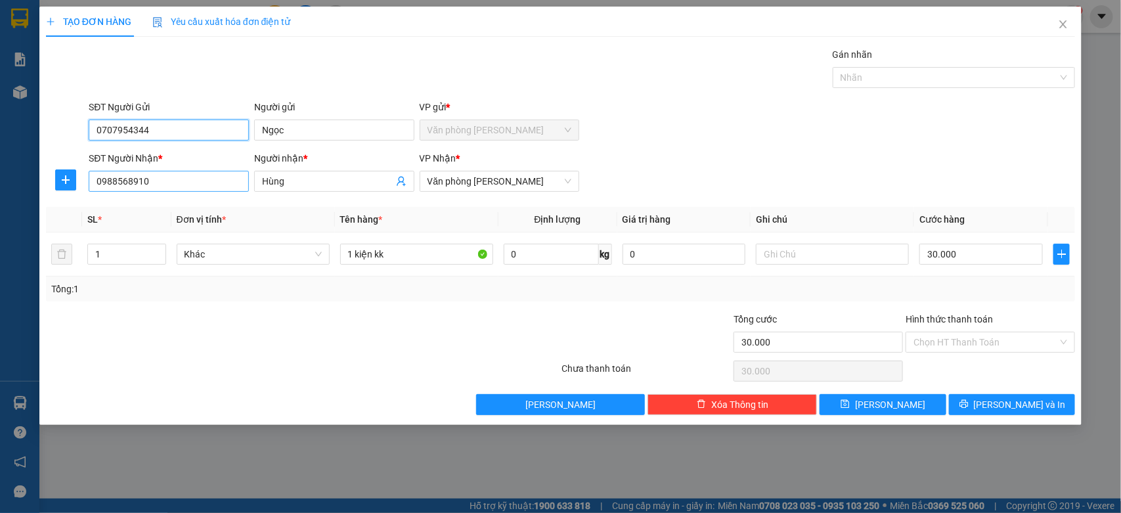
type input "0707954344"
click at [183, 183] on input "0988568910" at bounding box center [169, 181] width 160 height 21
type input "0"
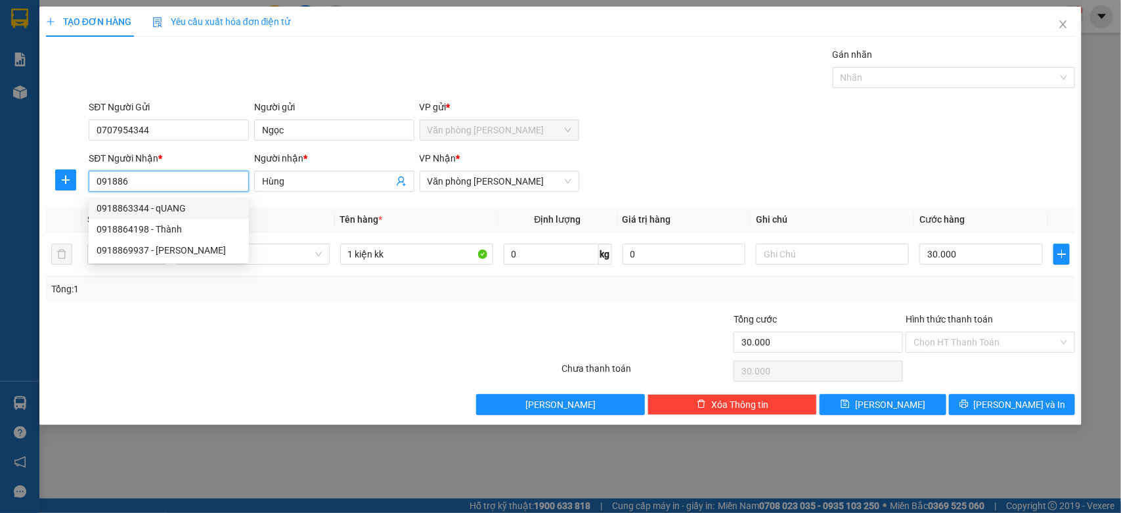
click at [175, 211] on div "0918863344 - qUANG" at bounding box center [169, 208] width 144 height 14
type input "0918863344"
type input "qUANG"
type input "0918863344"
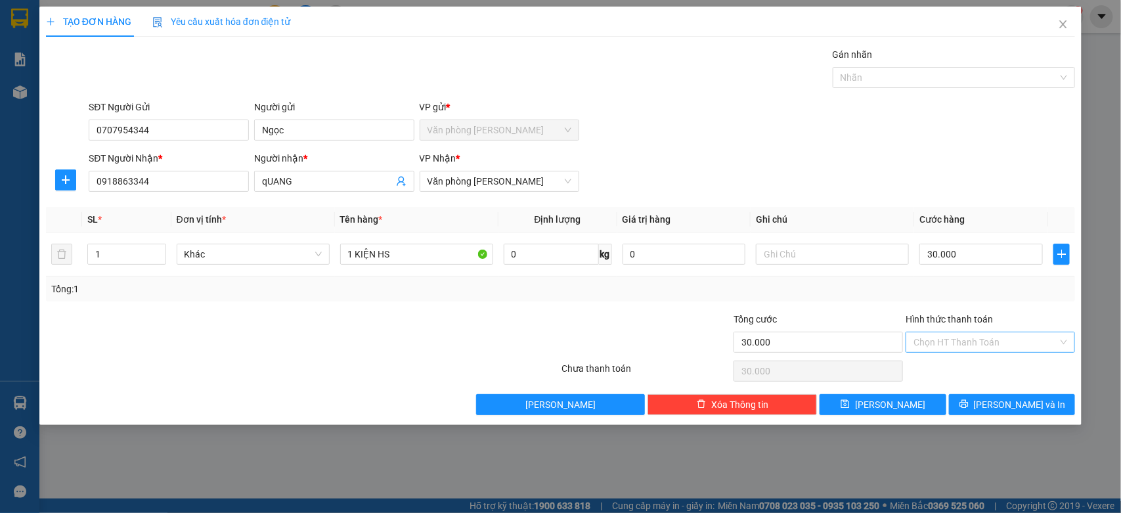
click at [1025, 345] on input "Hình thức thanh toán" at bounding box center [985, 342] width 144 height 20
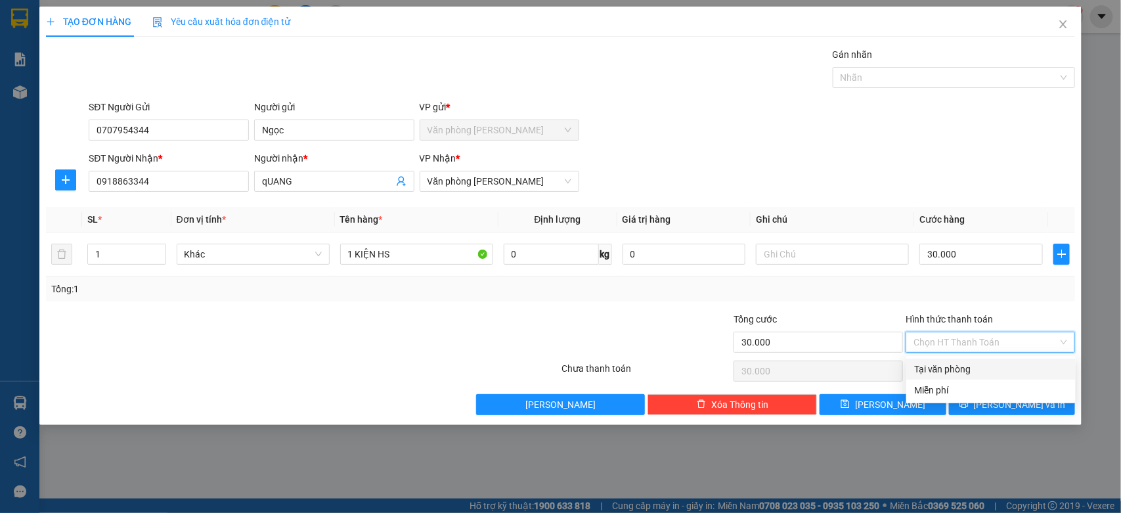
click at [963, 364] on div "Tại văn phòng" at bounding box center [991, 369] width 154 height 14
type input "0"
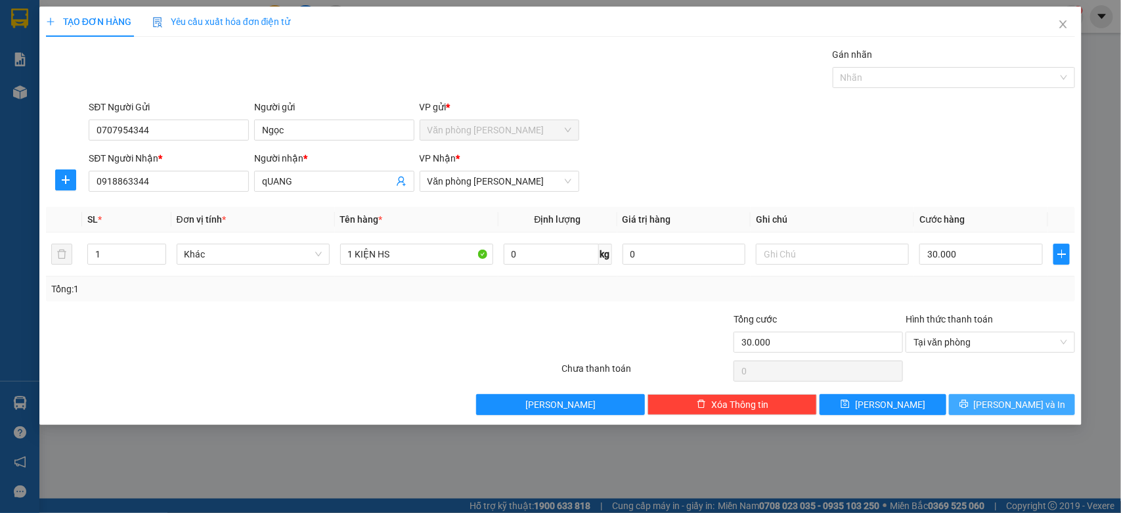
click at [1039, 395] on button "[PERSON_NAME] và In" at bounding box center [1012, 404] width 126 height 21
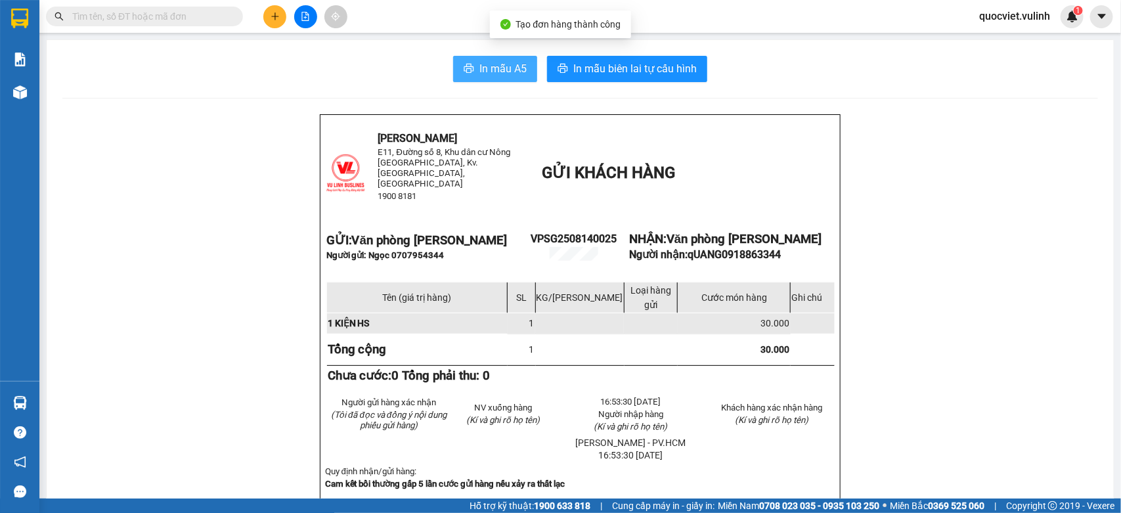
click at [504, 67] on span "In mẫu A5" at bounding box center [502, 68] width 47 height 16
click at [276, 12] on icon "plus" at bounding box center [275, 16] width 9 height 9
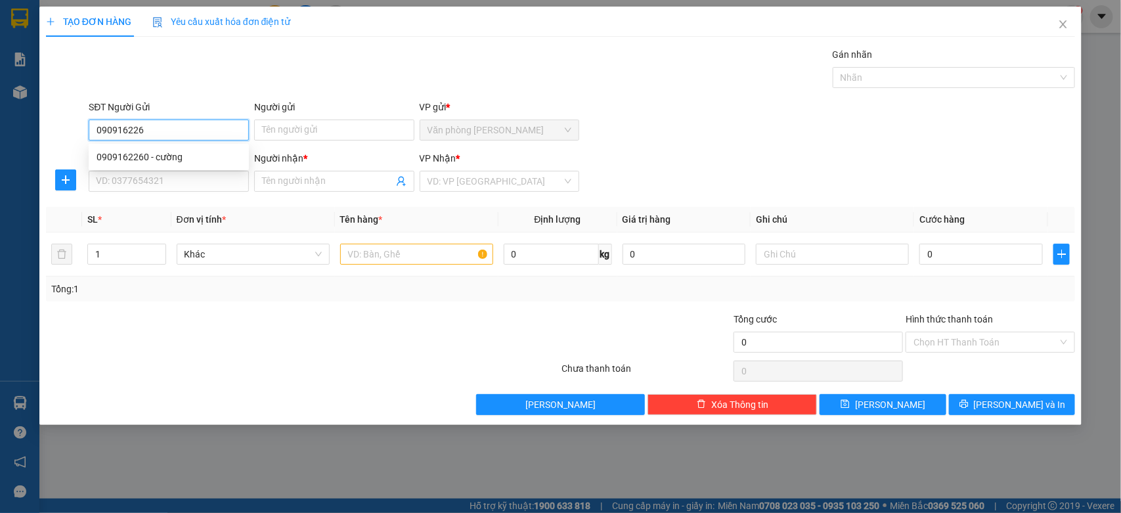
type input "0909162260"
click at [176, 154] on div "0909162260 - cường" at bounding box center [169, 157] width 144 height 14
type input "cường"
type input "0939462558"
type input "TẤN PHA"
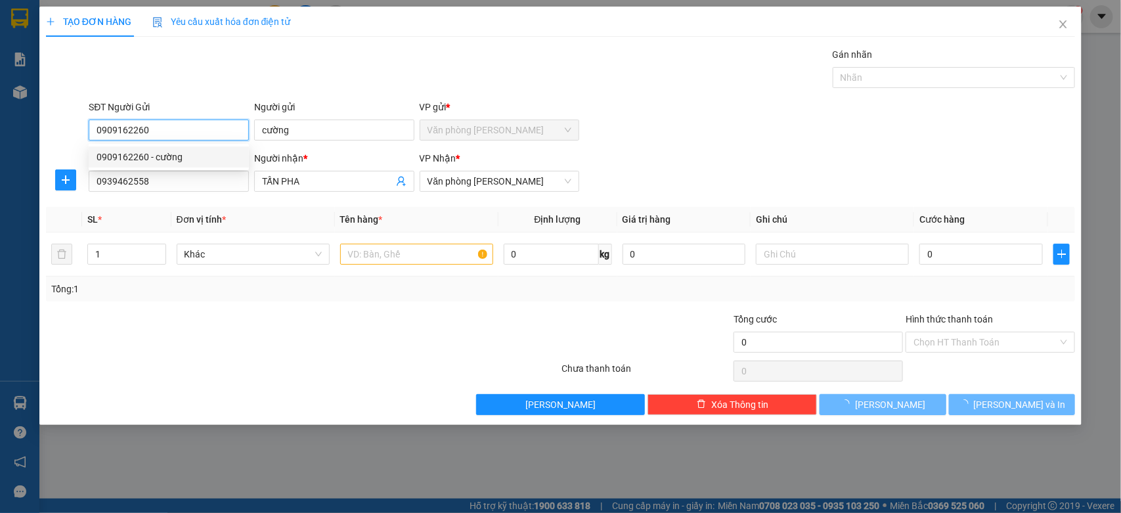
type input "30.000"
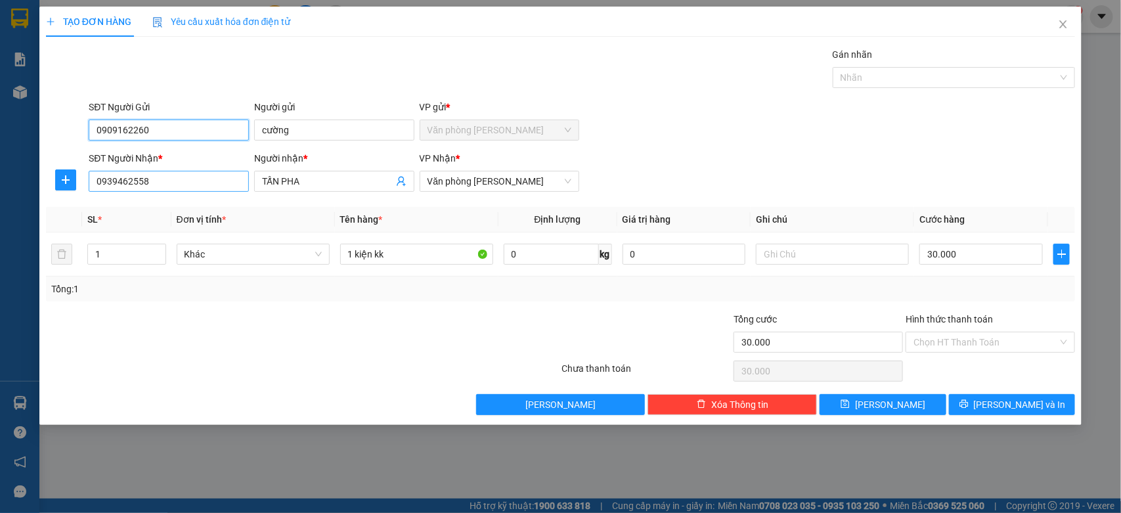
type input "0909162260"
click at [190, 181] on input "0939462558" at bounding box center [169, 181] width 160 height 21
type input "0"
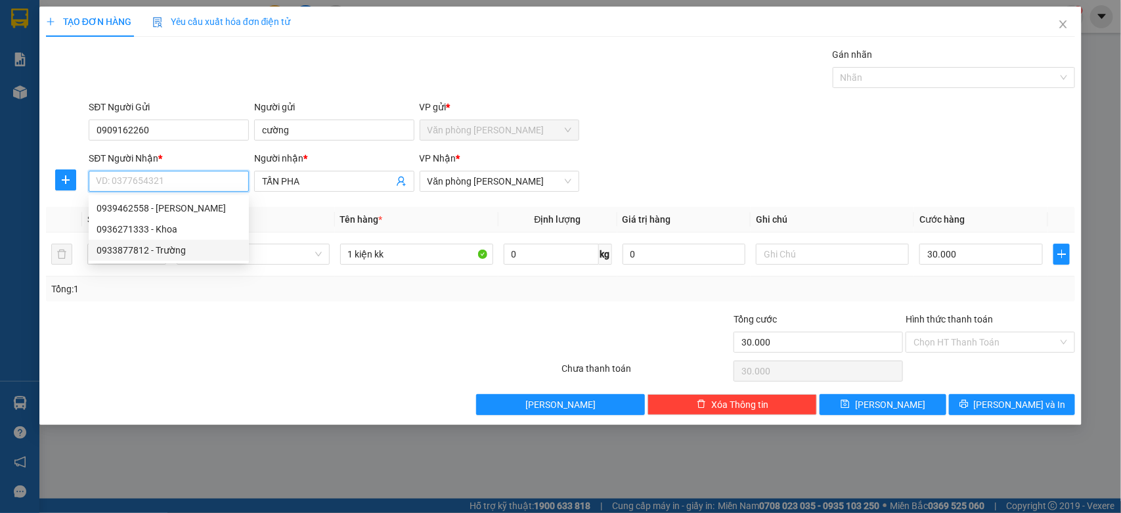
click at [176, 251] on div "0933877812 - Trường" at bounding box center [169, 250] width 144 height 14
type input "0933877812"
type input "Trường"
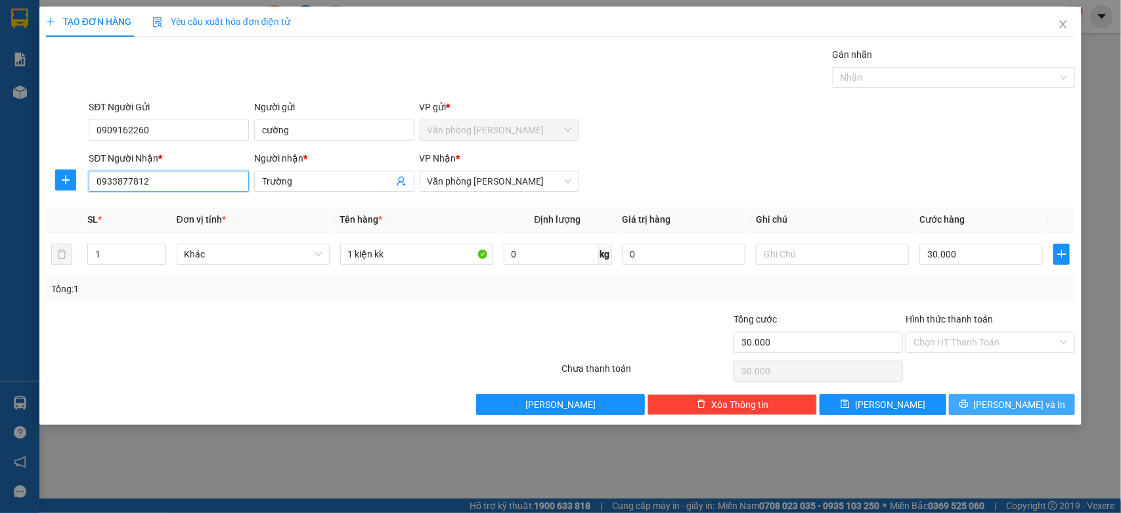
type input "0933877812"
click at [1002, 404] on span "[PERSON_NAME] và In" at bounding box center [1020, 404] width 92 height 14
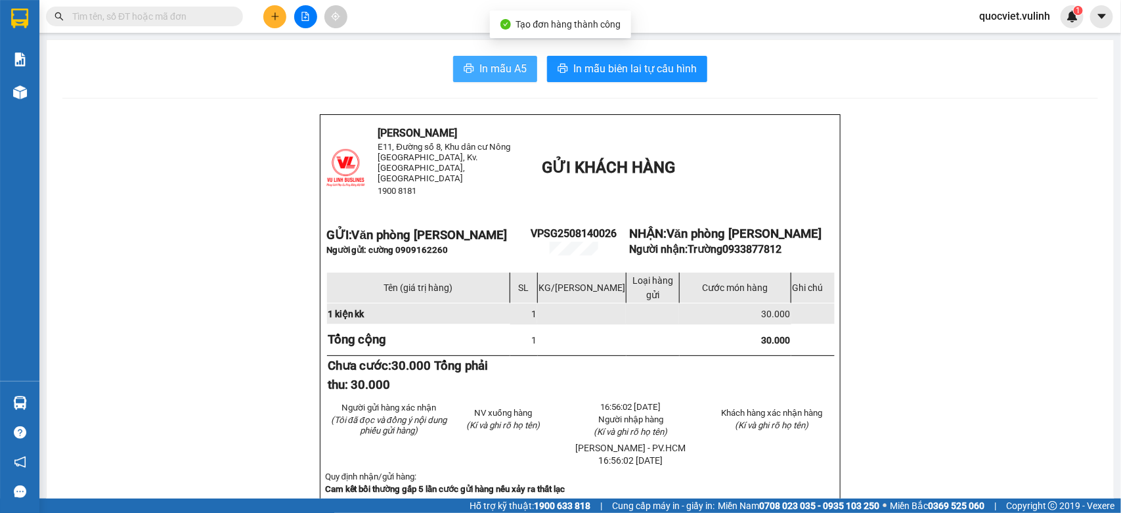
click at [479, 63] on span "In mẫu A5" at bounding box center [502, 68] width 47 height 16
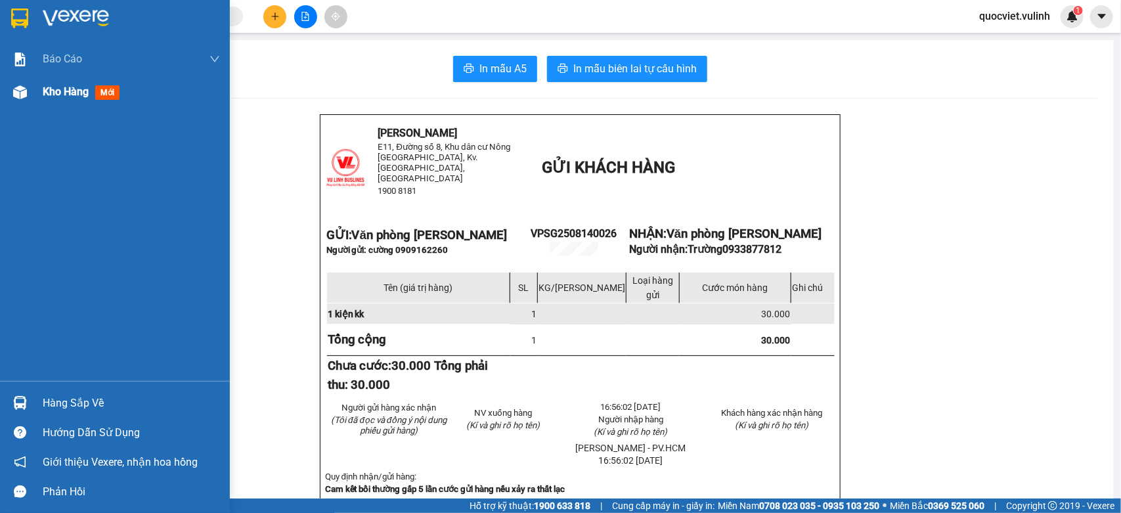
click at [28, 97] on div at bounding box center [20, 92] width 23 height 23
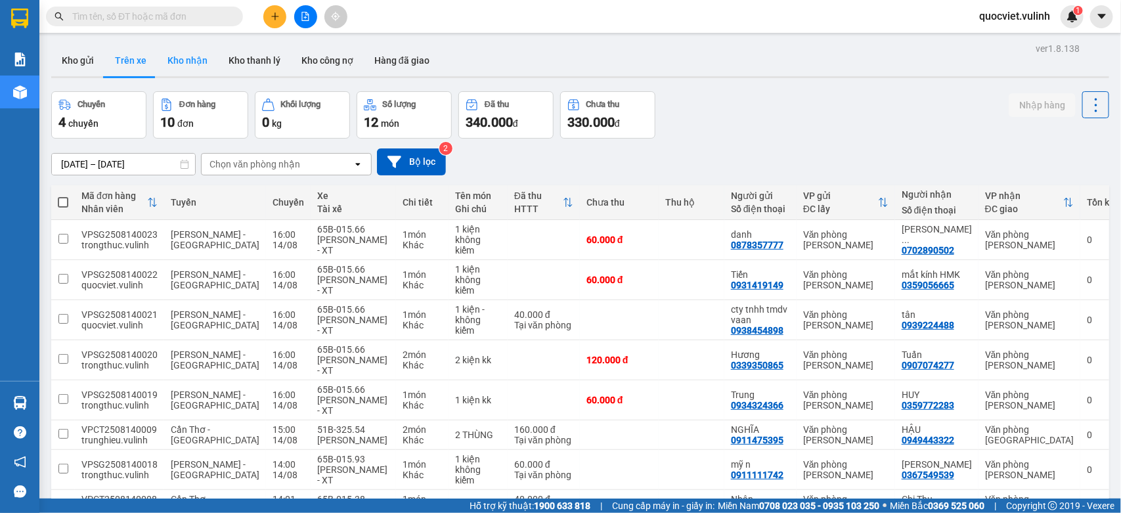
click at [181, 66] on button "Kho nhận" at bounding box center [187, 61] width 61 height 32
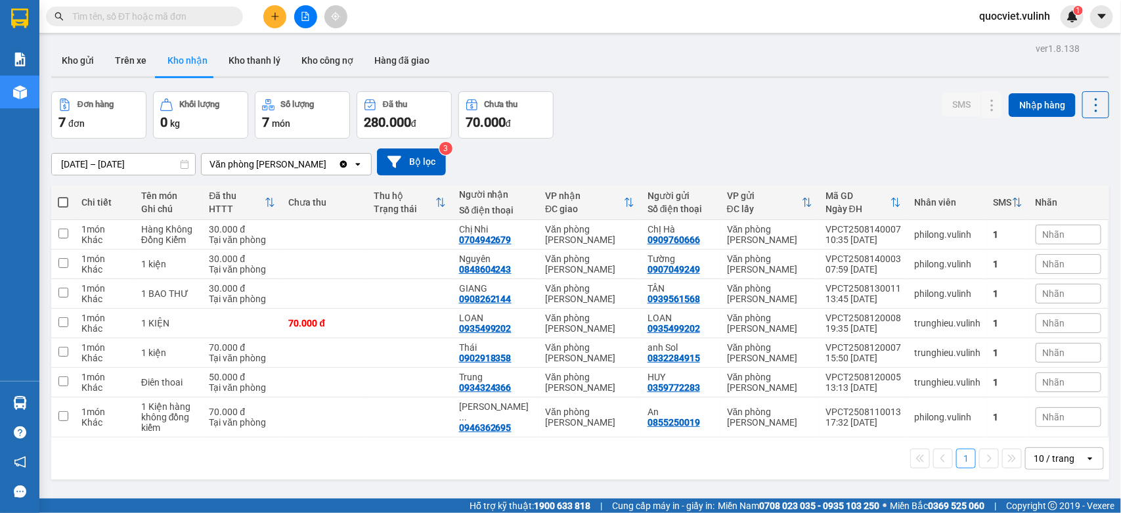
click at [137, 14] on input "text" at bounding box center [149, 16] width 155 height 14
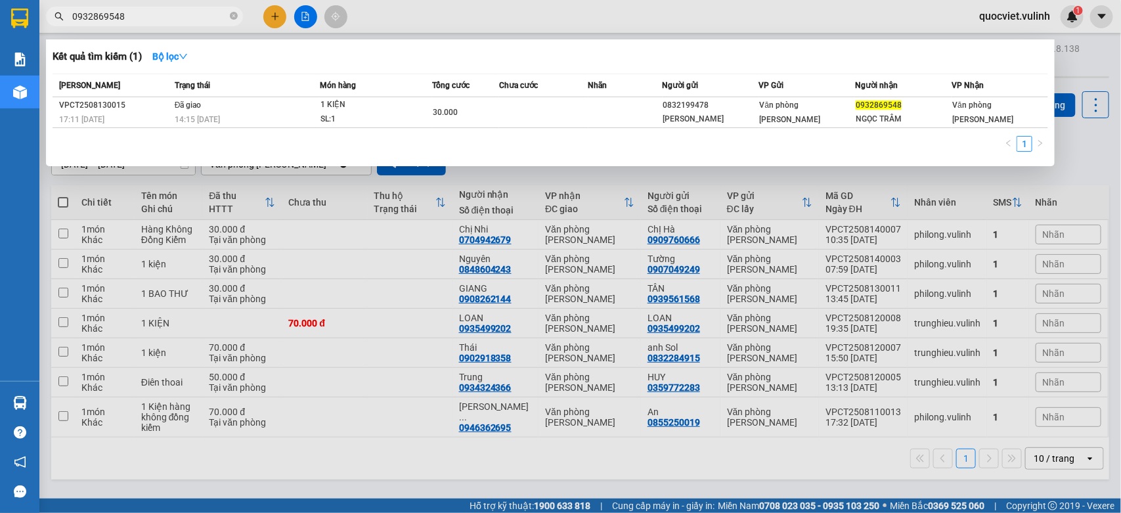
type input "0932869548"
click at [341, 326] on div at bounding box center [560, 256] width 1121 height 513
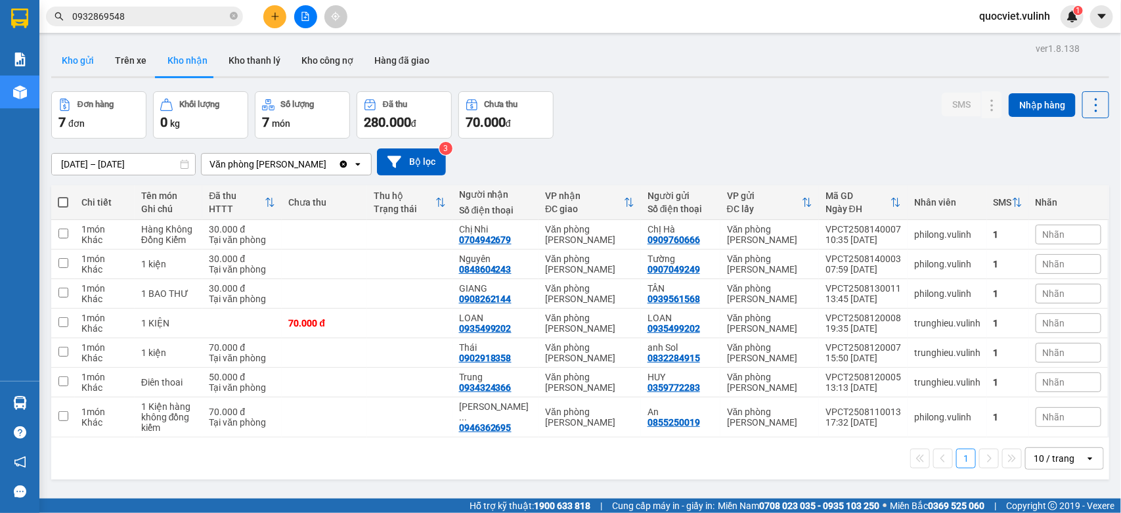
click at [87, 63] on button "Kho gửi" at bounding box center [77, 61] width 53 height 32
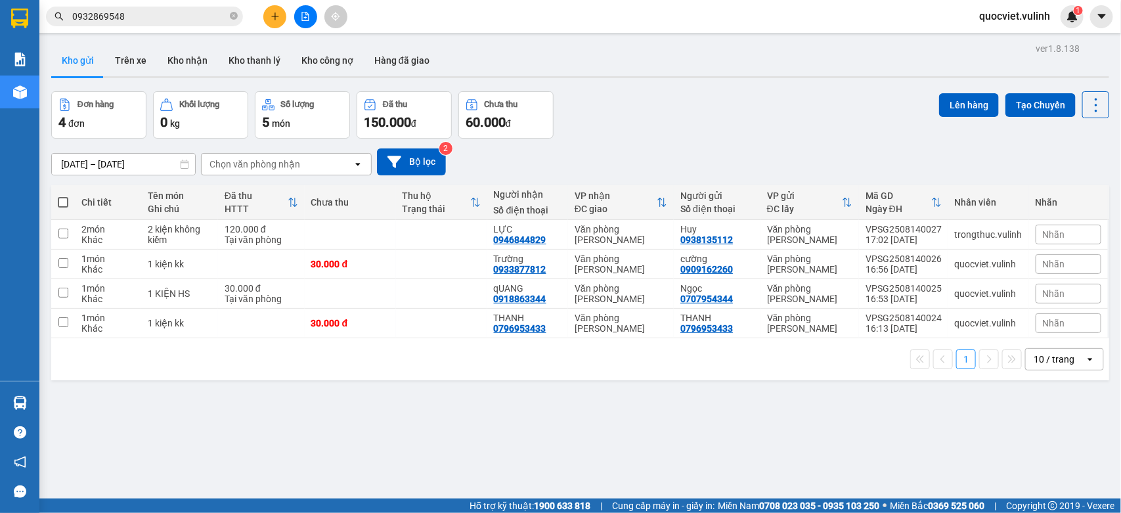
drag, startPoint x: 529, startPoint y: 457, endPoint x: 280, endPoint y: 376, distance: 262.5
click at [280, 376] on div "1 10 / trang open" at bounding box center [580, 359] width 1058 height 42
click at [425, 316] on td at bounding box center [441, 324] width 91 height 30
checkbox input "true"
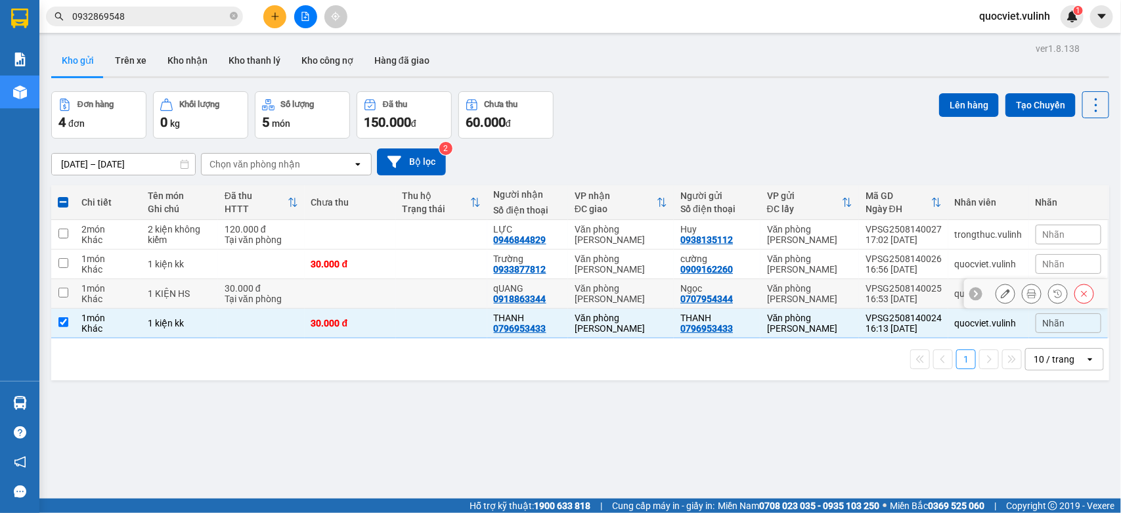
click at [460, 289] on td at bounding box center [441, 294] width 91 height 30
checkbox input "true"
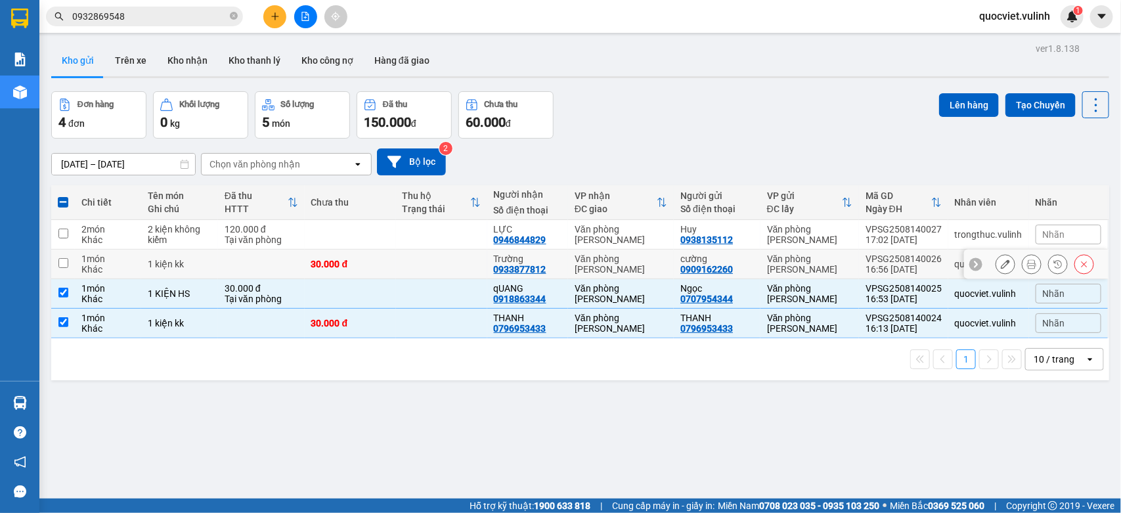
click at [458, 259] on td at bounding box center [441, 265] width 91 height 30
checkbox input "true"
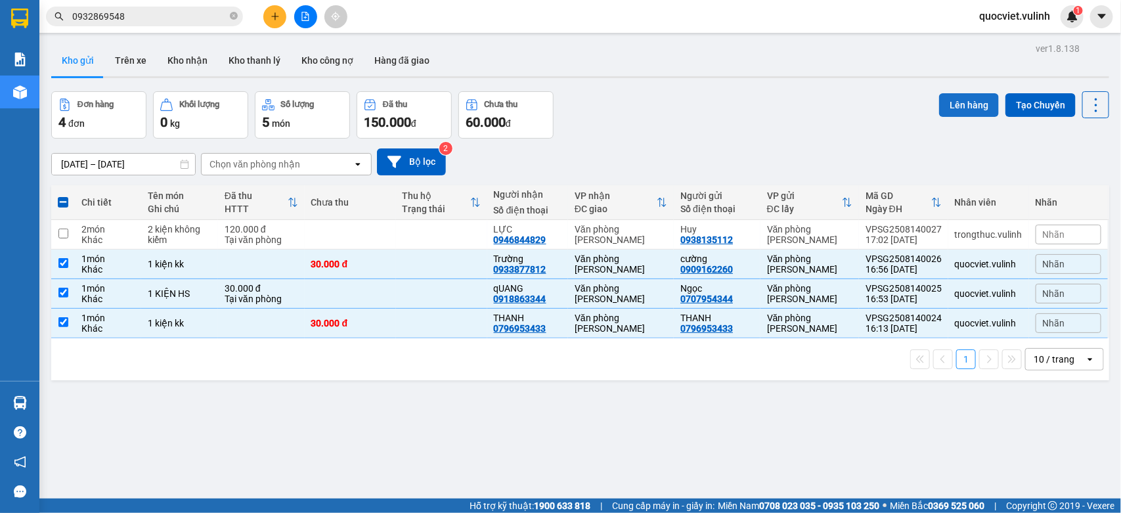
click at [940, 100] on button "Lên hàng" at bounding box center [969, 105] width 60 height 24
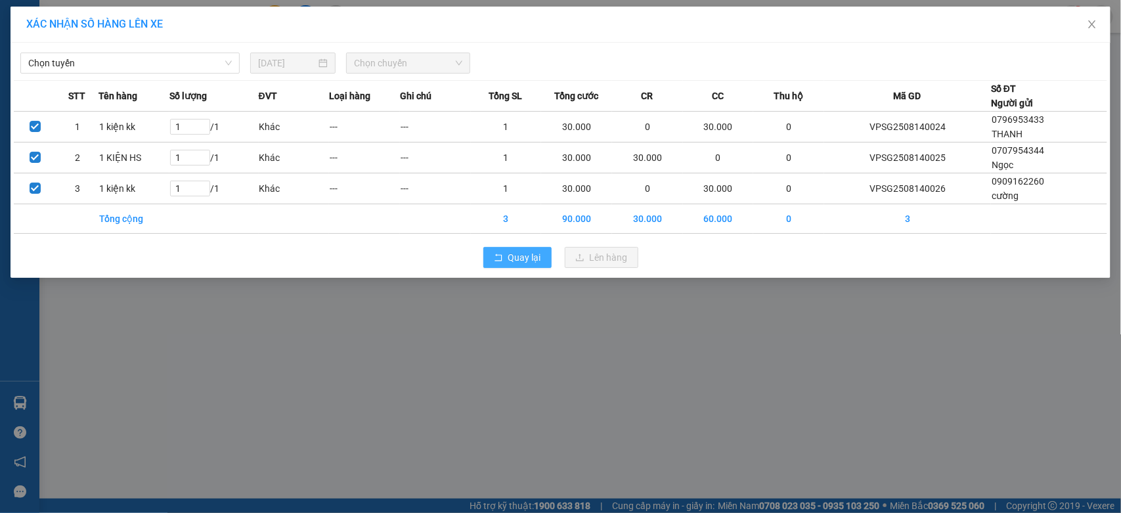
click at [527, 261] on span "Quay lại" at bounding box center [524, 257] width 33 height 14
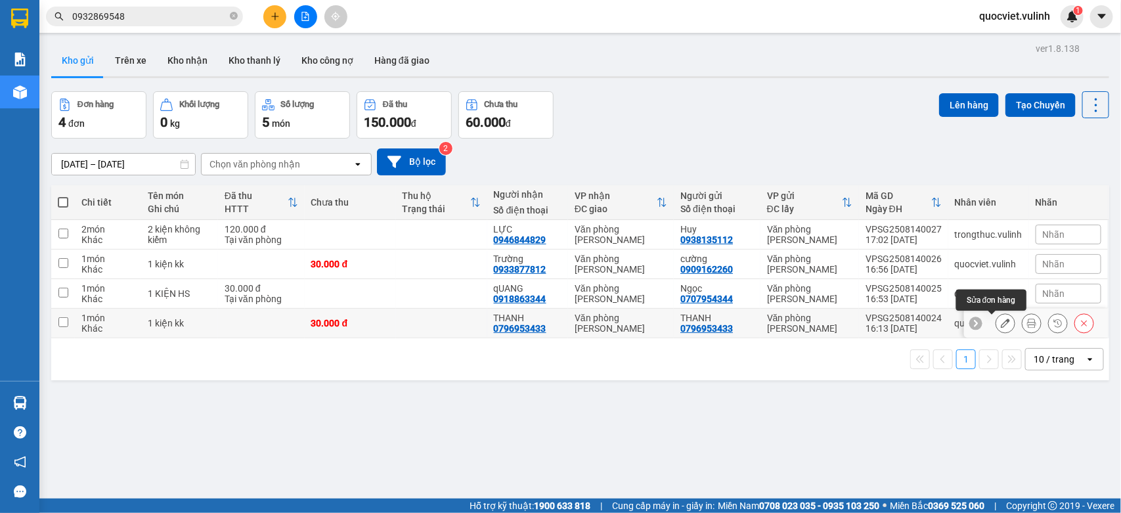
click at [1001, 320] on icon at bounding box center [1005, 322] width 9 height 9
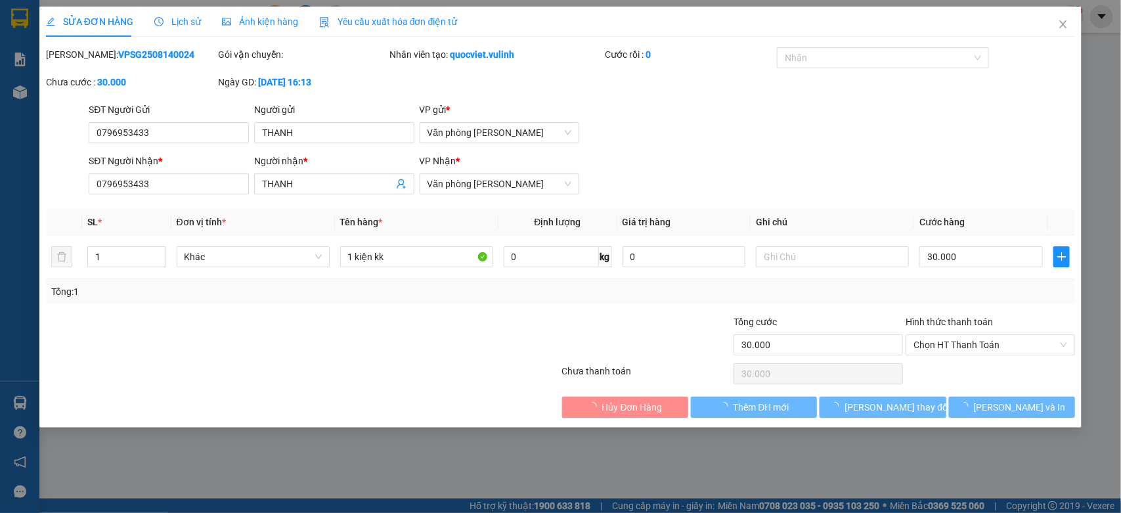
type input "0796953433"
type input "THANH"
type input "0796953433"
type input "THANH"
type input "30.000"
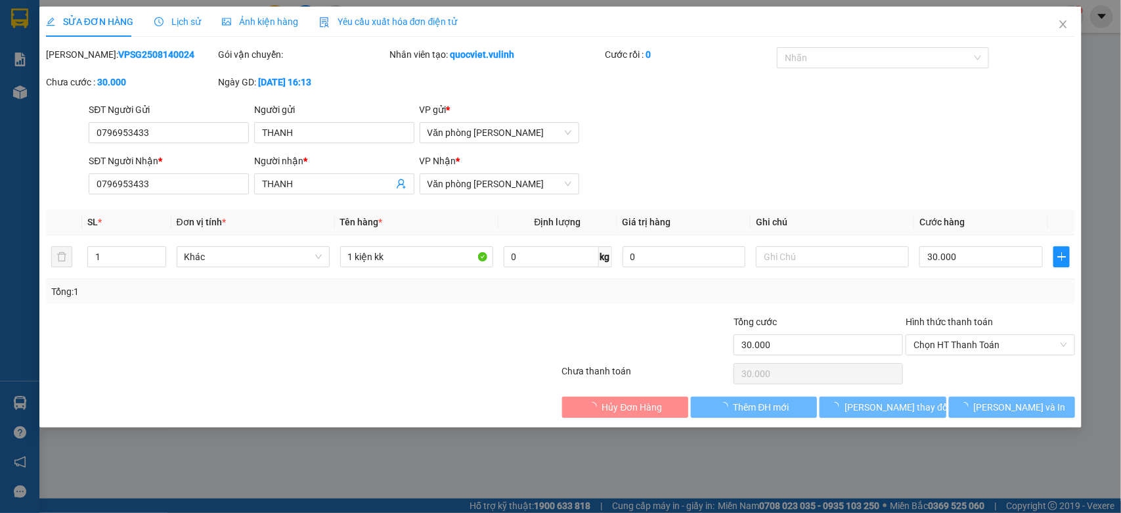
type input "30.000"
drag, startPoint x: 345, startPoint y: 138, endPoint x: 0, endPoint y: 217, distance: 354.3
click at [0, 207] on div "SỬA ĐƠN HÀNG Lịch sử Ảnh kiện hàng Yêu cầu xuất hóa đơn điện tử Total Paid Fee …" at bounding box center [560, 256] width 1121 height 513
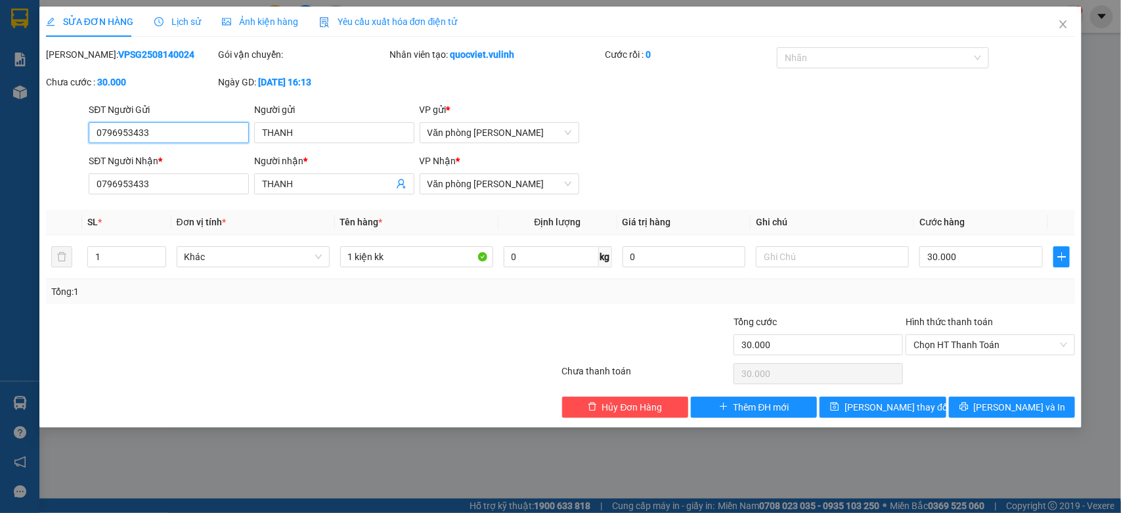
drag, startPoint x: 174, startPoint y: 133, endPoint x: 0, endPoint y: 271, distance: 221.6
click at [0, 231] on div "SỬA ĐƠN HÀNG Lịch sử Ảnh kiện hàng Yêu cầu xuất hóa đơn điện tử Total Paid Fee …" at bounding box center [560, 256] width 1121 height 513
drag, startPoint x: 332, startPoint y: 186, endPoint x: 0, endPoint y: 353, distance: 372.1
click at [0, 332] on div "SỬA ĐƠN HÀNG Lịch sử Ảnh kiện hàng Yêu cầu xuất hóa đơn điện tử Total Paid Fee …" at bounding box center [560, 256] width 1121 height 513
drag, startPoint x: 186, startPoint y: 185, endPoint x: 0, endPoint y: 244, distance: 195.2
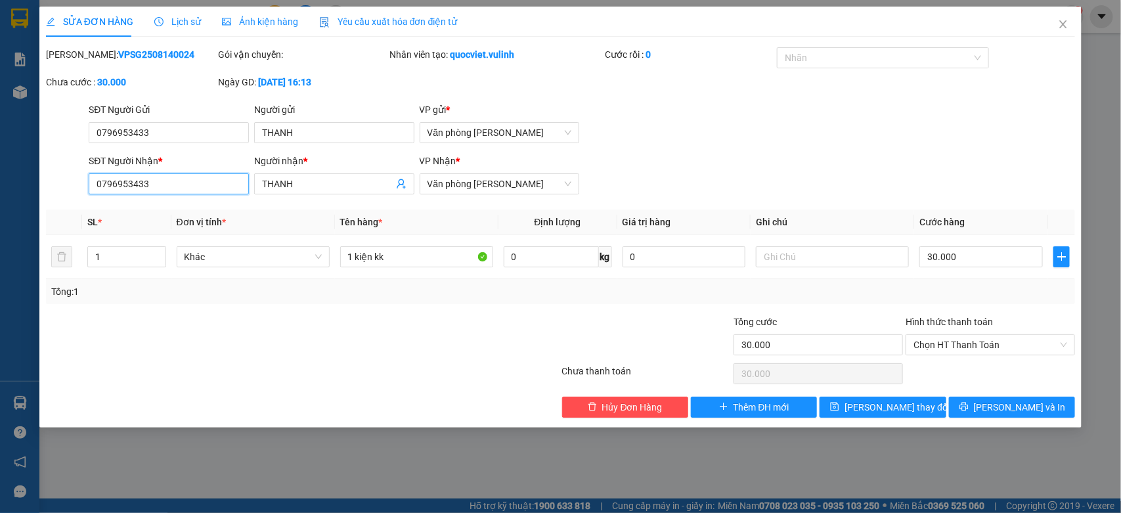
click at [0, 237] on div "SỬA ĐƠN HÀNG Lịch sử Ảnh kiện hàng Yêu cầu xuất hóa đơn điện tử Total Paid Fee …" at bounding box center [560, 256] width 1121 height 513
click at [1068, 24] on icon "close" at bounding box center [1063, 24] width 11 height 11
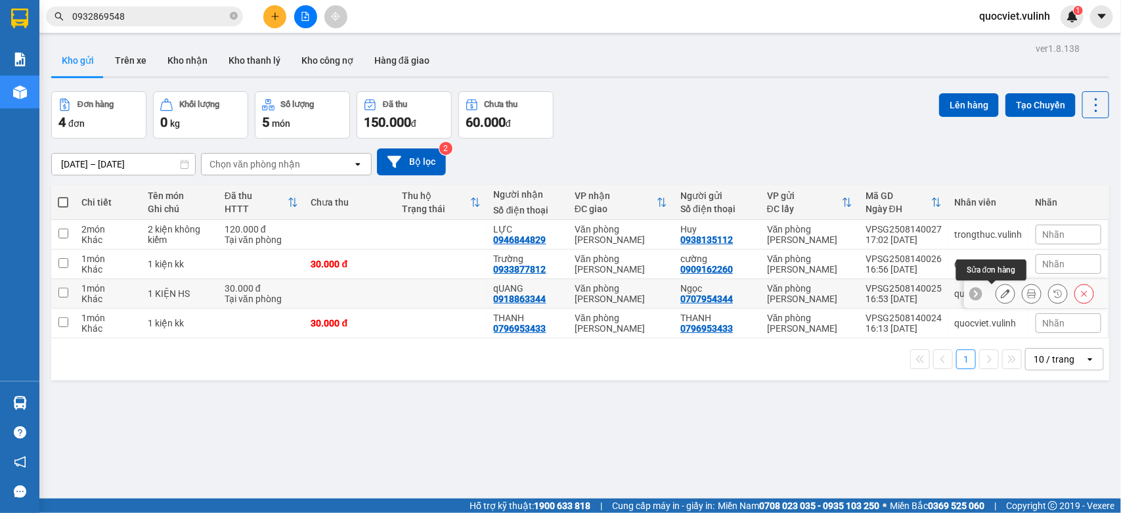
click at [1001, 290] on icon at bounding box center [1005, 293] width 9 height 9
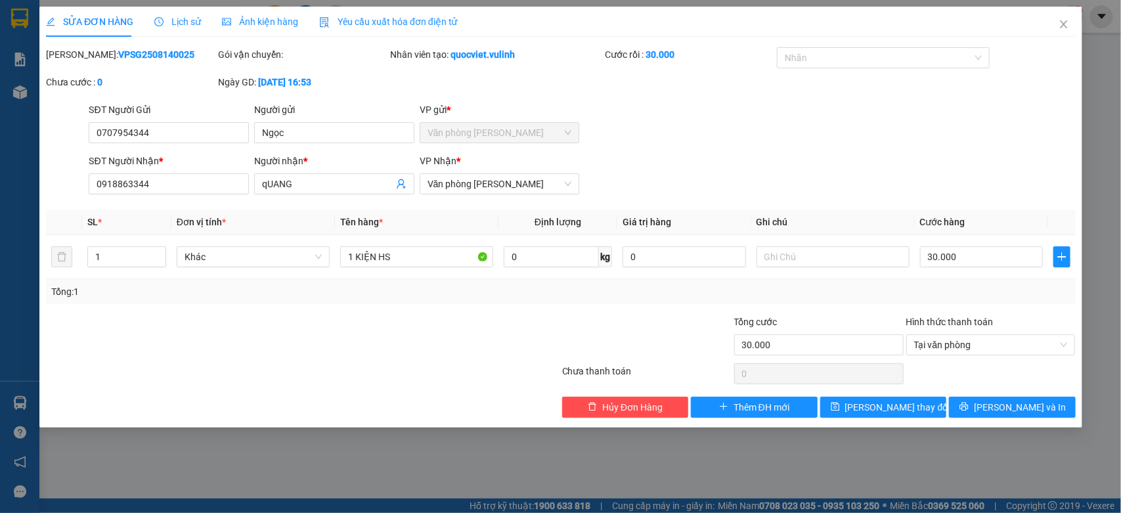
type input "0707954344"
type input "Ngọc"
type input "0918863344"
type input "qUANG"
type input "30.000"
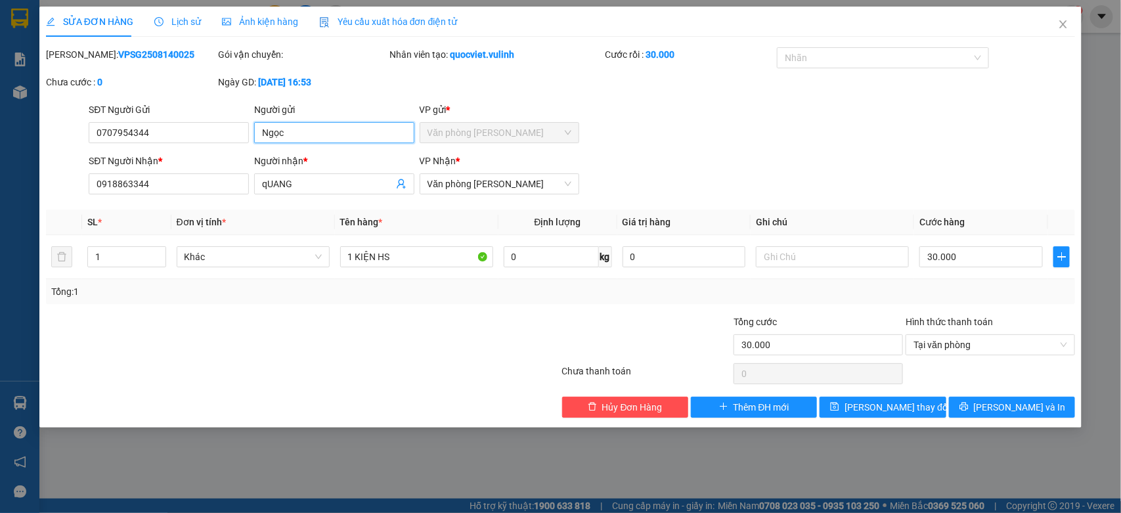
drag, startPoint x: 339, startPoint y: 128, endPoint x: 0, endPoint y: 224, distance: 352.8
click at [0, 223] on div "SỬA ĐƠN HÀNG Lịch sử Ảnh kiện hàng Yêu cầu xuất hóa đơn điện tử Total Paid Fee …" at bounding box center [560, 256] width 1121 height 513
drag, startPoint x: 163, startPoint y: 125, endPoint x: 0, endPoint y: 236, distance: 197.4
click at [0, 236] on div "SỬA ĐƠN HÀNG Lịch sử Ảnh kiện hàng Yêu cầu xuất hóa đơn điện tử Total Paid Fee …" at bounding box center [560, 256] width 1121 height 513
drag, startPoint x: 337, startPoint y: 190, endPoint x: 0, endPoint y: 238, distance: 340.2
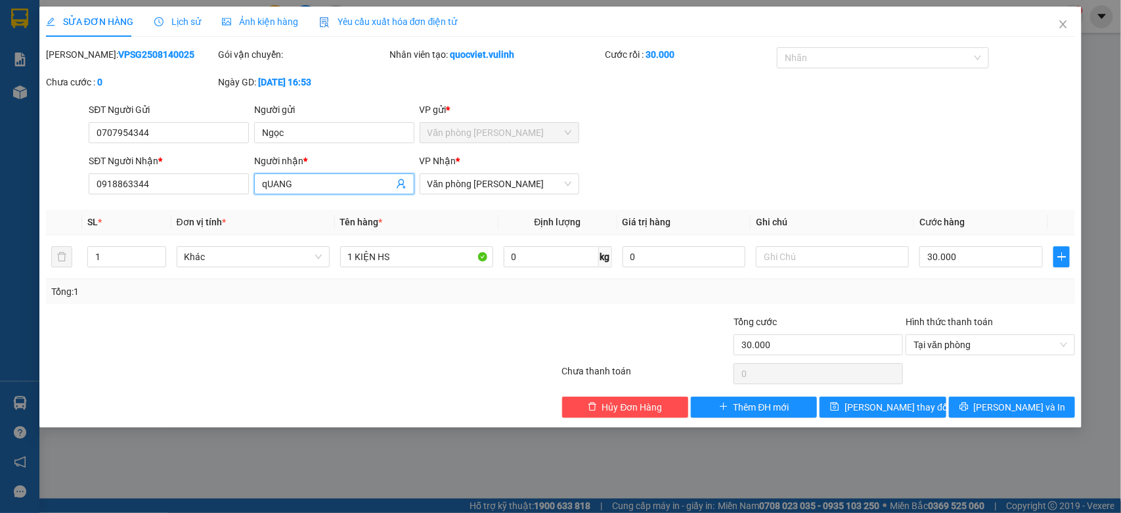
click at [23, 235] on div "SỬA ĐƠN HÀNG Lịch sử Ảnh kiện hàng Yêu cầu xuất hóa đơn điện tử Total Paid Fee …" at bounding box center [560, 256] width 1121 height 513
drag, startPoint x: 194, startPoint y: 179, endPoint x: 0, endPoint y: 245, distance: 205.4
click at [0, 245] on div "SỬA ĐƠN HÀNG Lịch sử Ảnh kiện hàng Yêu cầu xuất hóa đơn điện tử Total Paid Fee …" at bounding box center [560, 256] width 1121 height 513
click at [1067, 22] on icon "close" at bounding box center [1063, 24] width 11 height 11
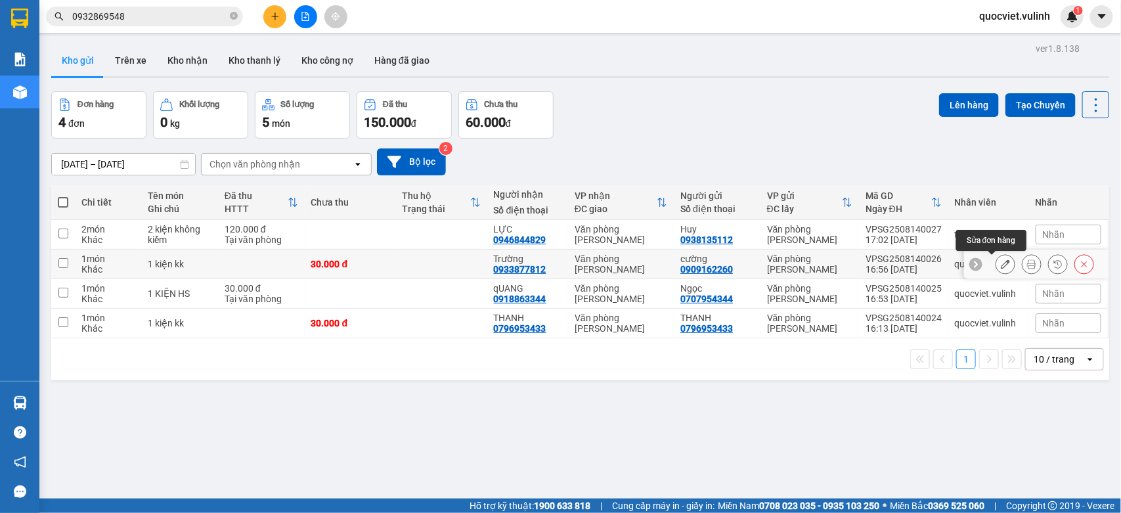
click at [996, 258] on button at bounding box center [1005, 264] width 18 height 23
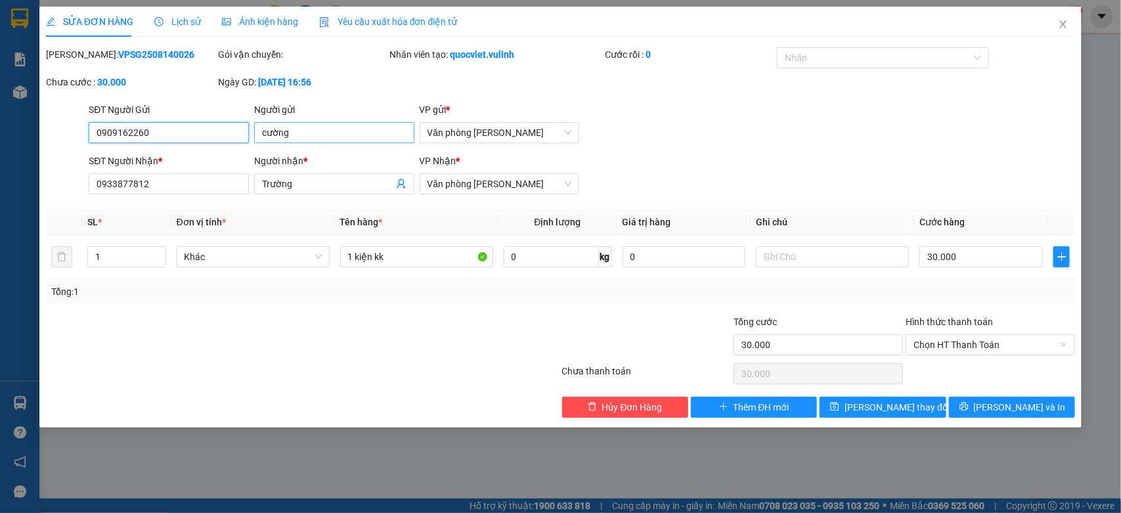
type input "0909162260"
type input "cường"
type input "0933877812"
type input "Trường"
type input "30.000"
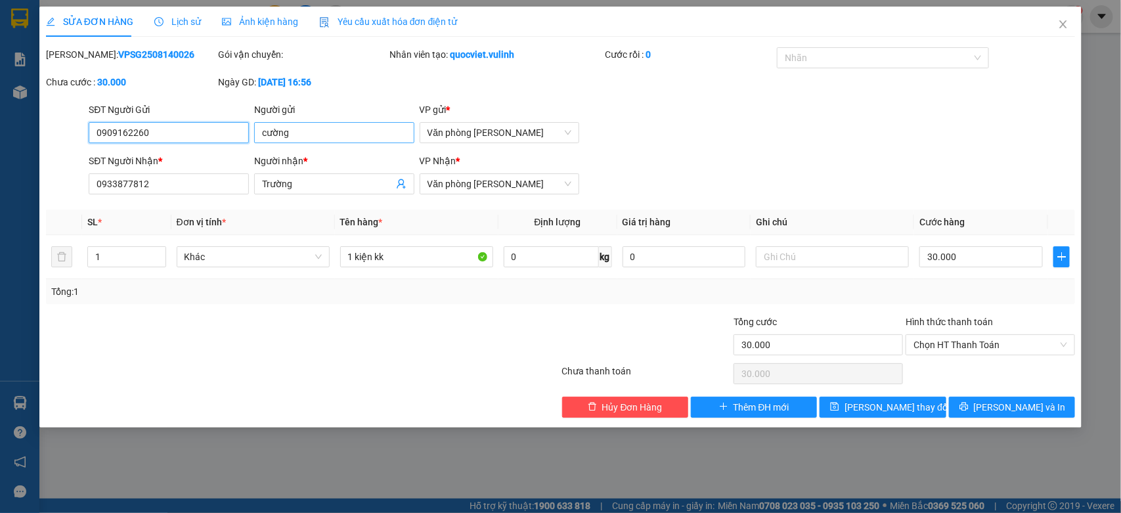
type input "30.000"
drag, startPoint x: 345, startPoint y: 139, endPoint x: 0, endPoint y: 177, distance: 347.5
click at [0, 177] on div "SỬA ĐƠN HÀNG Lịch sử Ảnh kiện hàng Yêu cầu xuất hóa đơn điện tử Total Paid Fee …" at bounding box center [560, 256] width 1121 height 513
drag, startPoint x: 0, startPoint y: 169, endPoint x: 0, endPoint y: 225, distance: 55.8
click at [0, 224] on div "SỬA ĐƠN HÀNG Lịch sử Ảnh kiện hàng Yêu cầu xuất hóa đơn điện tử Total Paid Fee …" at bounding box center [560, 256] width 1121 height 513
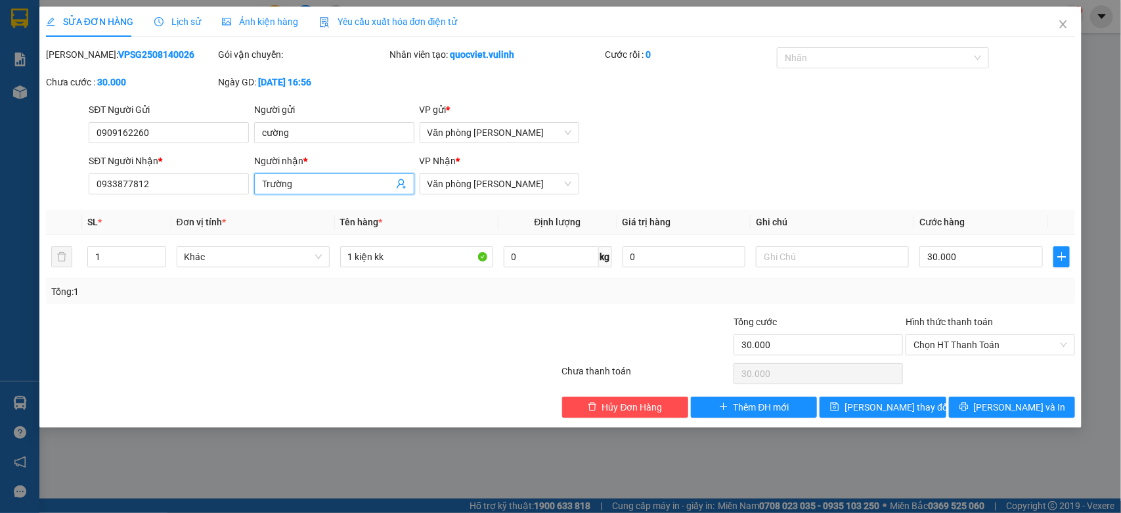
drag, startPoint x: 219, startPoint y: 194, endPoint x: 0, endPoint y: 289, distance: 238.2
click at [0, 231] on div "SỬA ĐƠN HÀNG Lịch sử Ảnh kiện hàng Yêu cầu xuất hóa đơn điện tử Total Paid Fee …" at bounding box center [560, 256] width 1121 height 513
drag, startPoint x: 172, startPoint y: 191, endPoint x: 0, endPoint y: 245, distance: 180.3
click at [0, 245] on div "SỬA ĐƠN HÀNG Lịch sử Ảnh kiện hàng Yêu cầu xuất hóa đơn điện tử Total Paid Fee …" at bounding box center [560, 256] width 1121 height 513
click at [1055, 28] on span "Close" at bounding box center [1063, 25] width 37 height 37
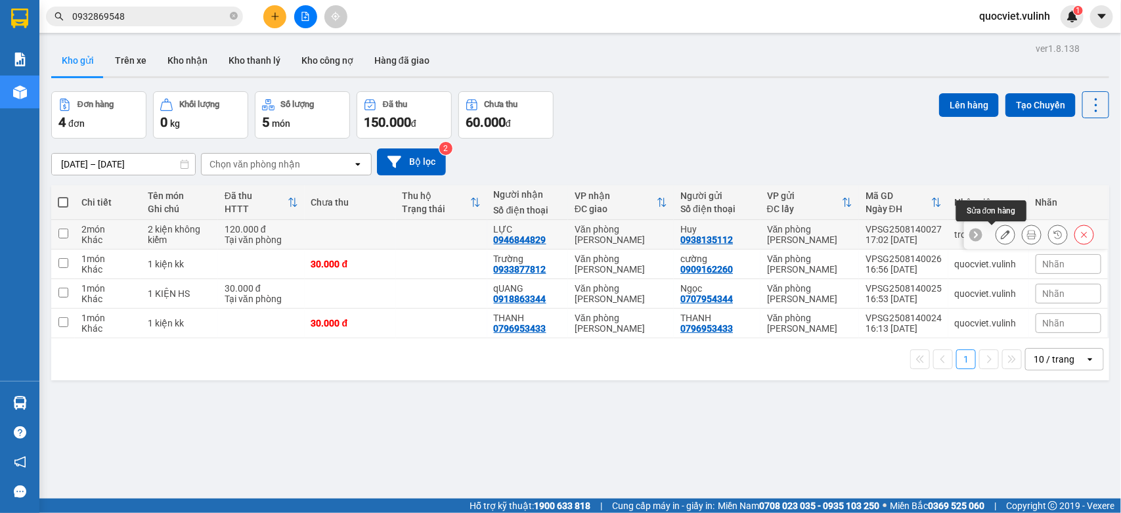
click at [1001, 233] on icon at bounding box center [1005, 234] width 9 height 9
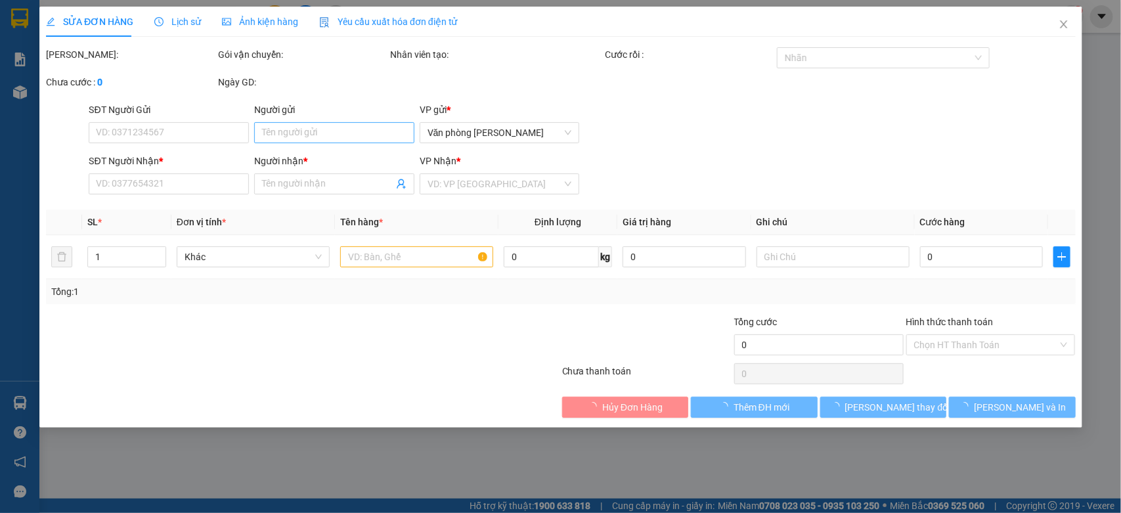
type input "0938135112"
type input "Huy"
type input "0946844829"
type input "LỰC"
type input "120.000"
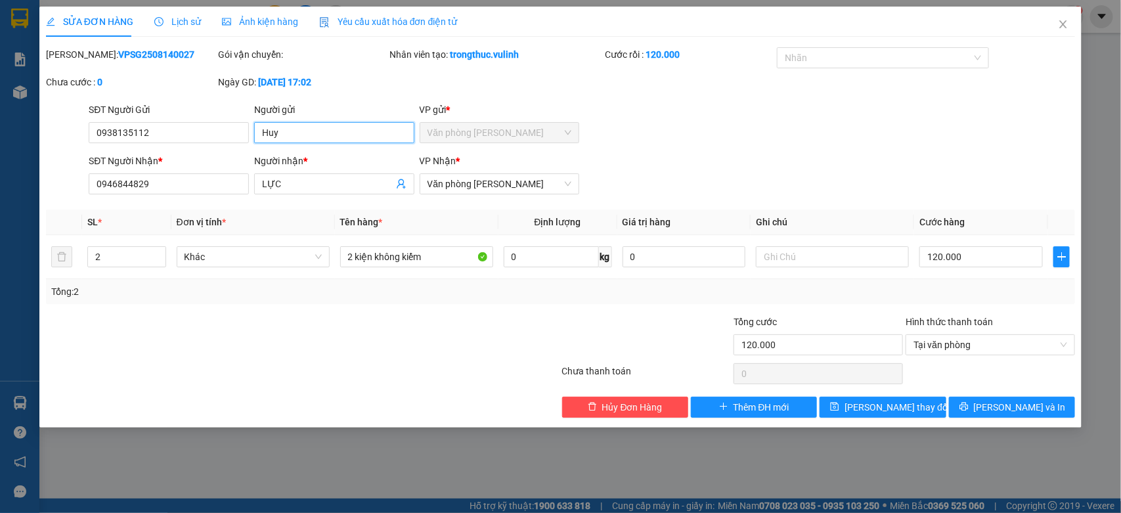
drag, startPoint x: 326, startPoint y: 127, endPoint x: 0, endPoint y: 222, distance: 339.9
click at [0, 222] on div "SỬA ĐƠN HÀNG Lịch sử Ảnh kiện hàng Yêu cầu xuất hóa đơn điện tử Total Paid Fee …" at bounding box center [560, 256] width 1121 height 513
drag, startPoint x: 166, startPoint y: 135, endPoint x: 0, endPoint y: 238, distance: 195.5
click at [0, 229] on div "SỬA ĐƠN HÀNG Lịch sử Ảnh kiện hàng Yêu cầu xuất hóa đơn điện tử Total Paid Fee …" at bounding box center [560, 256] width 1121 height 513
drag, startPoint x: 322, startPoint y: 186, endPoint x: 0, endPoint y: 268, distance: 332.7
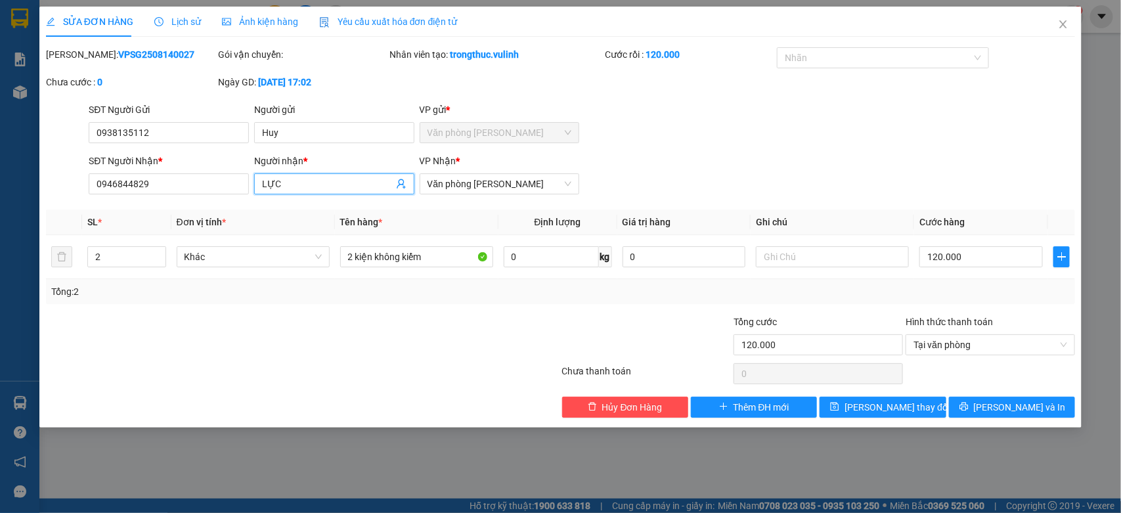
click at [0, 268] on div "SỬA ĐƠN HÀNG Lịch sử Ảnh kiện hàng Yêu cầu xuất hóa đơn điện tử Total Paid Fee …" at bounding box center [560, 256] width 1121 height 513
drag, startPoint x: 165, startPoint y: 184, endPoint x: 0, endPoint y: 299, distance: 201.5
click at [0, 293] on div "SỬA ĐƠN HÀNG Lịch sử Ảnh kiện hàng Yêu cầu xuất hóa đơn điện tử Total Paid Fee …" at bounding box center [560, 256] width 1121 height 513
click at [1062, 21] on icon "close" at bounding box center [1063, 24] width 11 height 11
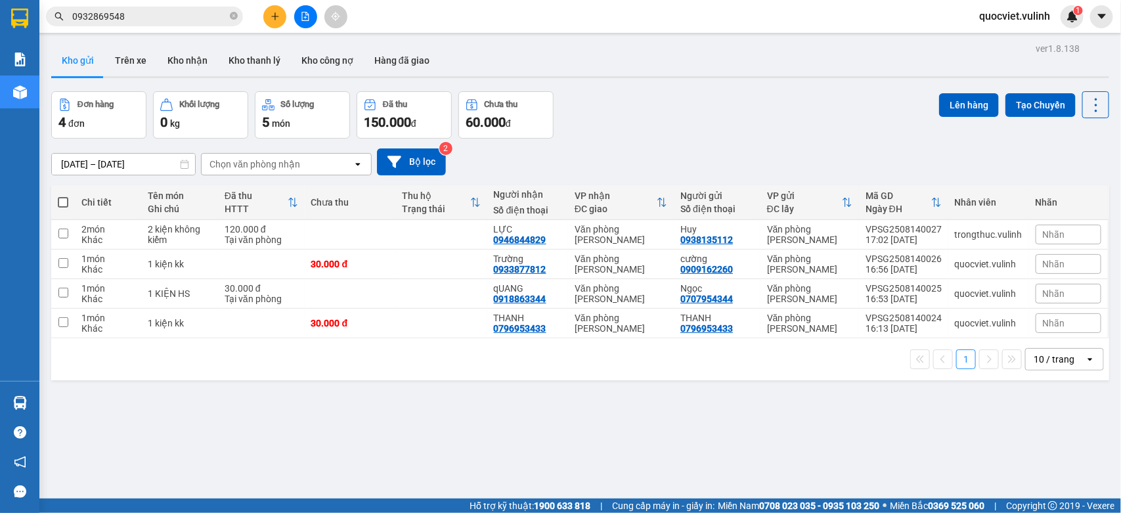
click at [172, 21] on input "0932869548" at bounding box center [149, 16] width 155 height 14
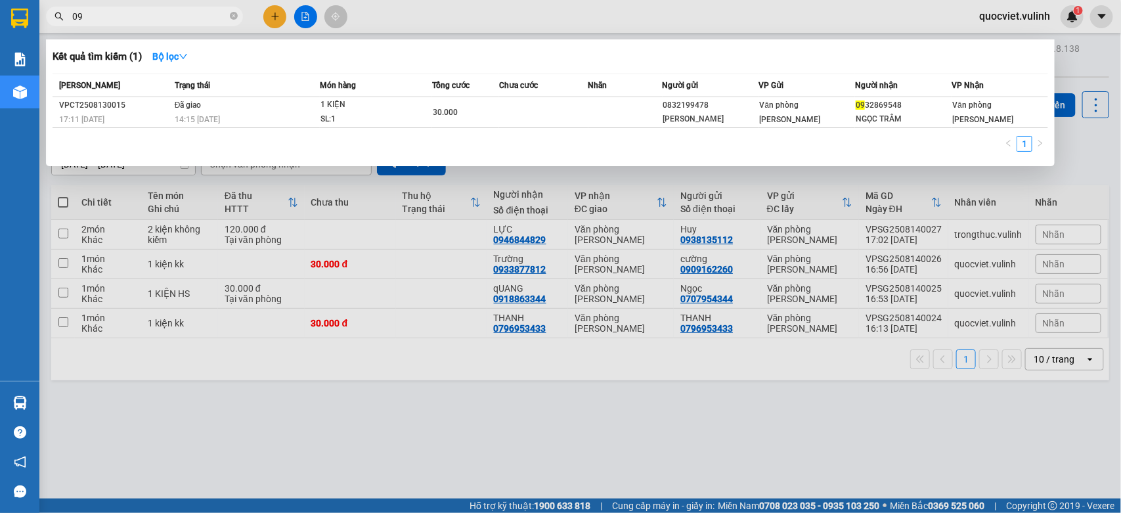
type input "0"
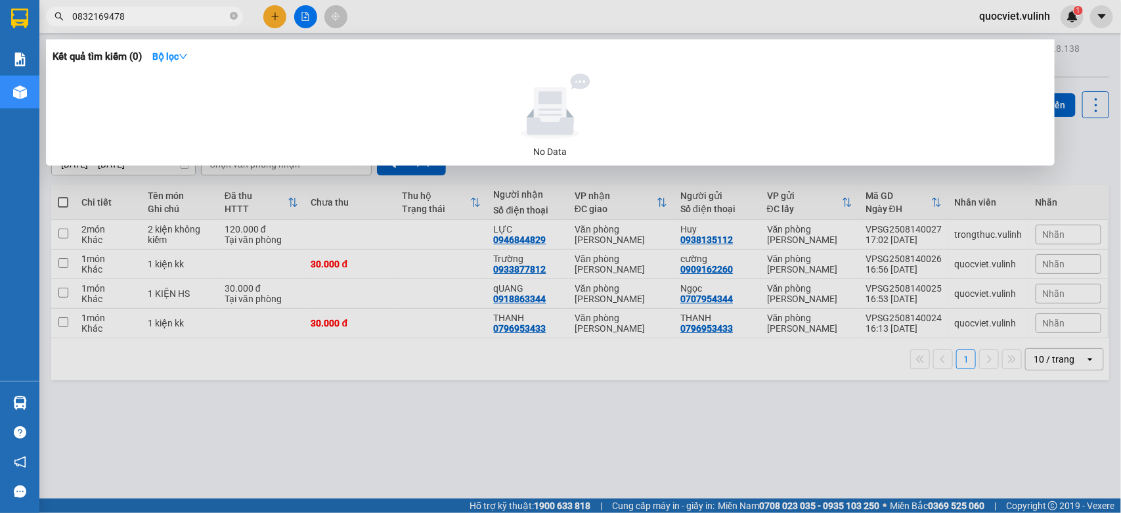
click at [158, 21] on input "0832169478" at bounding box center [149, 16] width 155 height 14
type input "0832169478"
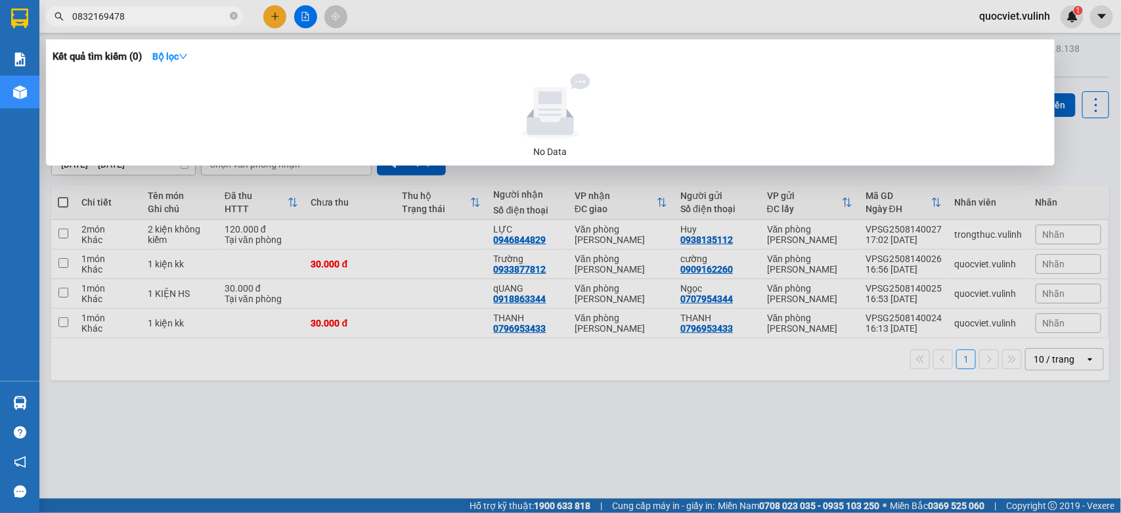
click at [616, 422] on div at bounding box center [560, 256] width 1121 height 513
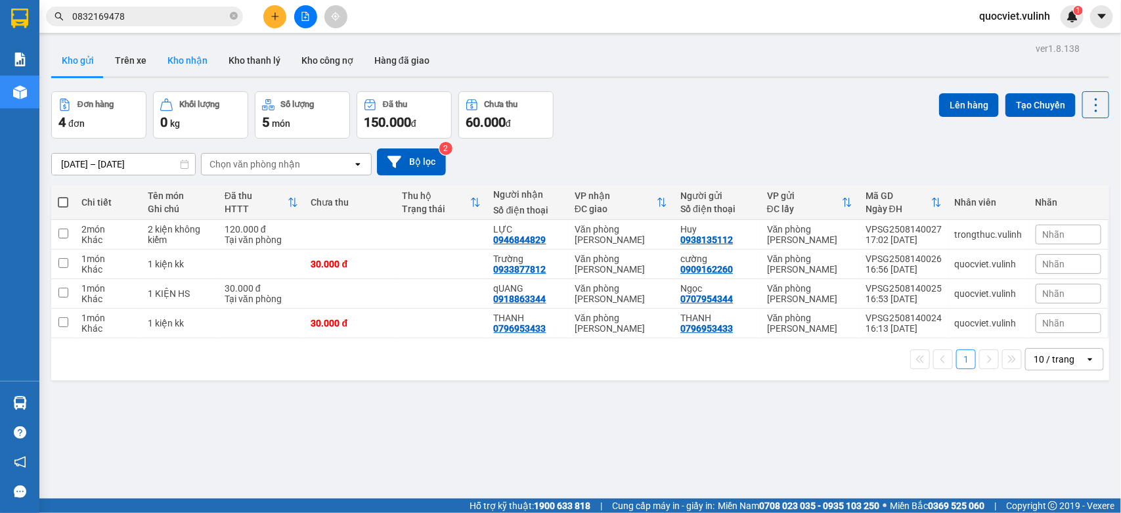
click at [181, 60] on button "Kho nhận" at bounding box center [187, 61] width 61 height 32
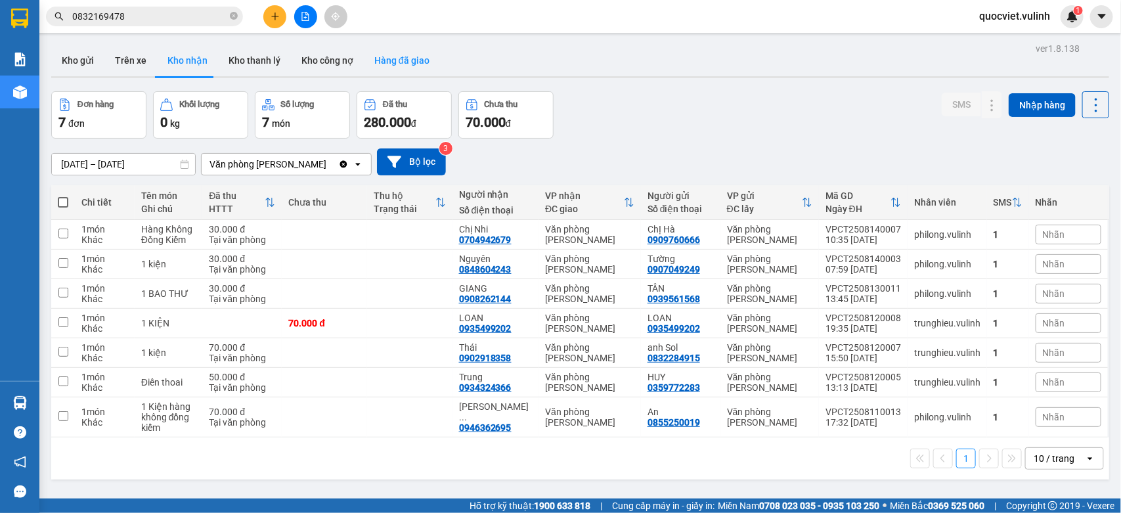
click at [399, 59] on button "Hàng đã giao" at bounding box center [402, 61] width 76 height 32
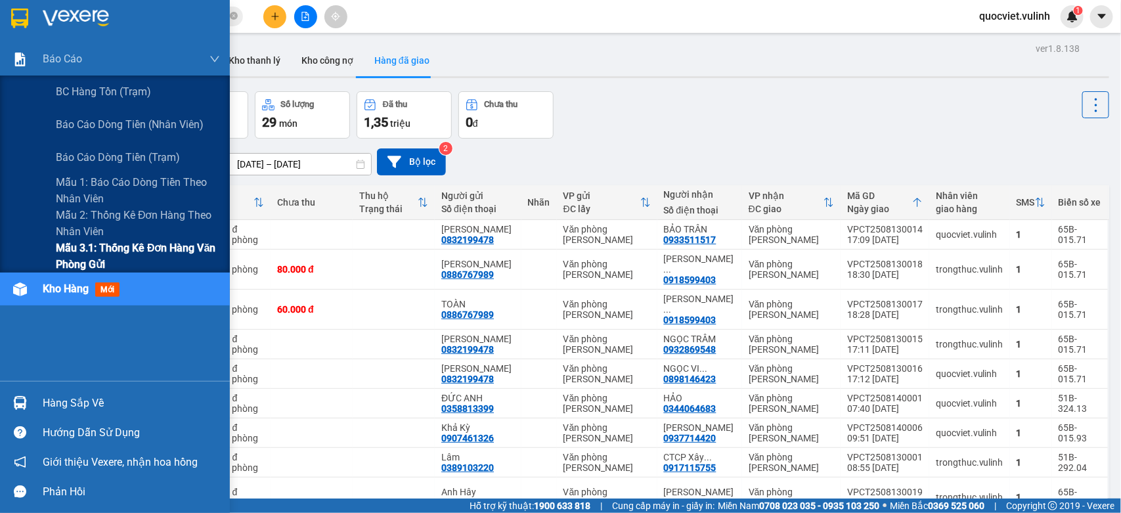
click at [94, 257] on span "Mẫu 3.1: Thống kê đơn hàng văn phòng gửi" at bounding box center [138, 256] width 164 height 33
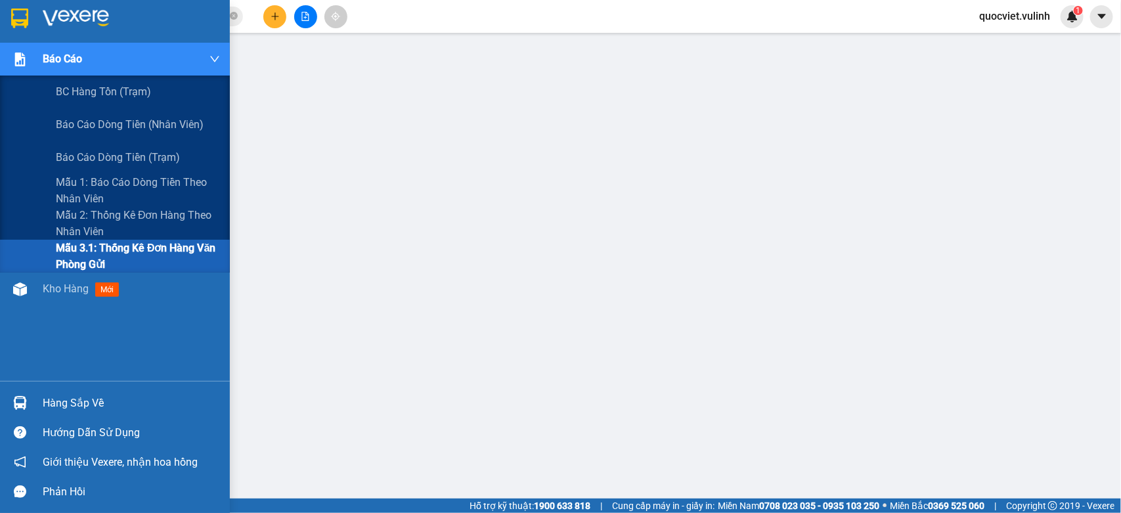
click at [69, 248] on span "Mẫu 3.1: Thống kê đơn hàng văn phòng gửi" at bounding box center [138, 256] width 164 height 33
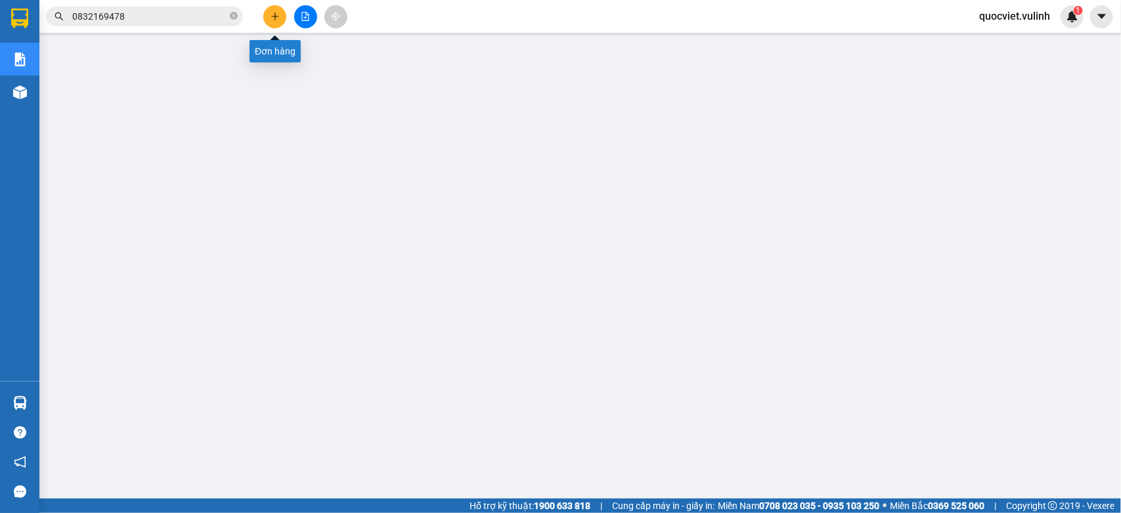
click at [268, 14] on button at bounding box center [274, 16] width 23 height 23
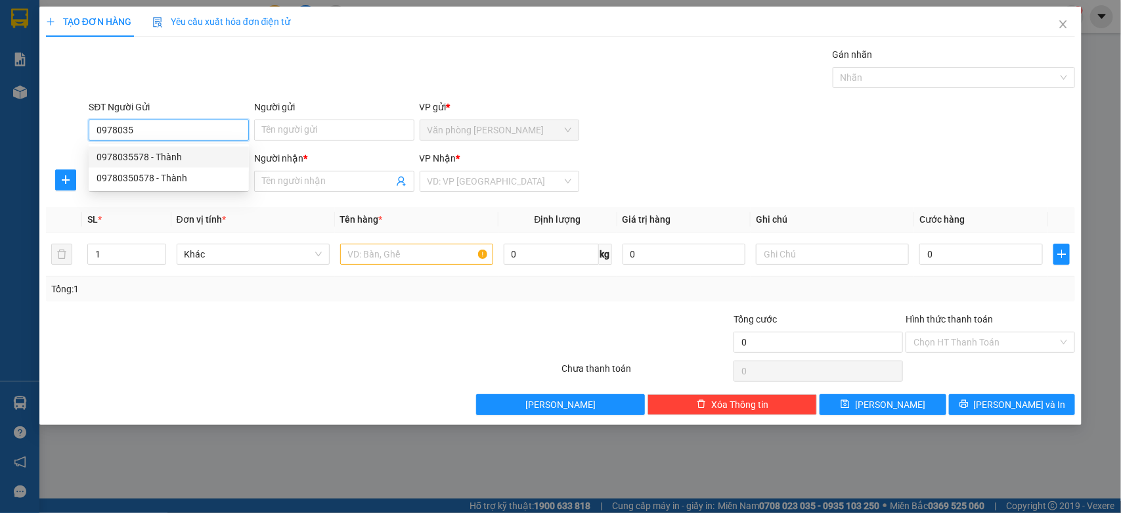
click at [149, 158] on div "0978035578 - Thành" at bounding box center [169, 157] width 144 height 14
type input "0978035578"
type input "Thành"
type input "0367549539"
type input "[PERSON_NAME]"
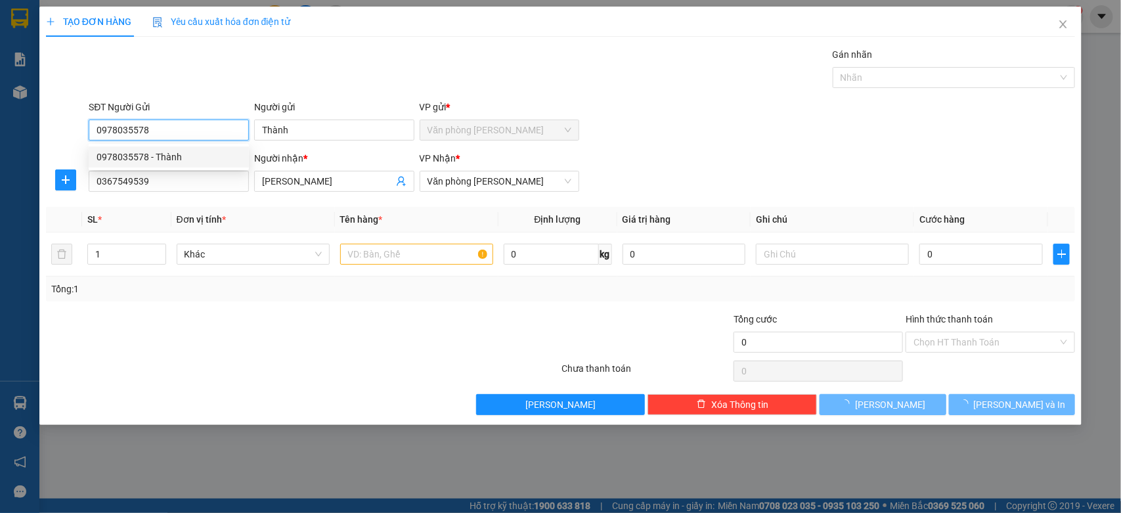
type input "60.000"
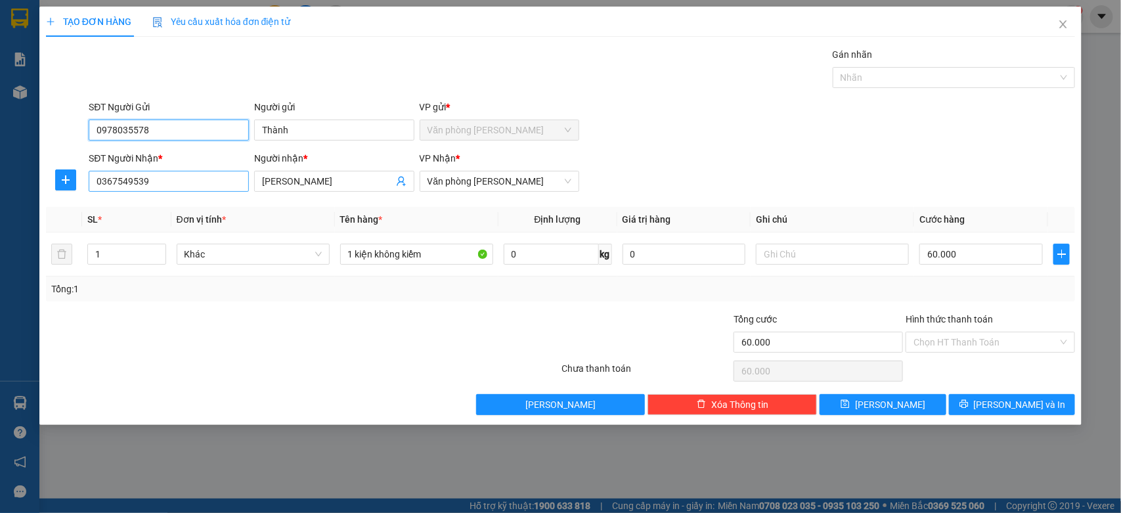
type input "0978035578"
click at [200, 185] on input "0367549539" at bounding box center [169, 181] width 160 height 21
type input "0"
type input "0907471010"
click at [179, 204] on div "0907471010 - Phi" at bounding box center [169, 208] width 144 height 14
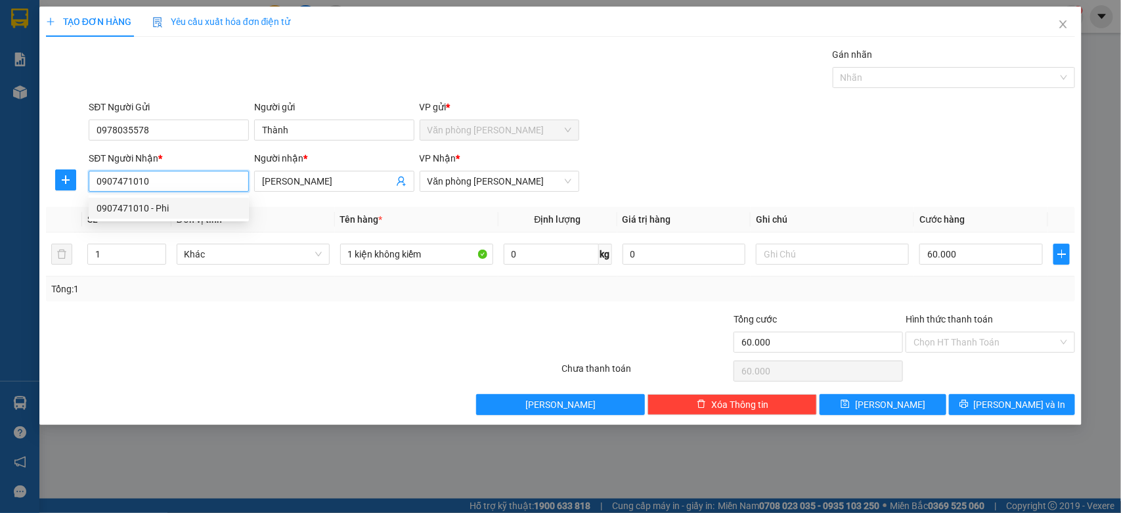
type input "Phi"
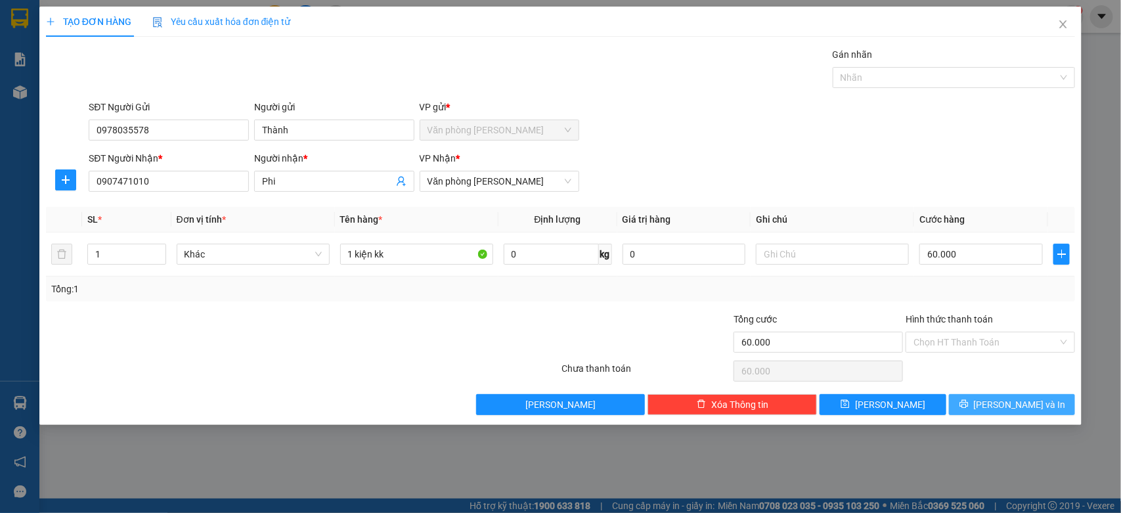
click at [1022, 408] on span "[PERSON_NAME] và In" at bounding box center [1020, 404] width 92 height 14
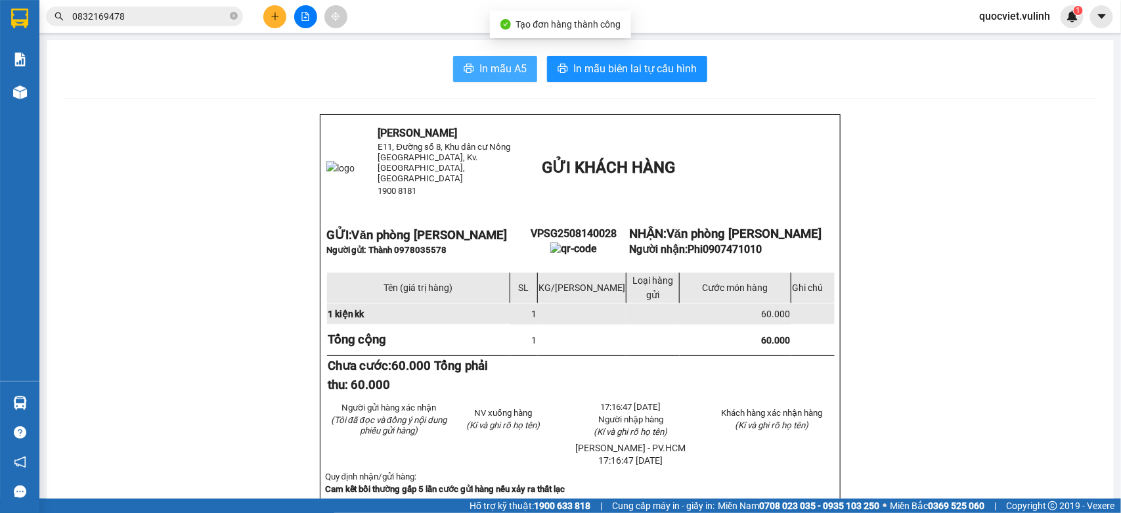
click at [464, 64] on icon "printer" at bounding box center [469, 68] width 10 height 9
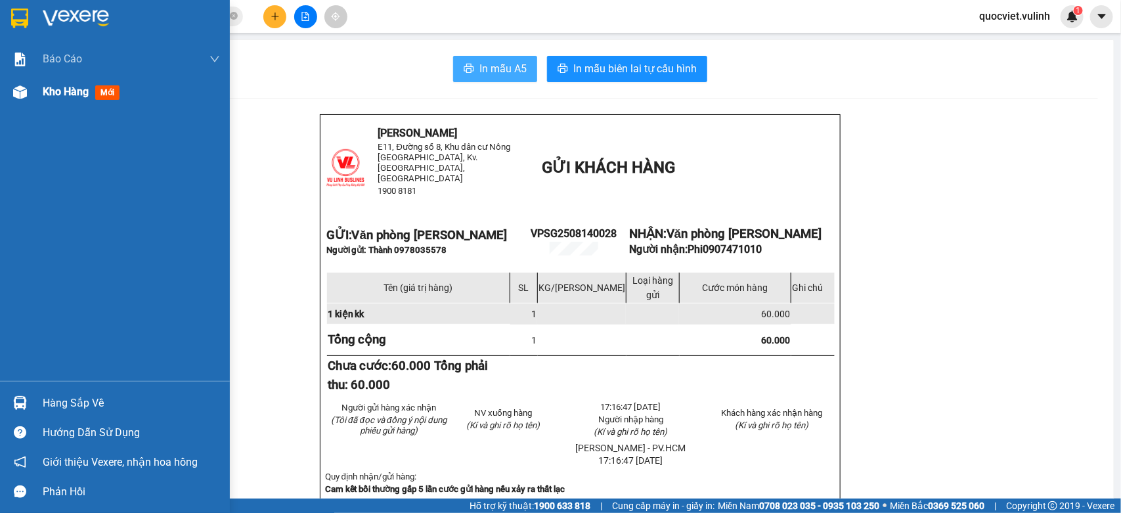
click at [40, 92] on div "Kho hàng mới" at bounding box center [115, 92] width 230 height 33
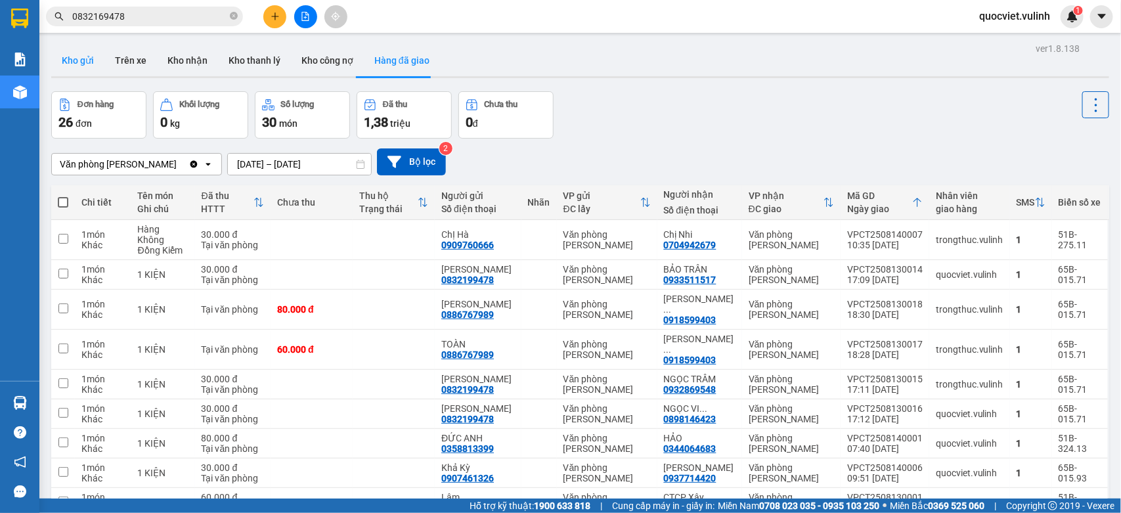
click at [70, 60] on button "Kho gửi" at bounding box center [77, 61] width 53 height 32
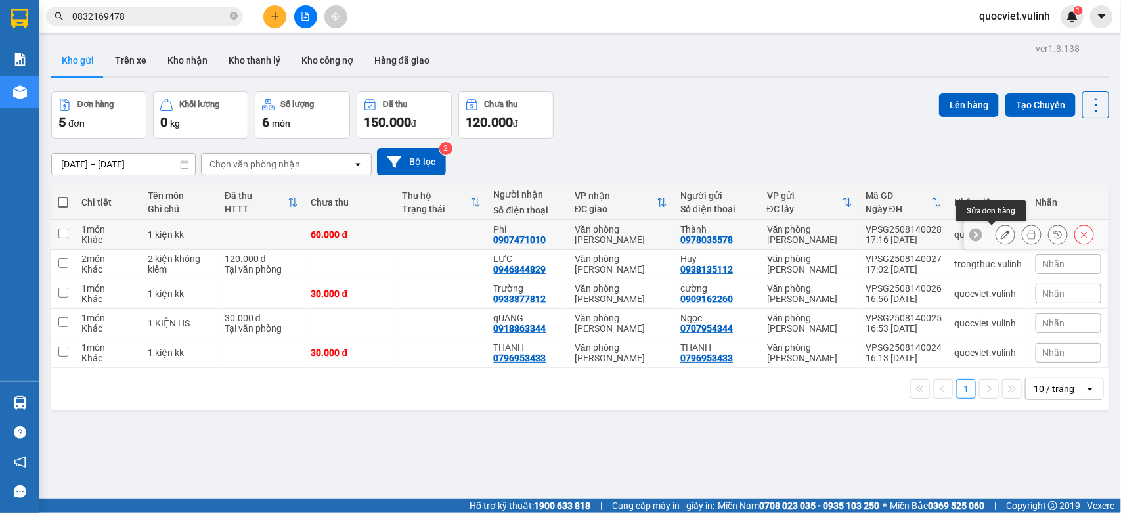
click at [1001, 234] on icon at bounding box center [1005, 234] width 9 height 9
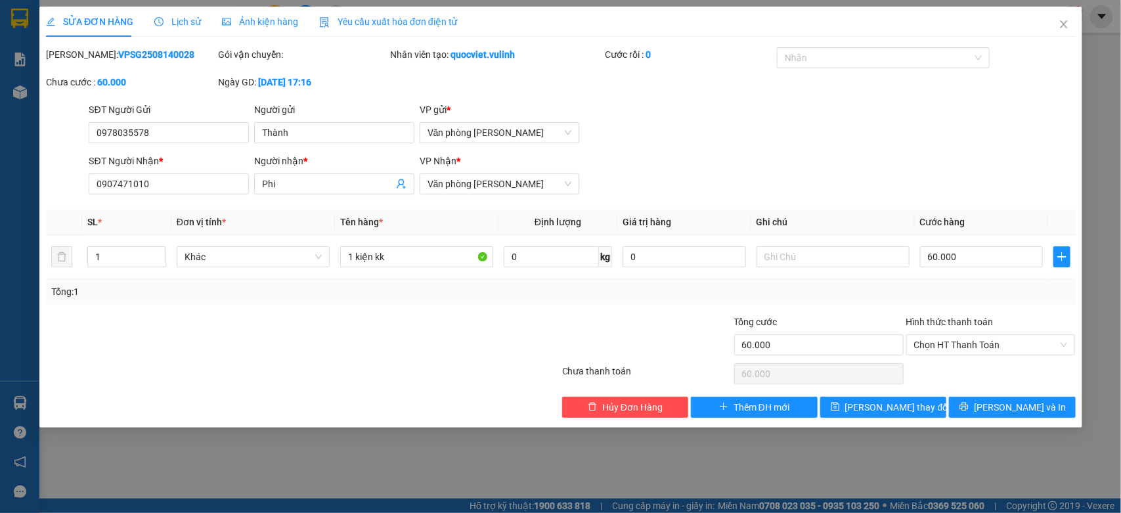
type input "0978035578"
type input "Thành"
type input "0907471010"
type input "Phi"
type input "60.000"
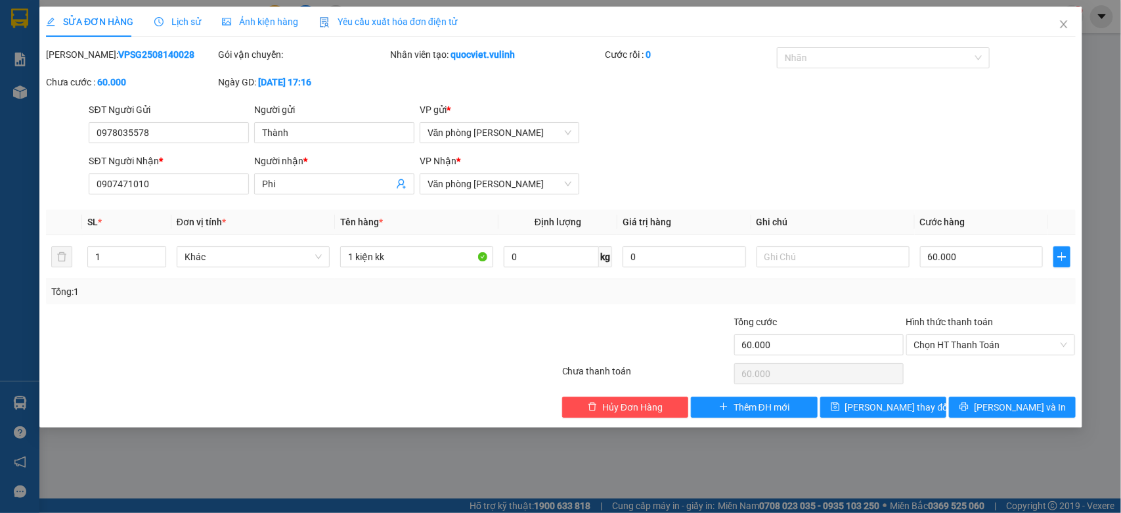
type input "60.000"
drag, startPoint x: 335, startPoint y: 139, endPoint x: 63, endPoint y: 171, distance: 273.7
click at [76, 166] on form "SĐT Người Gửi 0978035578 Người gửi [PERSON_NAME] VP gửi * Văn phòng [PERSON_NAM…" at bounding box center [561, 150] width 1030 height 97
drag, startPoint x: 185, startPoint y: 131, endPoint x: 0, endPoint y: 261, distance: 226.3
click at [0, 250] on div "SỬA ĐƠN HÀNG Lịch sử Ảnh kiện hàng Yêu cầu xuất hóa đơn điện tử Total Paid Fee …" at bounding box center [560, 256] width 1121 height 513
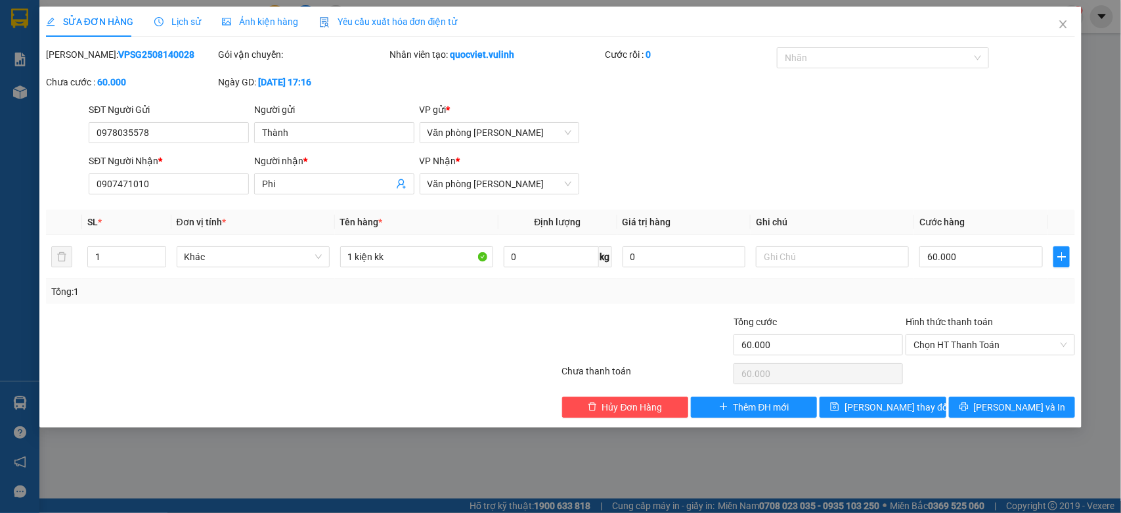
click at [0, 335] on div "SỬA ĐƠN HÀNG Lịch sử Ảnh kiện hàng Yêu cầu xuất hóa đơn điện tử Total Paid Fee …" at bounding box center [560, 256] width 1121 height 513
drag, startPoint x: 168, startPoint y: 184, endPoint x: 0, endPoint y: 335, distance: 226.0
click at [0, 324] on div "SỬA ĐƠN HÀNG Lịch sử Ảnh kiện hàng Yêu cầu xuất hóa đơn điện tử Total Paid Fee …" at bounding box center [560, 256] width 1121 height 513
click at [1058, 17] on span "Close" at bounding box center [1063, 25] width 37 height 37
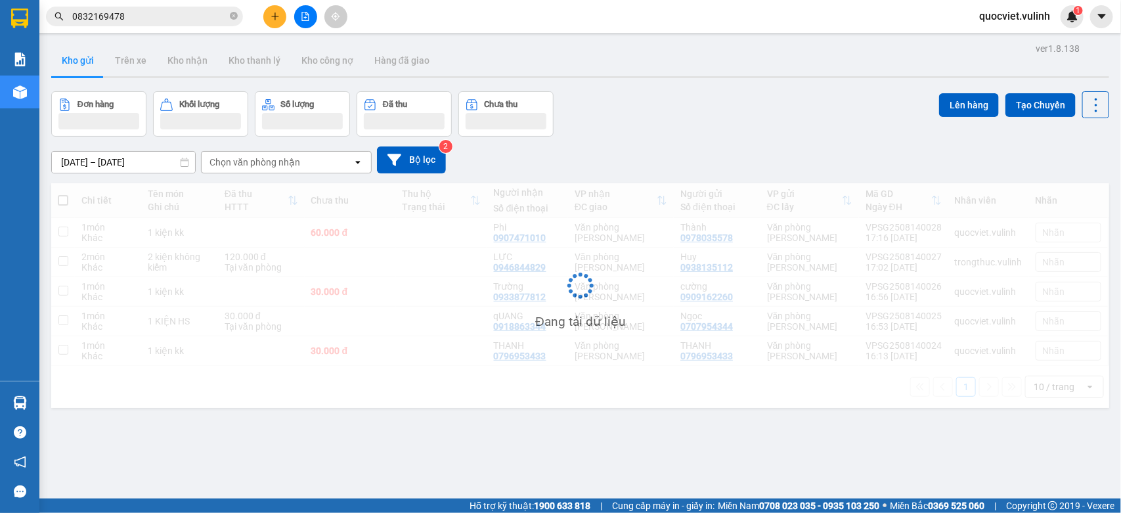
click at [266, 20] on button at bounding box center [274, 16] width 23 height 23
